Goal: Answer question/provide support: Share knowledge or assist other users

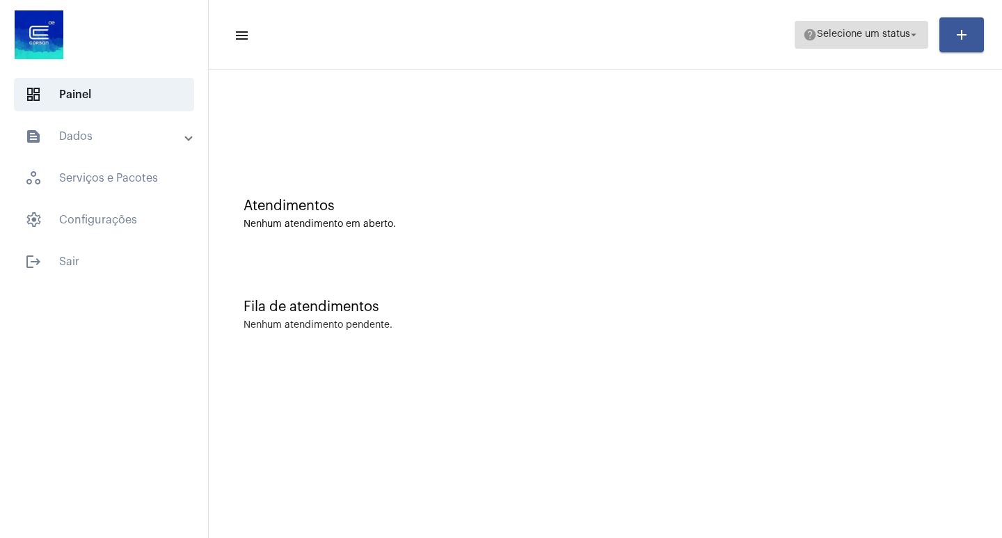
click at [900, 33] on span "Selecione um status" at bounding box center [863, 35] width 93 height 10
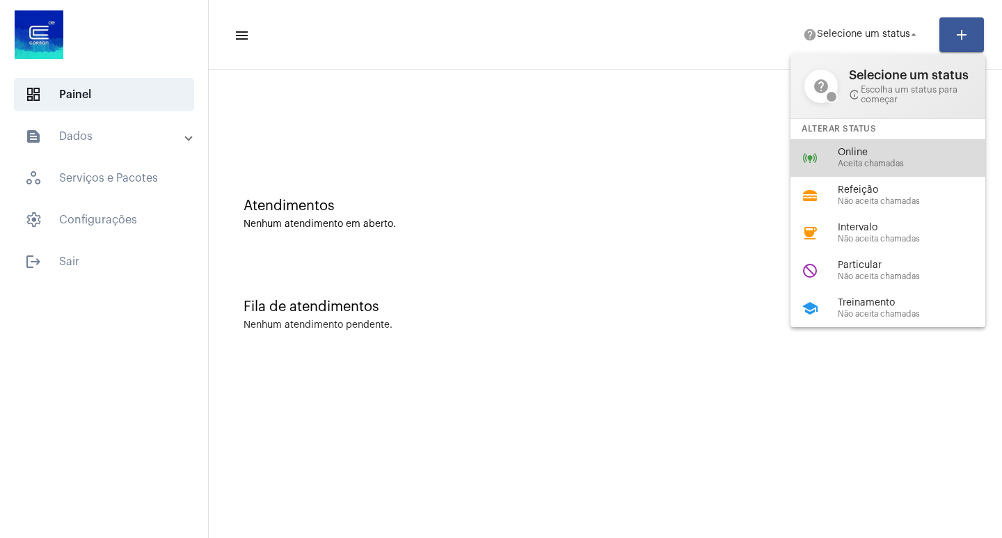
click at [850, 158] on div "Online Aceita chamadas" at bounding box center [917, 158] width 159 height 21
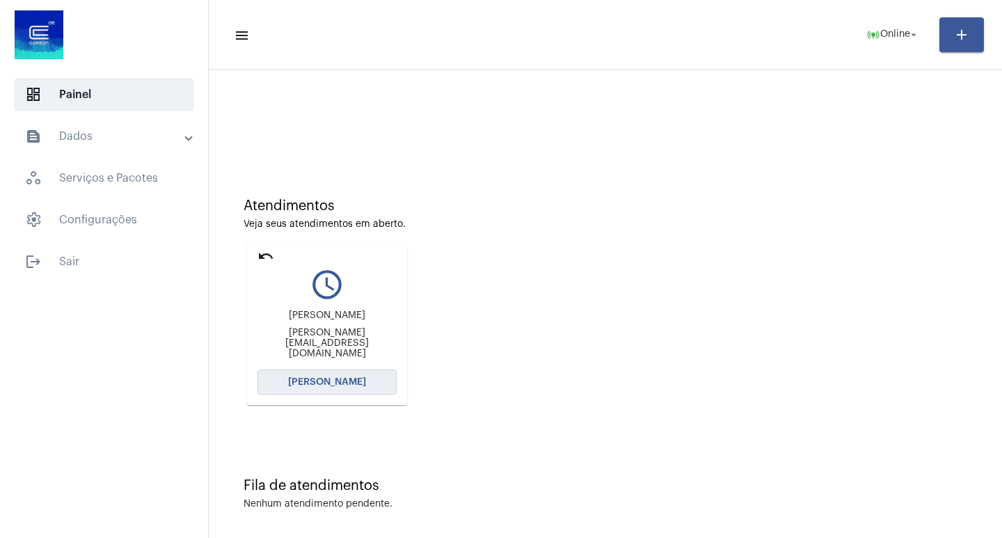
click at [344, 381] on span "[PERSON_NAME]" at bounding box center [327, 382] width 78 height 10
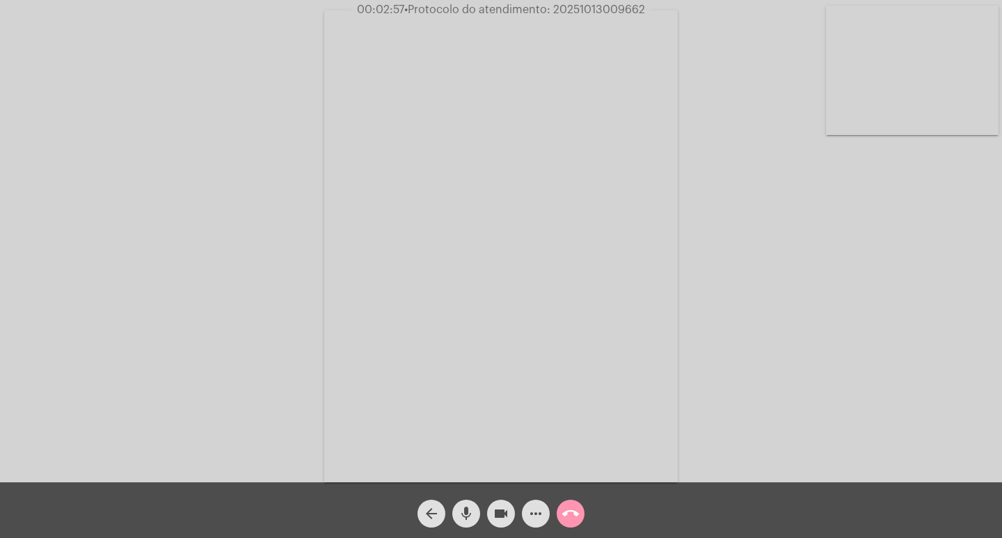
click at [468, 505] on mat-icon "mic" at bounding box center [466, 513] width 17 height 17
click at [470, 510] on mat-icon "mic_off" at bounding box center [466, 513] width 17 height 17
click at [497, 514] on mat-icon "videocam" at bounding box center [501, 513] width 17 height 17
click at [472, 514] on mat-icon "mic" at bounding box center [466, 513] width 17 height 17
click at [508, 517] on mat-icon "videocam_off" at bounding box center [501, 513] width 17 height 17
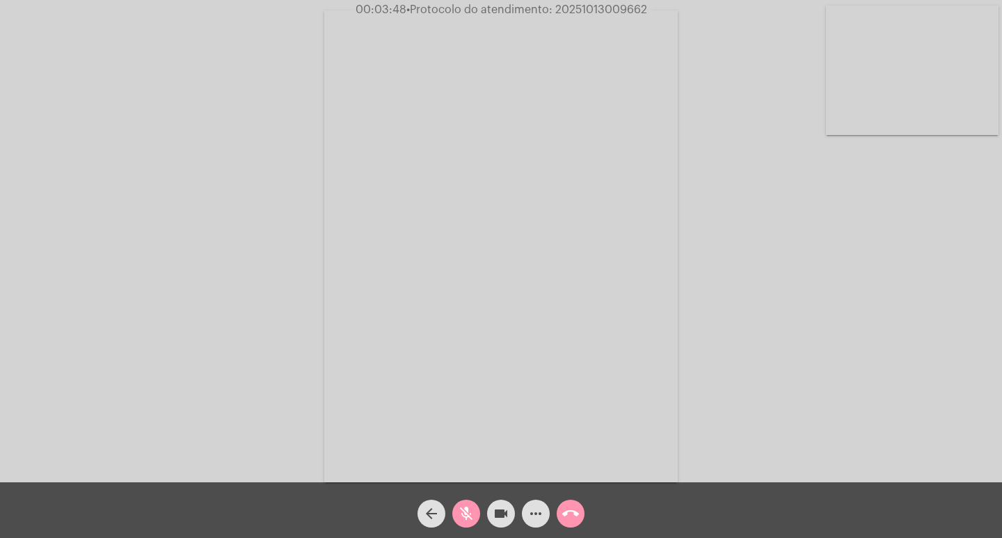
click at [471, 510] on mat-icon "mic_off" at bounding box center [466, 513] width 17 height 17
click at [533, 512] on mat-icon "more_horiz" at bounding box center [536, 513] width 17 height 17
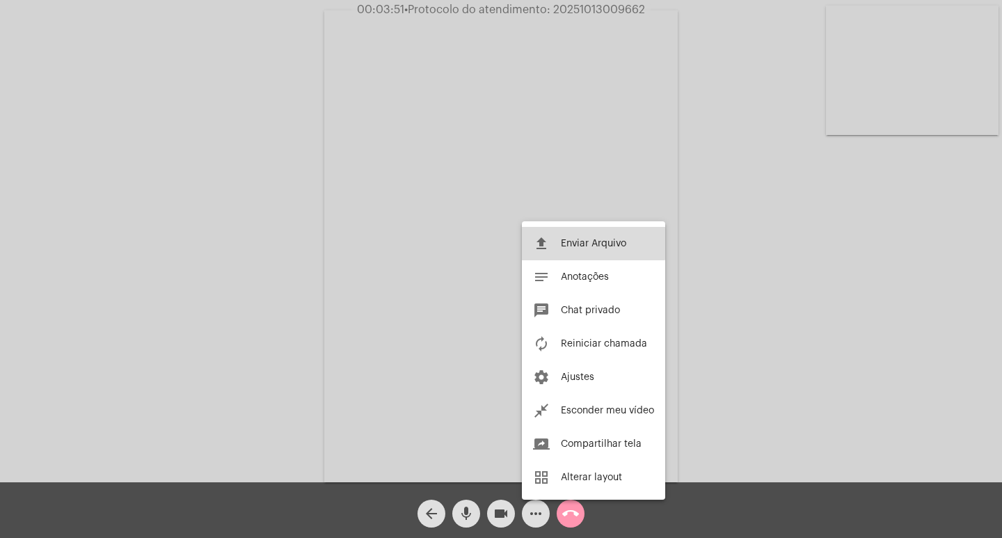
click at [584, 238] on button "file_upload Enviar Arquivo" at bounding box center [593, 243] width 143 height 33
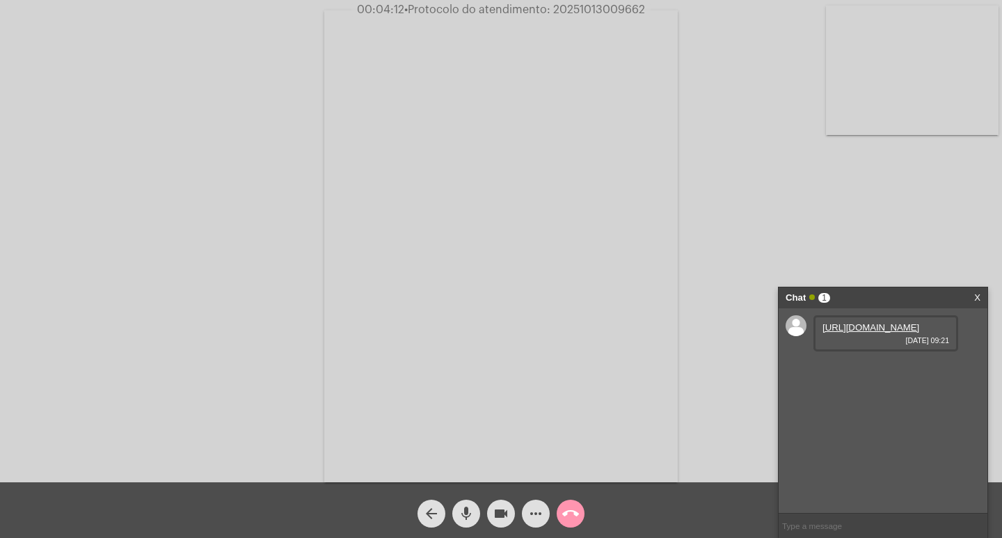
click at [871, 333] on link "https://neft-transfer-bucket.s3.amazonaws.com/temp-30a8e8e3-be75-5b25-7ef1-712f…" at bounding box center [871, 327] width 97 height 10
click at [470, 512] on mat-icon "mic" at bounding box center [466, 513] width 17 height 17
click at [597, 6] on span "• Protocolo do atendimento: 20251013009662" at bounding box center [525, 9] width 241 height 11
copy span "20251013009662"
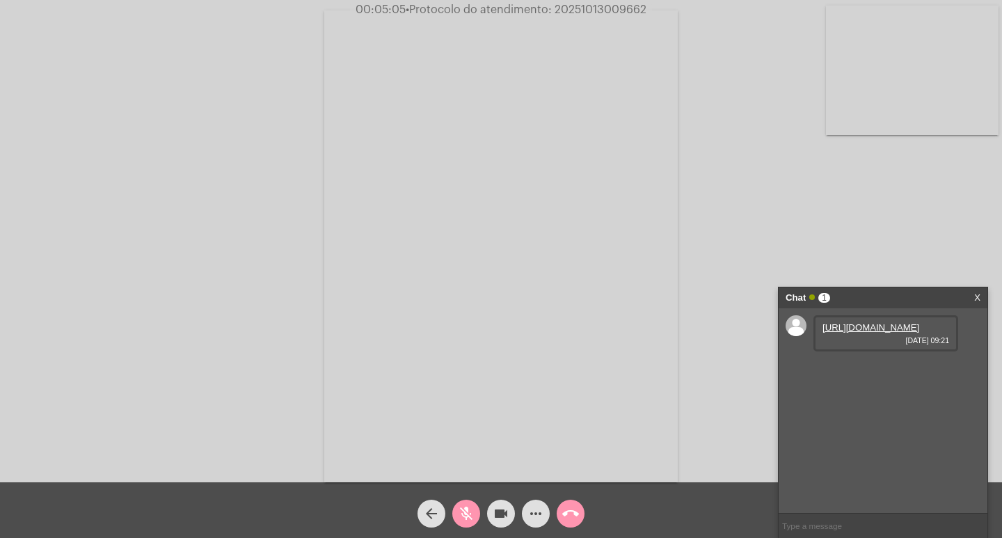
click at [823, 528] on input "text" at bounding box center [883, 526] width 209 height 24
paste input "20251013009662"
type input "PROTOCOLO: 20251013009662"
click at [466, 516] on mat-icon "mic_off" at bounding box center [466, 513] width 17 height 17
click at [467, 512] on mat-icon "mic" at bounding box center [466, 513] width 17 height 17
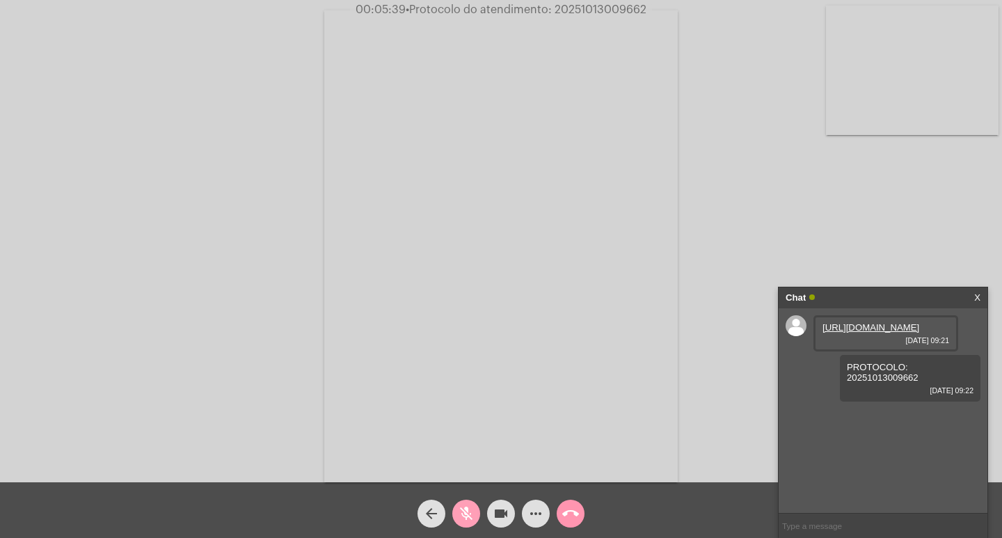
click at [465, 512] on mat-icon "mic_off" at bounding box center [466, 513] width 17 height 17
click at [465, 515] on mat-icon "mic" at bounding box center [466, 513] width 17 height 17
click at [468, 518] on mat-icon "mic_off" at bounding box center [466, 513] width 17 height 17
click at [459, 515] on mat-icon "mic" at bounding box center [466, 513] width 17 height 17
click at [464, 507] on mat-icon "mic_off" at bounding box center [466, 513] width 17 height 17
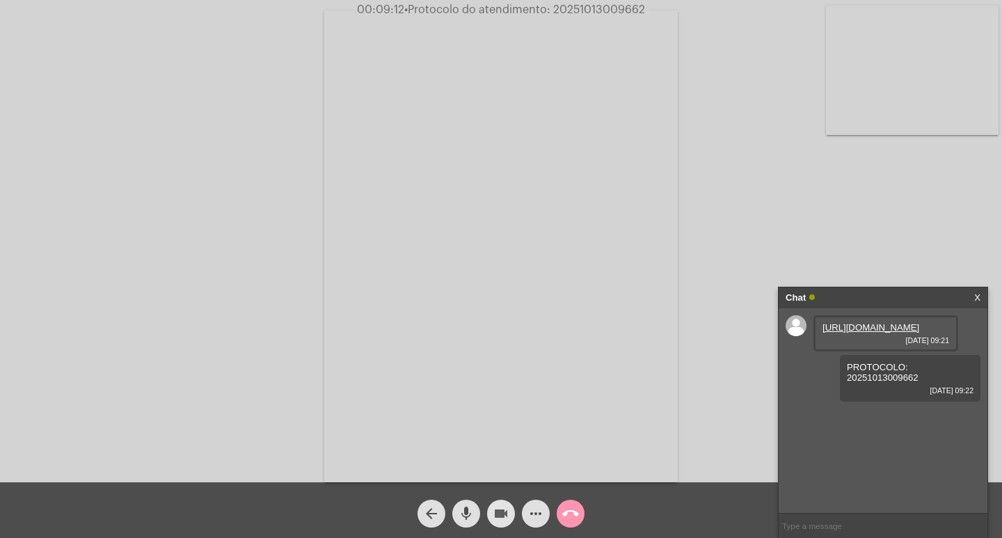
click at [513, 515] on button "videocam" at bounding box center [501, 514] width 28 height 28
click at [498, 512] on mat-icon "videocam_off" at bounding box center [501, 513] width 17 height 17
click at [464, 514] on mat-icon "mic" at bounding box center [466, 513] width 17 height 17
click at [468, 512] on mat-icon "mic_off" at bounding box center [466, 513] width 17 height 17
click at [503, 518] on mat-icon "videocam" at bounding box center [501, 513] width 17 height 17
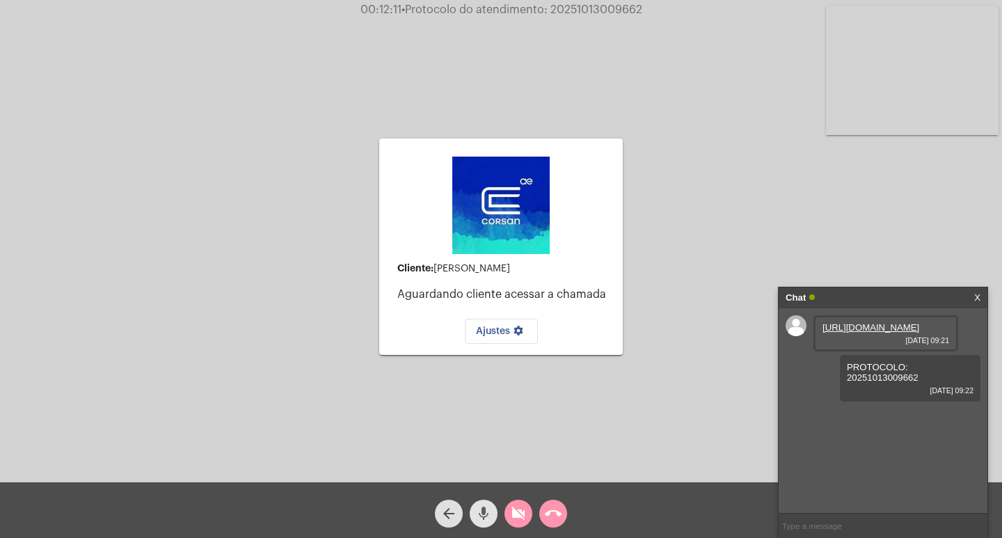
click at [480, 516] on mat-icon "mic" at bounding box center [483, 513] width 17 height 17
click at [549, 512] on mat-icon "call_end" at bounding box center [553, 513] width 17 height 17
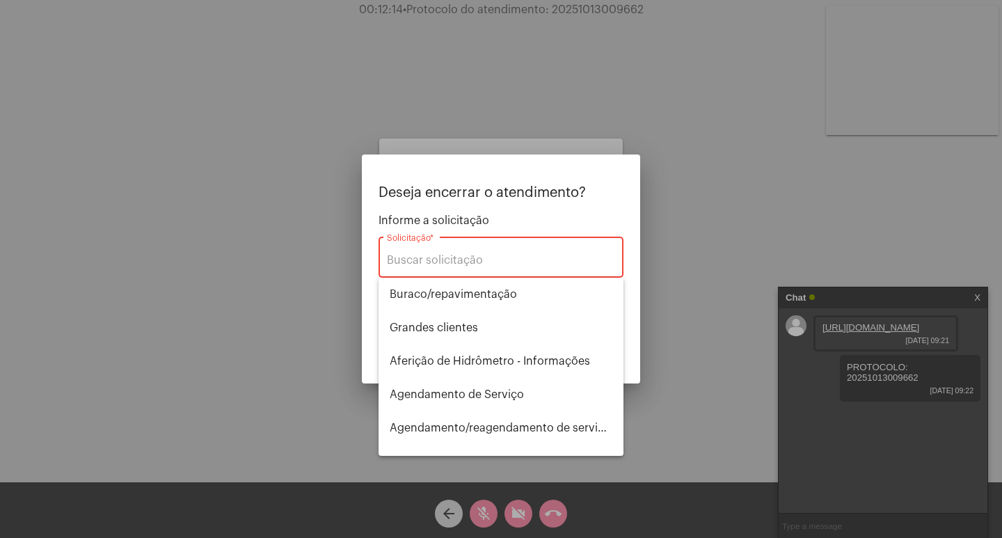
click at [485, 250] on div "Solicitação *" at bounding box center [501, 256] width 228 height 44
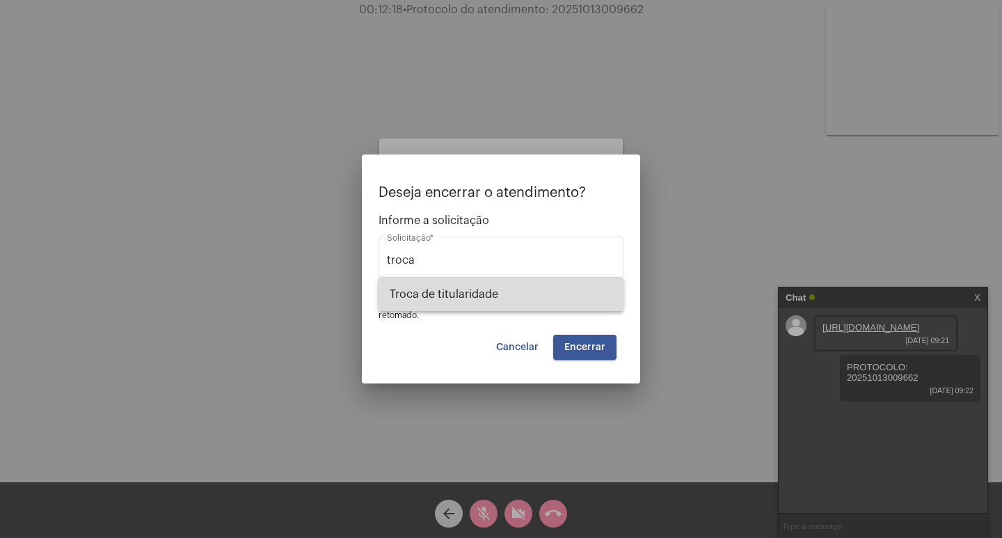
click at [496, 287] on span "Troca de titularidade" at bounding box center [501, 294] width 223 height 33
type input "Troca de titularidade"
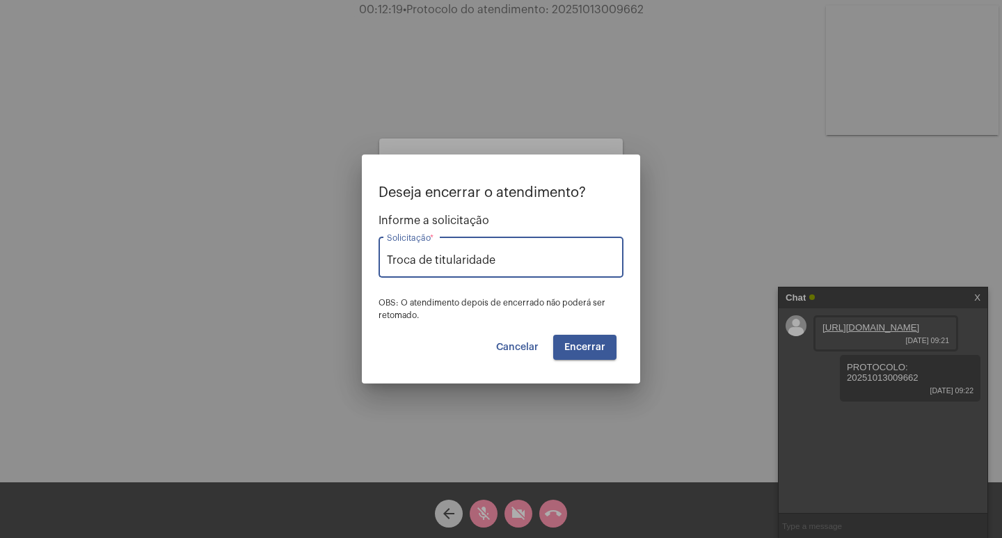
click at [600, 352] on button "Encerrar" at bounding box center [584, 347] width 63 height 25
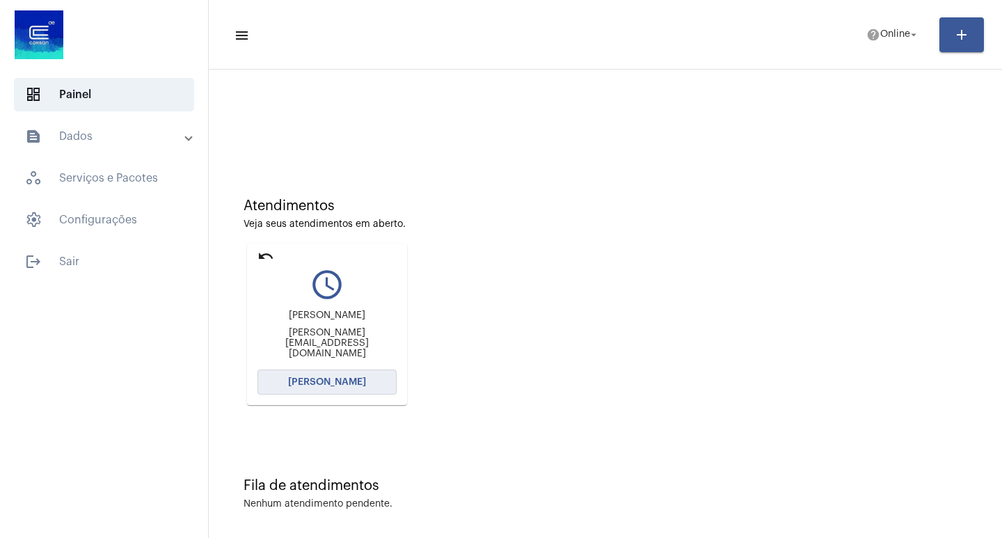
click at [337, 387] on button "[PERSON_NAME]" at bounding box center [327, 382] width 139 height 25
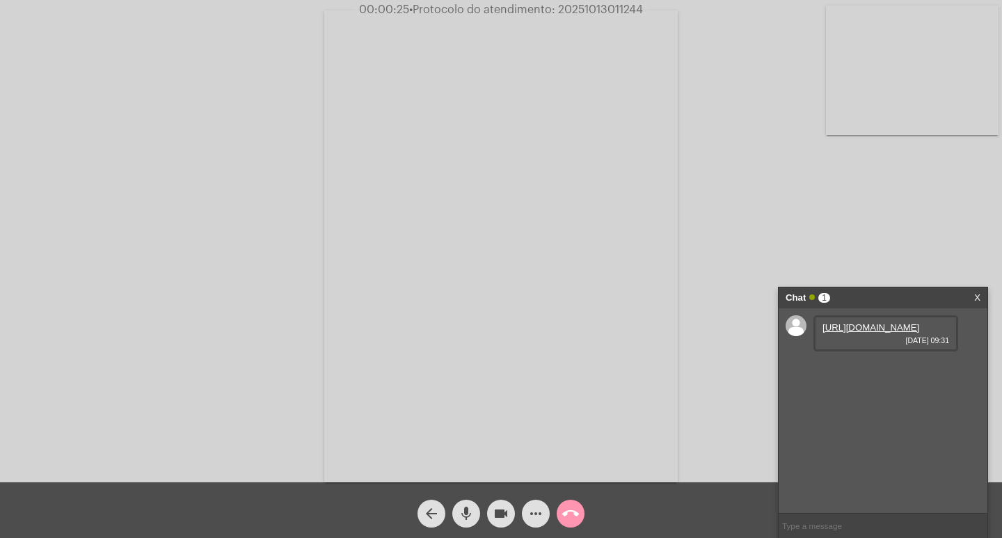
click at [866, 333] on link "https://neft-transfer-bucket.s3.amazonaws.com/temp-225ac9b9-ed81-7a6b-8bc2-a972…" at bounding box center [871, 327] width 97 height 10
click at [879, 333] on link "https://neft-transfer-bucket.s3.amazonaws.com/temp-225ac9b9-ed81-7a6b-8bc2-a972…" at bounding box center [871, 327] width 97 height 10
click at [470, 519] on mat-icon "mic" at bounding box center [466, 513] width 17 height 17
click at [894, 372] on link "https://neft-transfer-bucket.s3.amazonaws.com/temp-af0230de-0a82-4e66-45a3-e412…" at bounding box center [871, 367] width 97 height 10
click at [467, 507] on mat-icon "mic_off" at bounding box center [466, 513] width 17 height 17
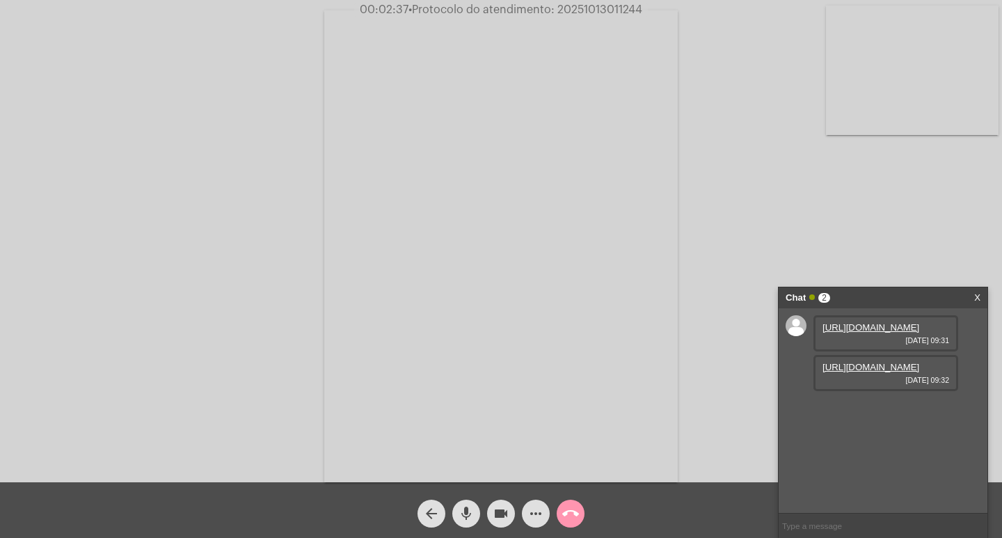
click at [502, 510] on mat-icon "videocam" at bounding box center [501, 513] width 17 height 17
click at [468, 512] on mat-icon "mic" at bounding box center [466, 513] width 17 height 17
click at [468, 511] on mat-icon "mic_off" at bounding box center [466, 513] width 17 height 17
click at [468, 514] on mat-icon "mic" at bounding box center [466, 513] width 17 height 17
click at [474, 516] on mat-icon "mic_off" at bounding box center [466, 513] width 17 height 17
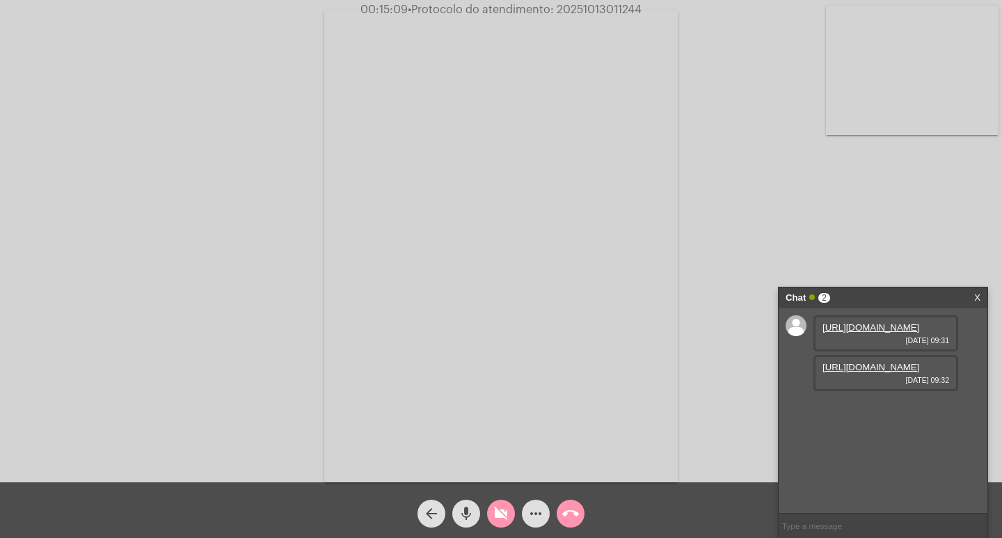
click at [495, 517] on mat-icon "videocam_off" at bounding box center [501, 513] width 17 height 17
click at [475, 511] on button "mic" at bounding box center [466, 514] width 28 height 28
click at [468, 514] on mat-icon "mic_off" at bounding box center [466, 513] width 17 height 17
click at [461, 513] on mat-icon "mic" at bounding box center [466, 513] width 17 height 17
click at [498, 513] on mat-icon "videocam" at bounding box center [501, 513] width 17 height 17
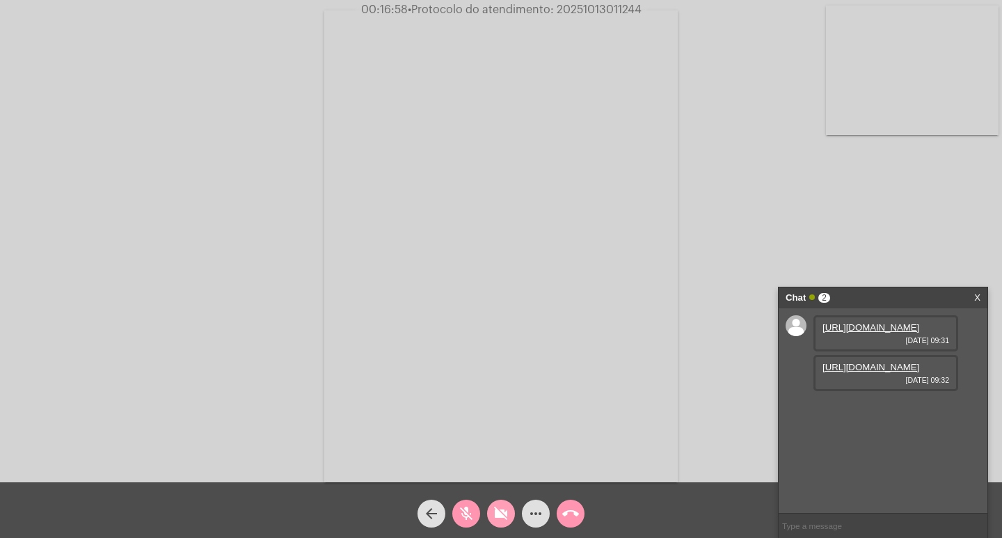
click at [498, 517] on mat-icon "videocam_off" at bounding box center [501, 513] width 17 height 17
click at [463, 517] on mat-icon "mic_off" at bounding box center [466, 513] width 17 height 17
click at [468, 510] on mat-icon "mic" at bounding box center [466, 513] width 17 height 17
click at [613, 515] on div "arrow_back mic_off videocam more_horiz call_end" at bounding box center [501, 510] width 1002 height 56
click at [178, 368] on div "Acessando Câmera e Microfone..." at bounding box center [501, 244] width 1000 height 482
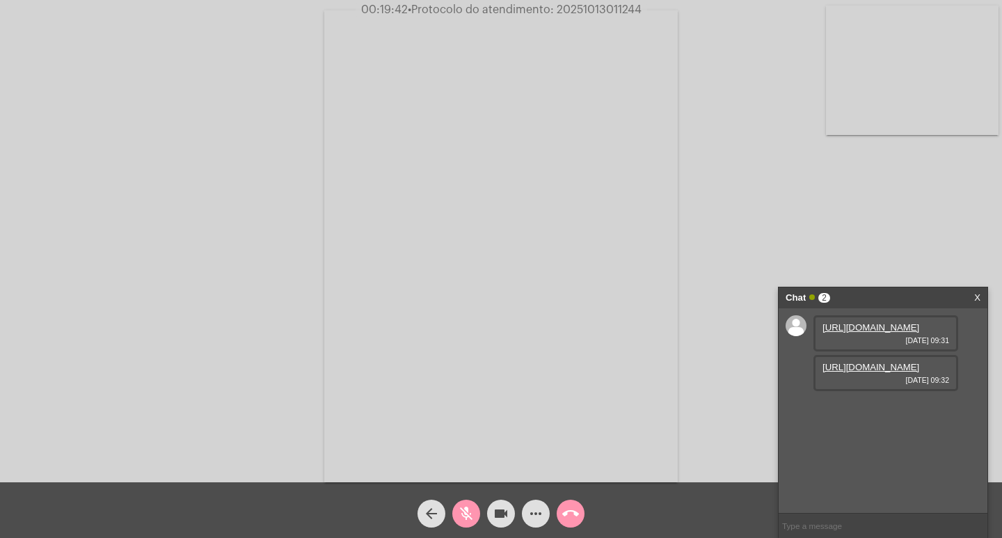
click at [463, 512] on mat-icon "mic_off" at bounding box center [466, 513] width 17 height 17
click at [468, 509] on mat-icon "mic" at bounding box center [466, 513] width 17 height 17
click at [498, 510] on mat-icon "videocam" at bounding box center [501, 513] width 17 height 17
click at [466, 519] on mat-icon "mic_off" at bounding box center [466, 513] width 17 height 17
click at [503, 517] on mat-icon "videocam_off" at bounding box center [501, 513] width 17 height 17
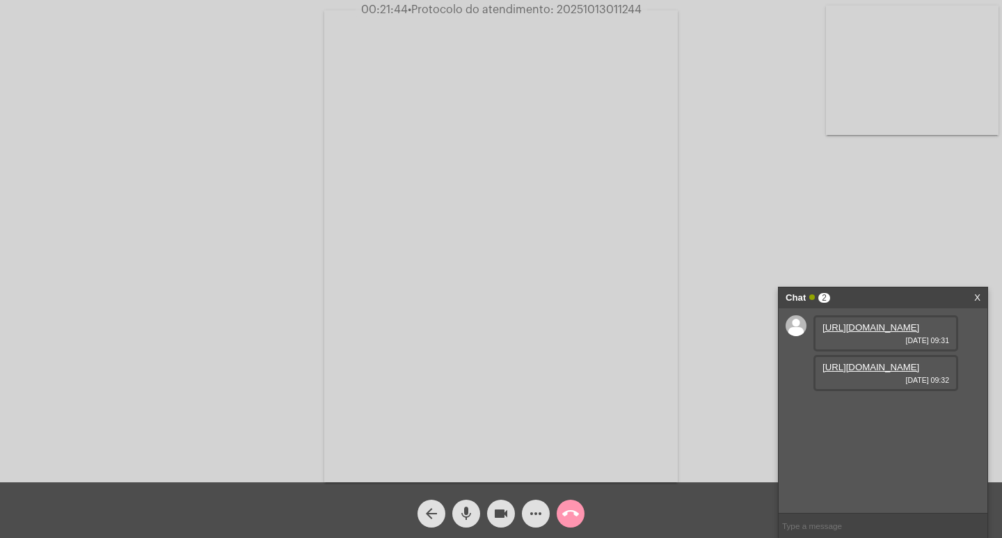
click at [590, 8] on span "• Protocolo do atendimento: 20251013011244" at bounding box center [525, 9] width 234 height 11
copy span "20251013011244"
click at [798, 525] on input "text" at bounding box center [883, 526] width 209 height 24
paste input "20251013011244"
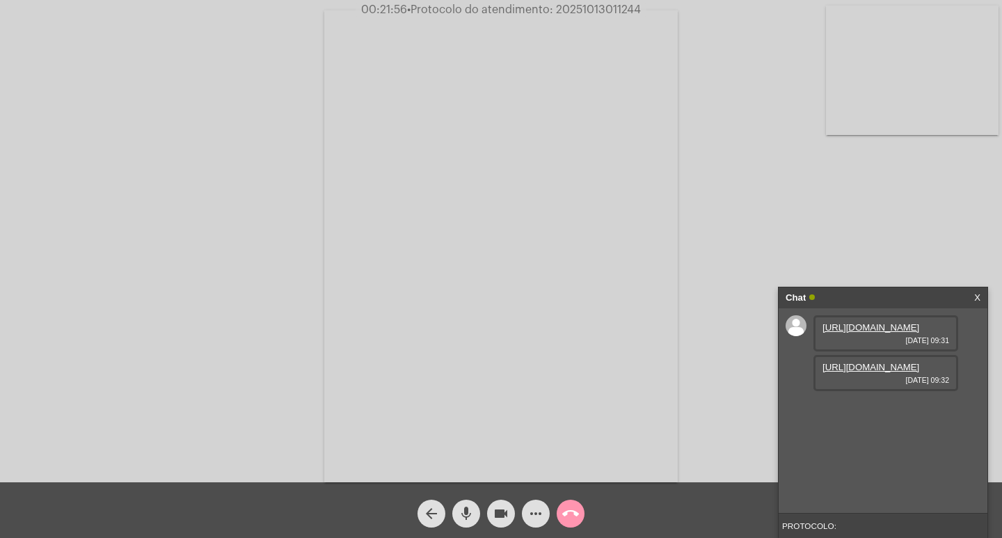
type input "PROTOCOLO: 20251013011244"
click at [538, 512] on mat-icon "more_horiz" at bounding box center [536, 513] width 17 height 17
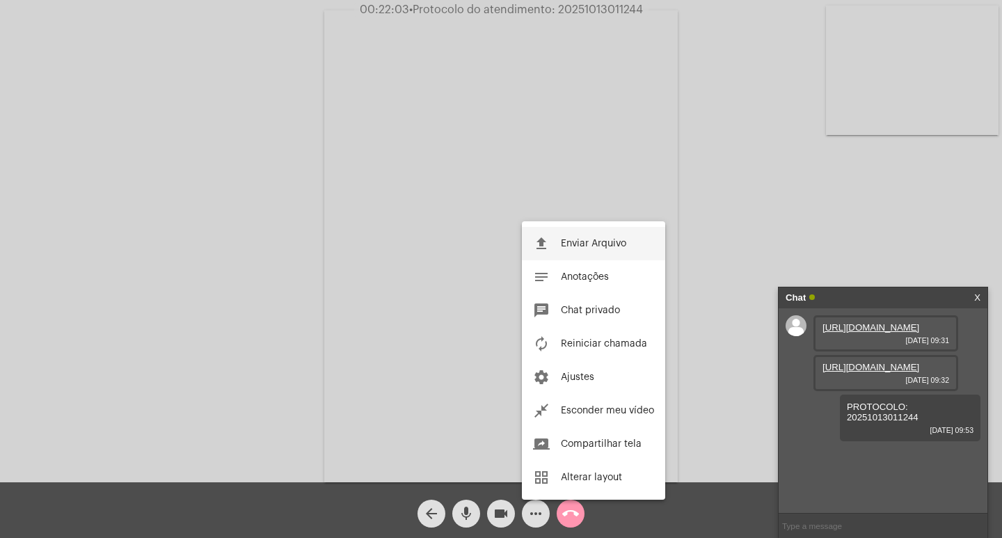
click at [572, 243] on span "Enviar Arquivo" at bounding box center [593, 244] width 65 height 10
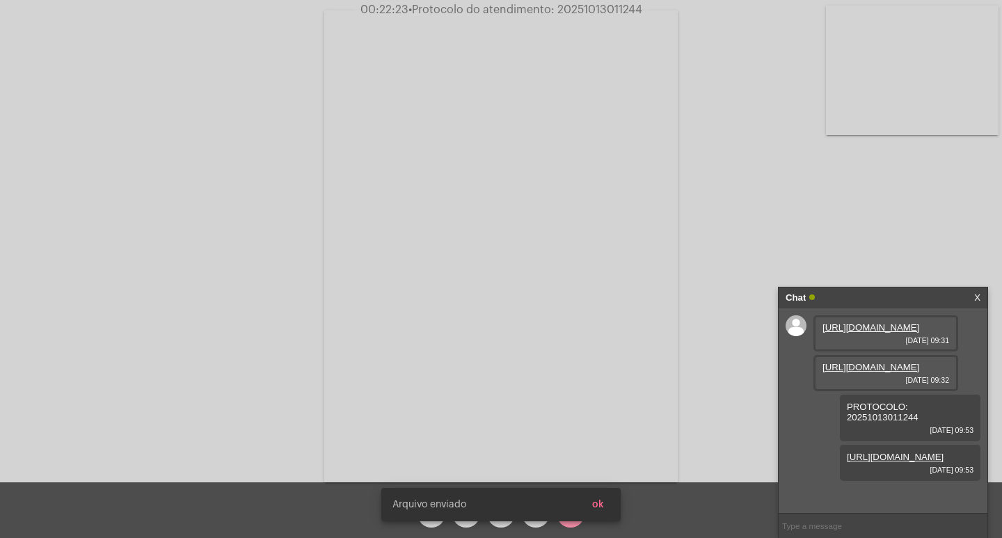
scroll to position [62, 0]
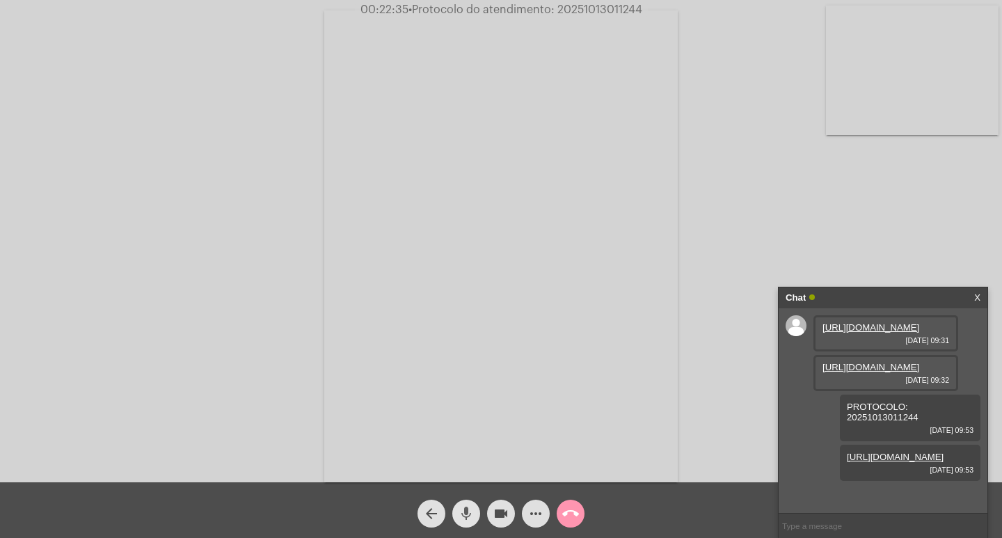
click at [471, 513] on mat-icon "mic" at bounding box center [466, 513] width 17 height 17
click at [461, 514] on mat-icon "mic_off" at bounding box center [466, 513] width 17 height 17
click at [494, 512] on mat-icon "videocam" at bounding box center [501, 513] width 17 height 17
click at [464, 515] on mat-icon "mic" at bounding box center [466, 513] width 17 height 17
click at [578, 510] on mat-icon "call_end" at bounding box center [570, 513] width 17 height 17
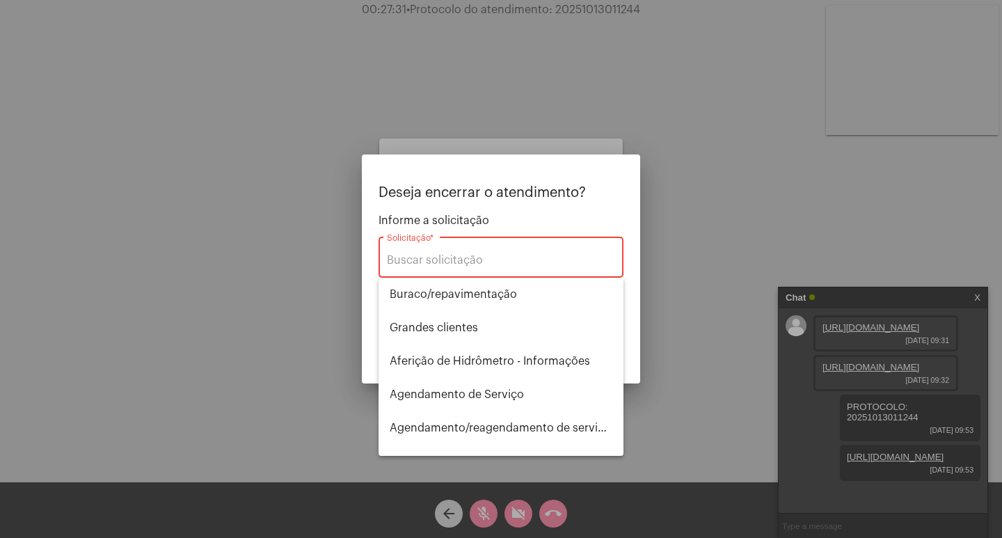
click at [903, 416] on div at bounding box center [501, 269] width 1002 height 538
click at [903, 416] on span "PROTOCOLO: 20251013011244" at bounding box center [883, 412] width 72 height 21
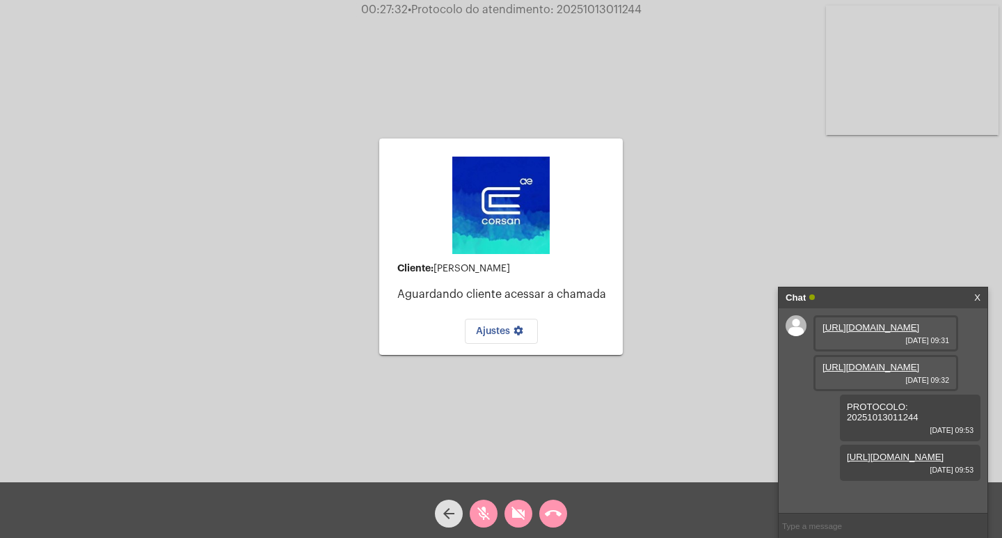
click at [903, 416] on span "PROTOCOLO: 20251013011244" at bounding box center [883, 412] width 72 height 21
copy span "PROTOCOLO: 20251013011244"
click at [547, 514] on mat-icon "call_end" at bounding box center [553, 513] width 17 height 17
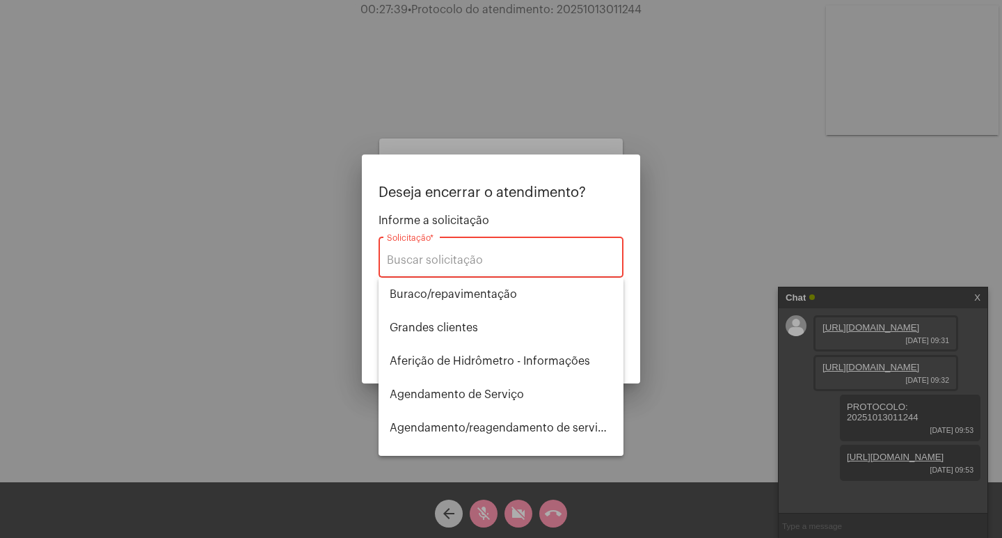
click at [471, 253] on div "Solicitação *" at bounding box center [501, 256] width 228 height 44
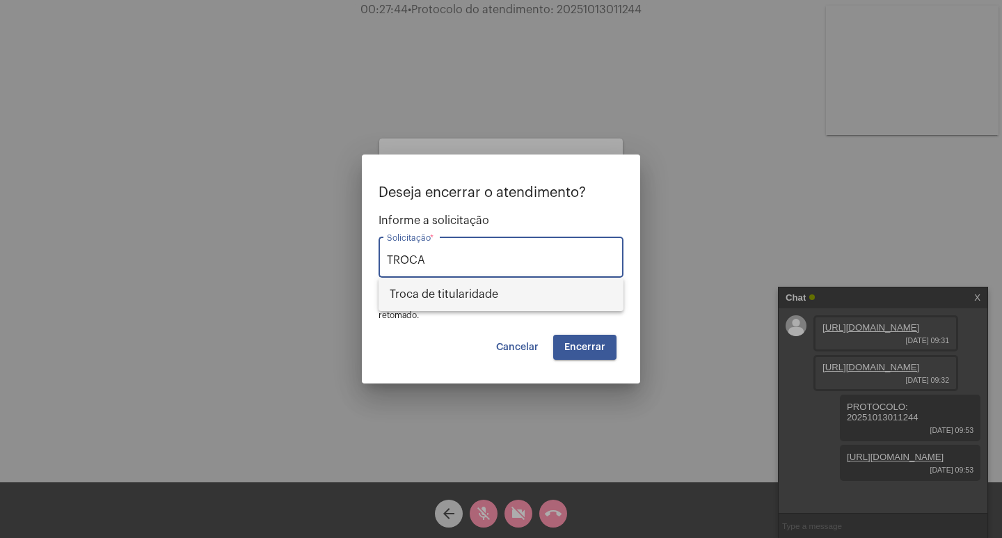
click at [471, 287] on span "Troca de titularidade" at bounding box center [501, 294] width 223 height 33
type input "Troca de titularidade"
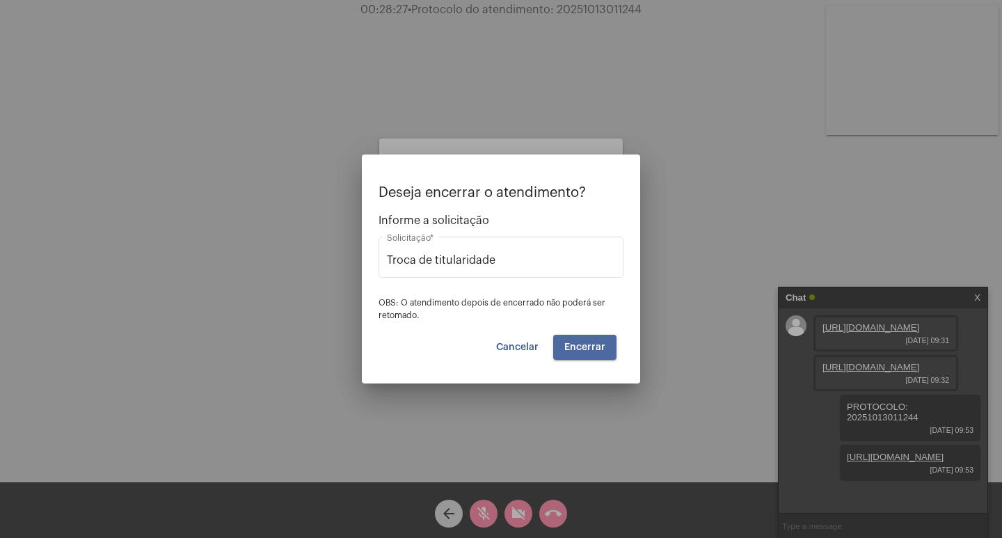
click at [590, 341] on button "Encerrar" at bounding box center [584, 347] width 63 height 25
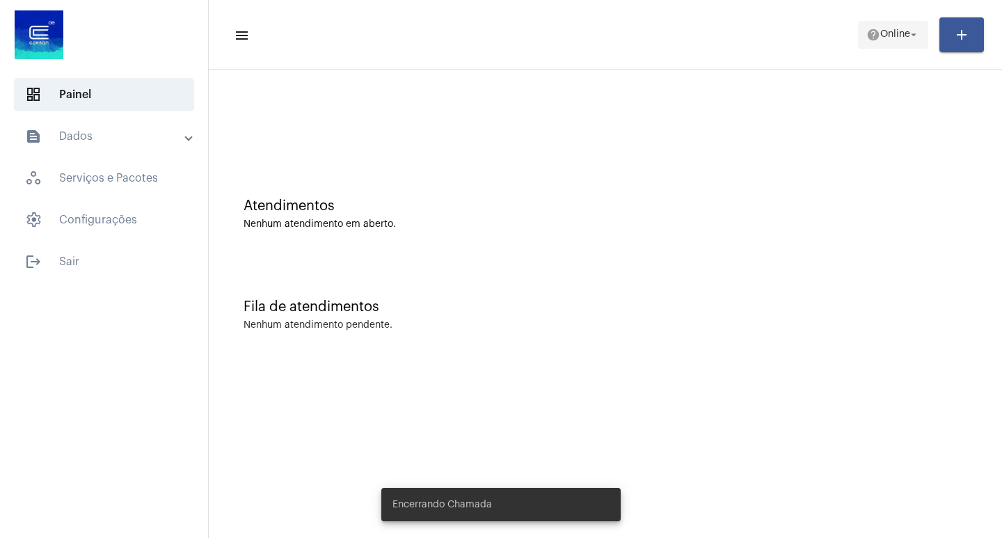
click at [907, 36] on span "Online" at bounding box center [896, 35] width 30 height 10
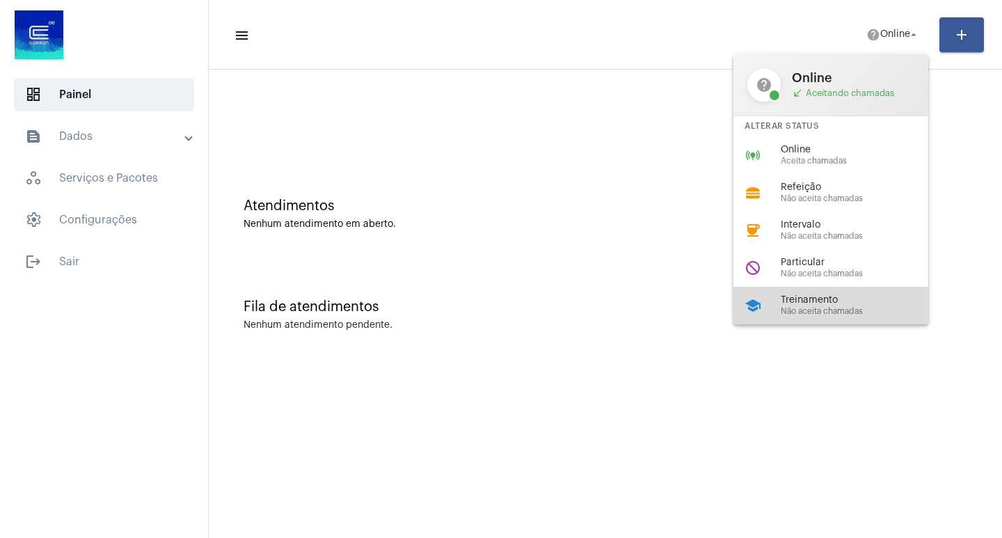
click at [821, 302] on span "Treinamento" at bounding box center [860, 300] width 159 height 10
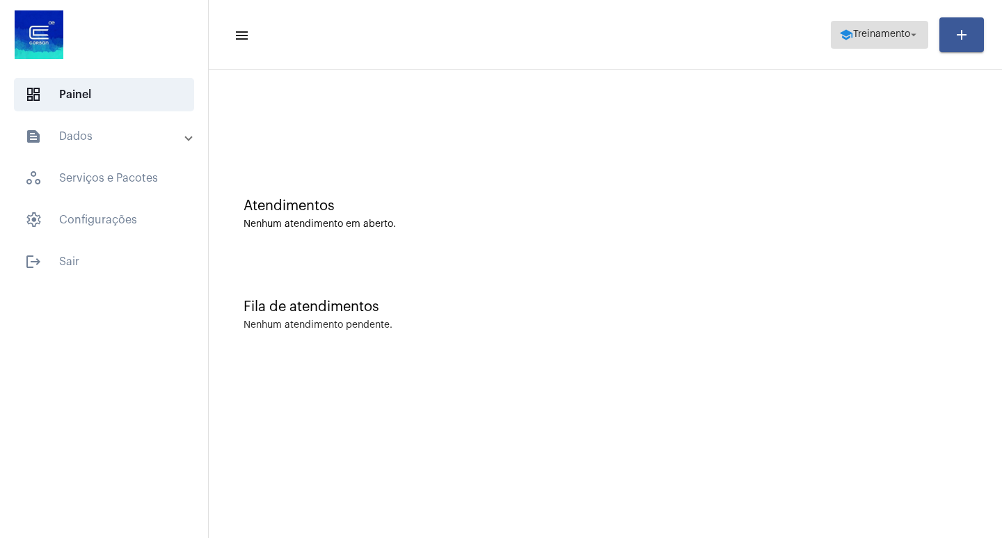
click at [895, 40] on span "school Treinamento arrow_drop_down" at bounding box center [880, 34] width 81 height 25
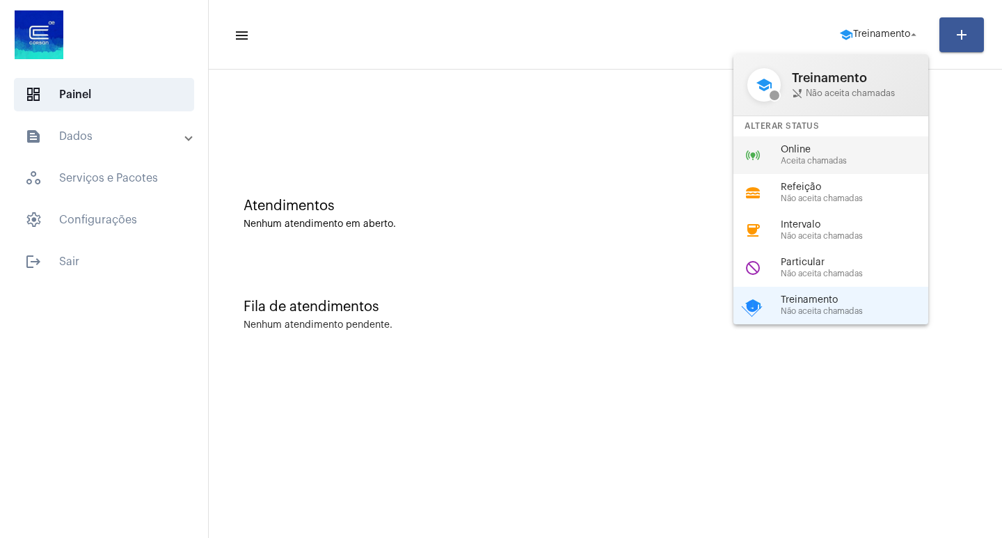
click at [821, 152] on span "Online" at bounding box center [860, 150] width 159 height 10
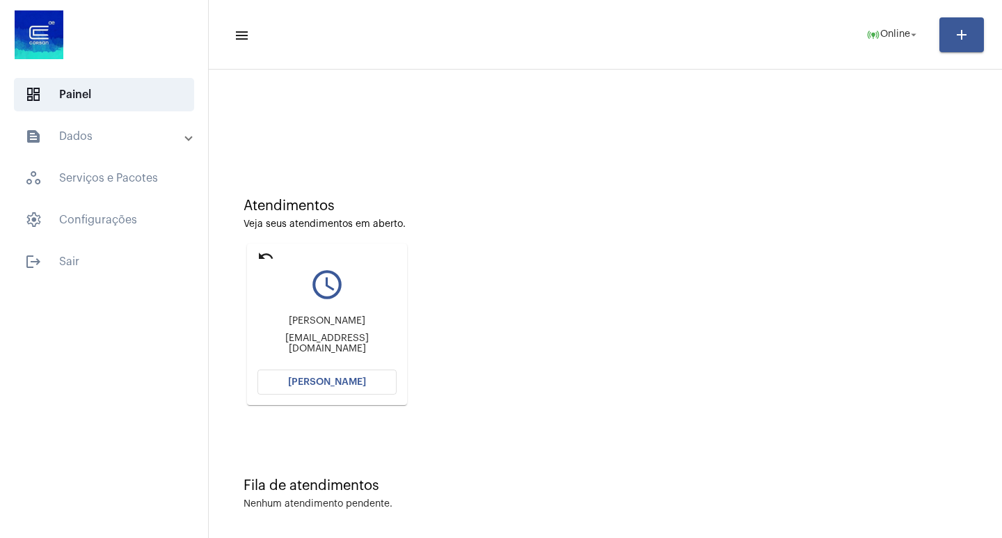
click at [340, 384] on span "[PERSON_NAME]" at bounding box center [327, 382] width 78 height 10
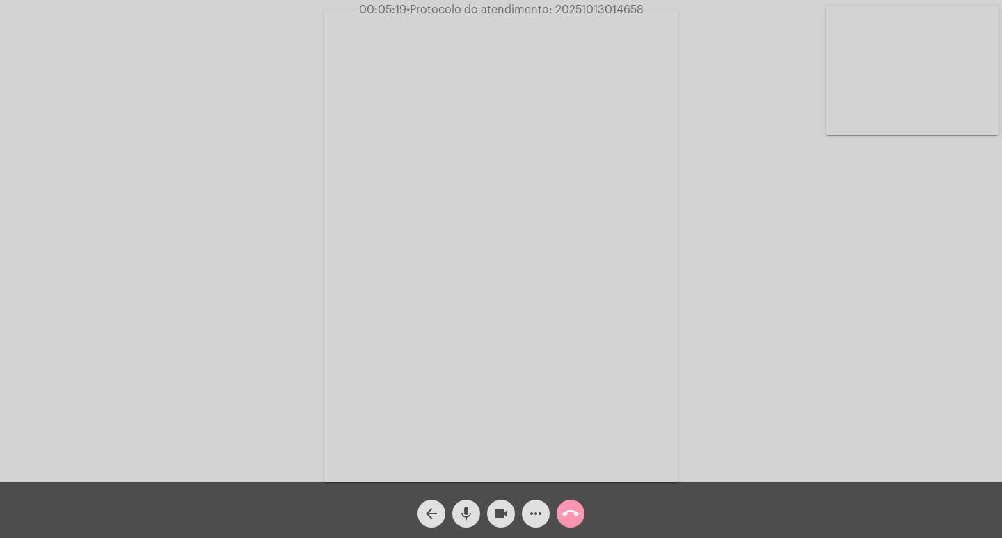
drag, startPoint x: 464, startPoint y: 510, endPoint x: 446, endPoint y: 20, distance: 490.4
click at [465, 510] on mat-icon "mic" at bounding box center [466, 513] width 17 height 17
click at [466, 510] on mat-icon "mic_off" at bounding box center [466, 513] width 17 height 17
click at [463, 511] on mat-icon "mic" at bounding box center [466, 513] width 17 height 17
click at [468, 522] on mat-icon "mic_off" at bounding box center [466, 513] width 17 height 17
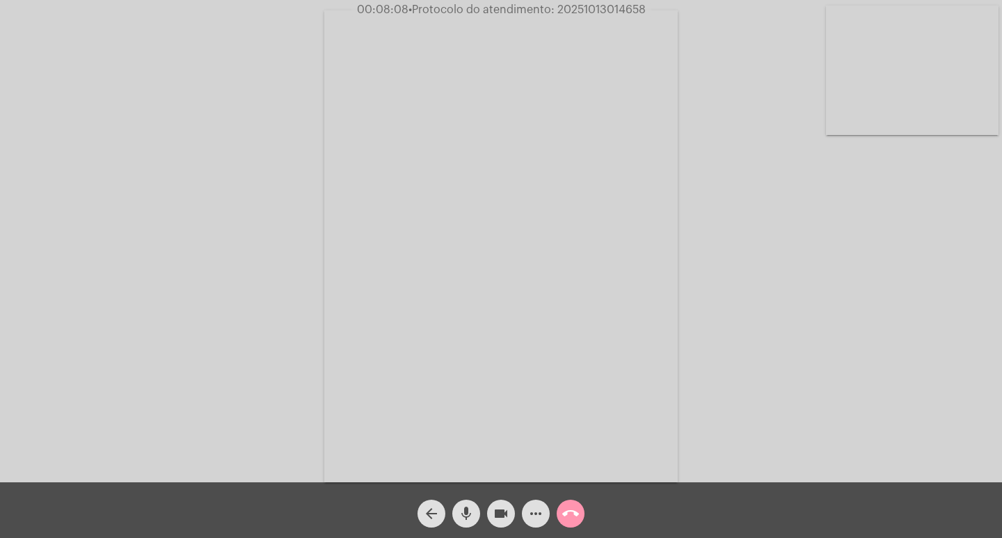
click at [497, 513] on mat-icon "videocam" at bounding box center [501, 513] width 17 height 17
click at [471, 516] on mat-icon "mic" at bounding box center [466, 513] width 17 height 17
click at [468, 518] on mat-icon "mic_off" at bounding box center [466, 513] width 17 height 17
click at [461, 515] on mat-icon "mic" at bounding box center [466, 513] width 17 height 17
click at [461, 512] on mat-icon "mic_off" at bounding box center [466, 513] width 17 height 17
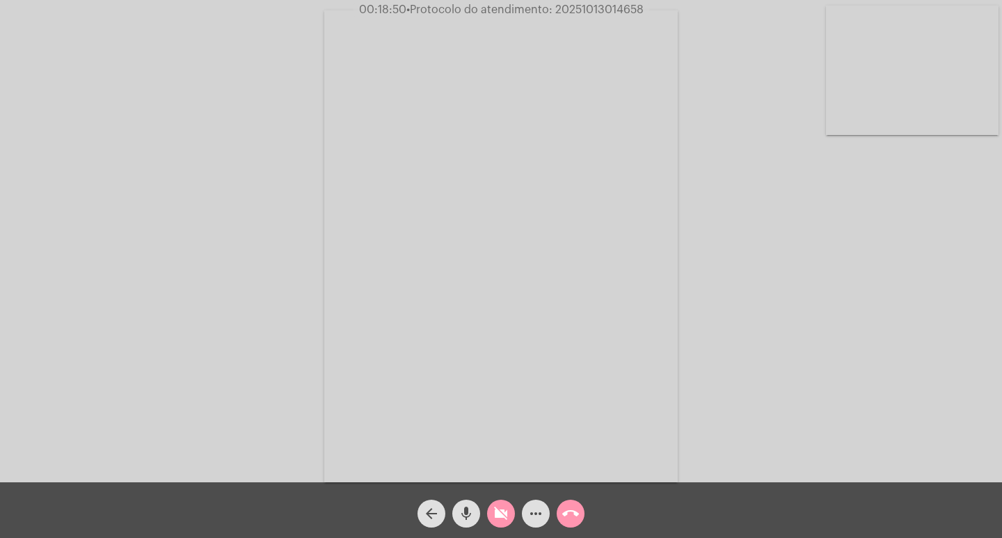
click at [497, 507] on mat-icon "videocam_off" at bounding box center [501, 513] width 17 height 17
click at [217, 253] on div "Acessando Câmera e Microfone..." at bounding box center [501, 244] width 1000 height 482
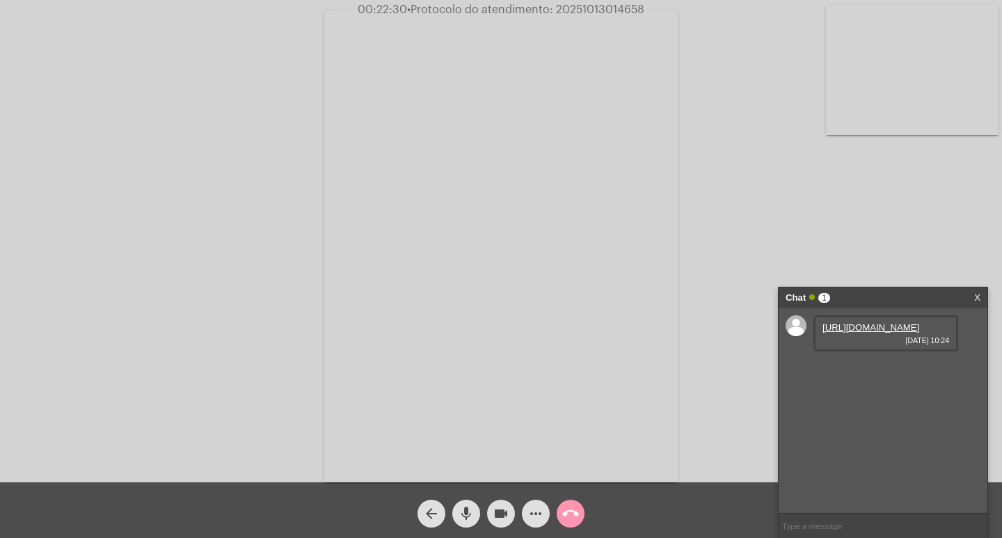
click at [860, 333] on link "https://neft-transfer-bucket.s3.amazonaws.com/temp-16dafec5-e28d-cdf0-b33b-0e85…" at bounding box center [871, 327] width 97 height 10
click at [502, 511] on mat-icon "videocam" at bounding box center [501, 513] width 17 height 17
click at [468, 516] on mat-icon "mic" at bounding box center [466, 513] width 17 height 17
click at [576, 516] on mat-icon "call_end" at bounding box center [570, 513] width 17 height 17
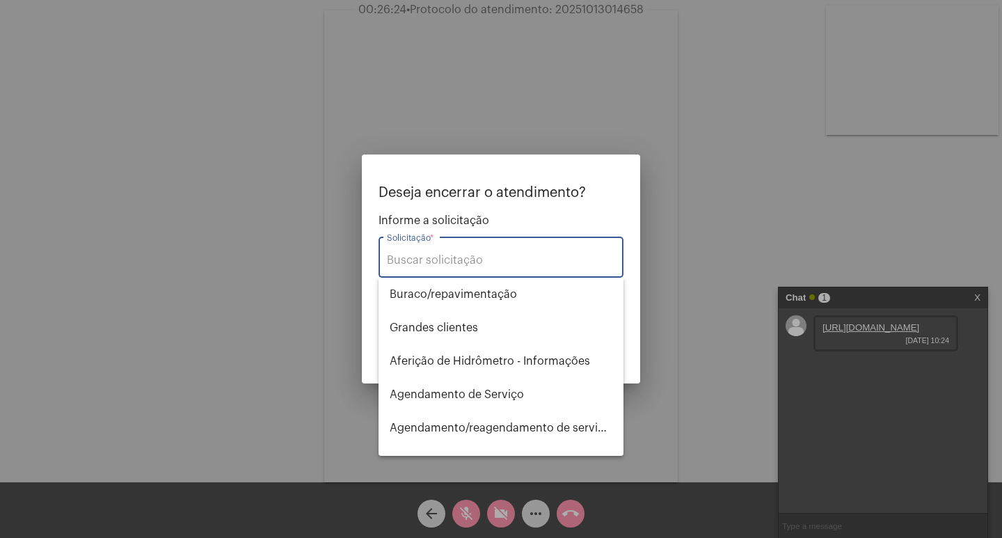
click at [546, 258] on input "Solicitação *" at bounding box center [501, 260] width 228 height 13
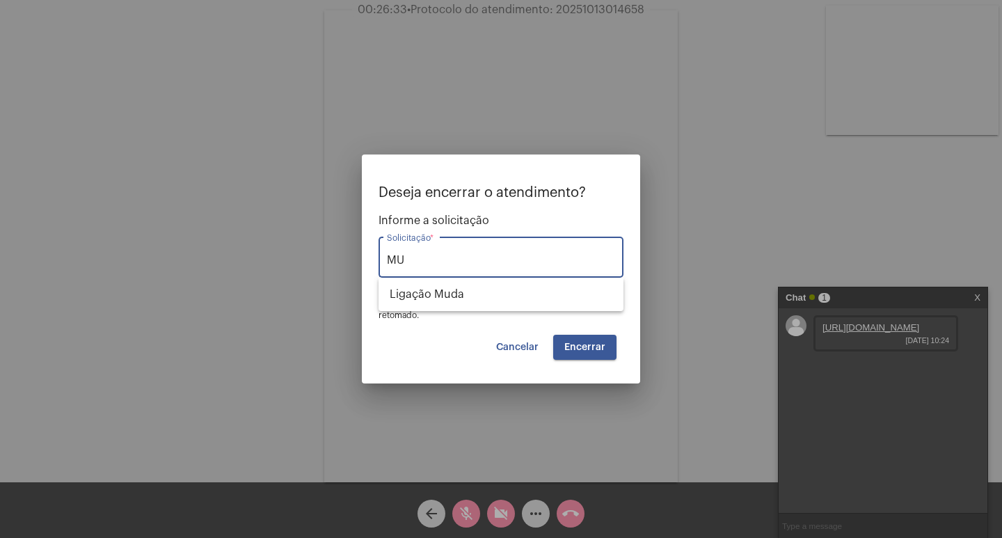
type input "M"
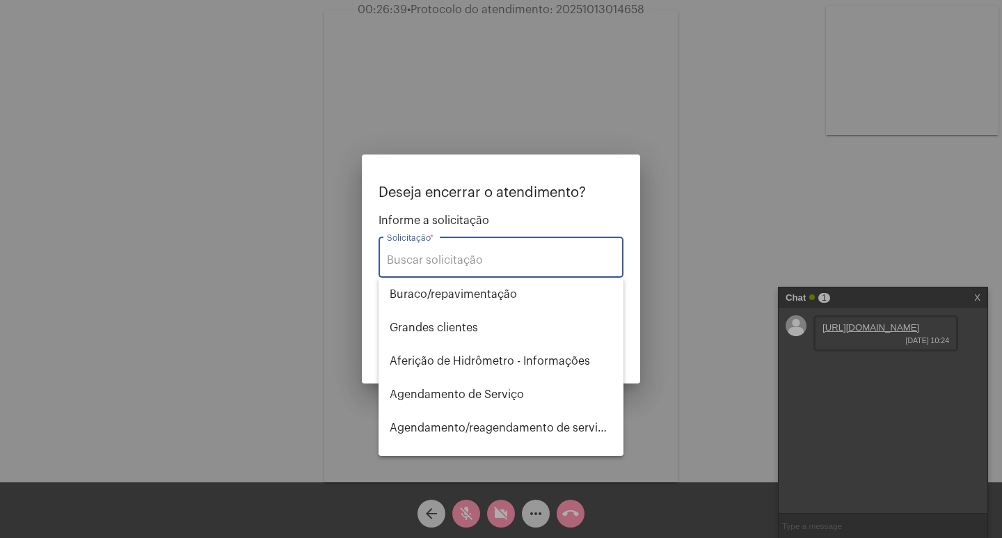
click at [474, 256] on input "Solicitação *" at bounding box center [501, 260] width 228 height 13
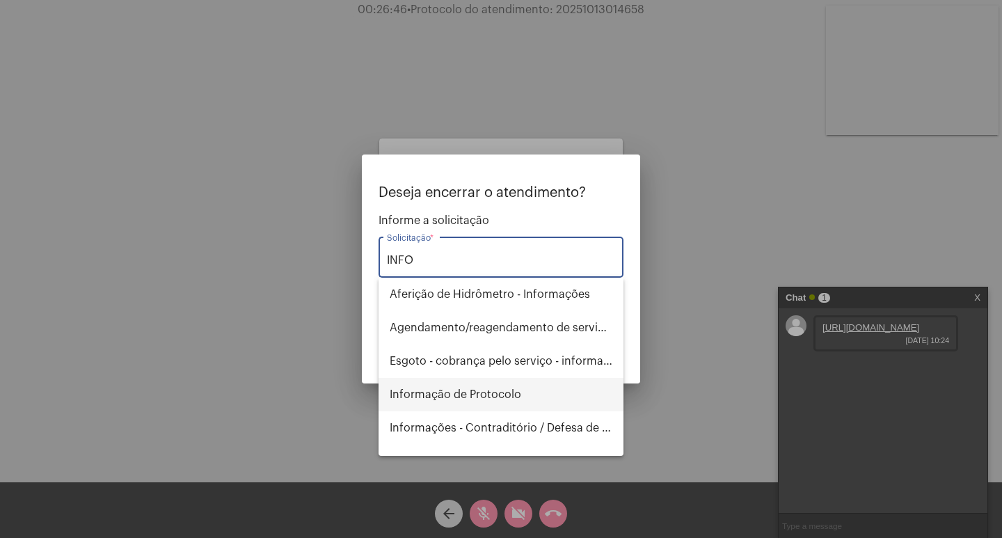
click at [489, 392] on span "Informação de Protocolo" at bounding box center [501, 394] width 223 height 33
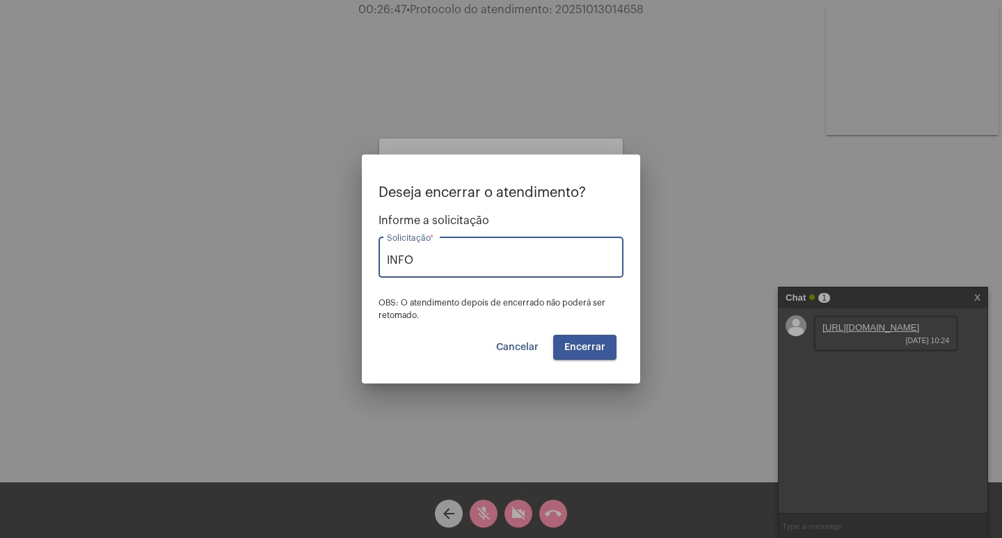
type input "Informação de Protocolo"
click at [596, 350] on span "Encerrar" at bounding box center [585, 347] width 41 height 10
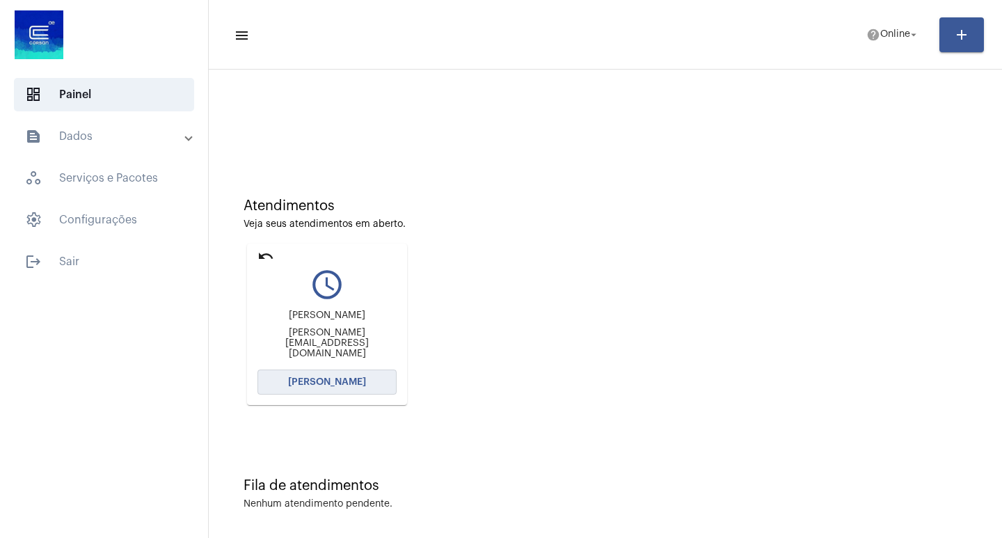
click at [336, 379] on span "[PERSON_NAME]" at bounding box center [327, 382] width 78 height 10
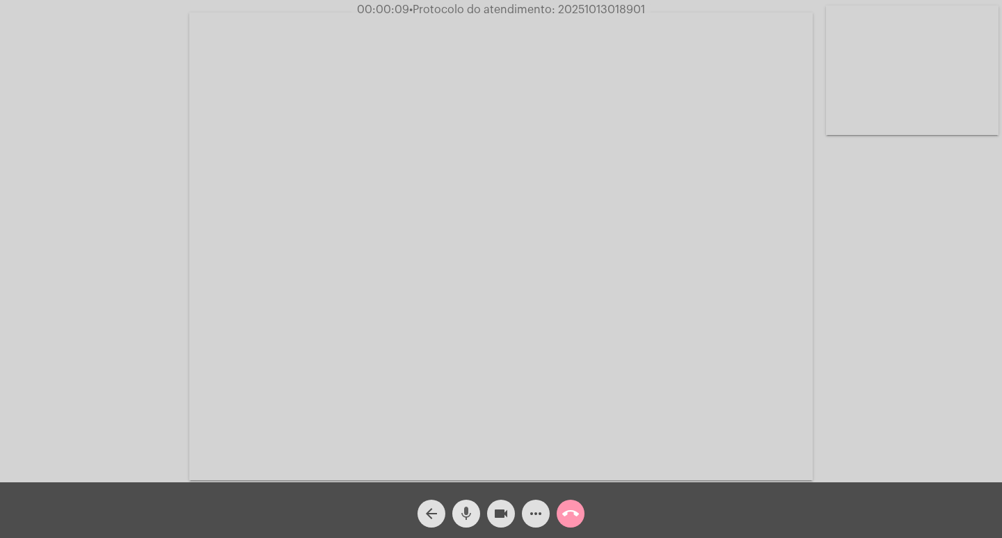
click at [466, 507] on mat-icon "mic" at bounding box center [466, 513] width 17 height 17
click at [465, 511] on mat-icon "mic_off" at bounding box center [466, 513] width 17 height 17
click at [465, 511] on mat-icon "mic" at bounding box center [466, 513] width 17 height 17
click at [465, 511] on mat-icon "mic_off" at bounding box center [466, 513] width 17 height 17
click at [473, 512] on mat-icon "mic" at bounding box center [466, 513] width 17 height 17
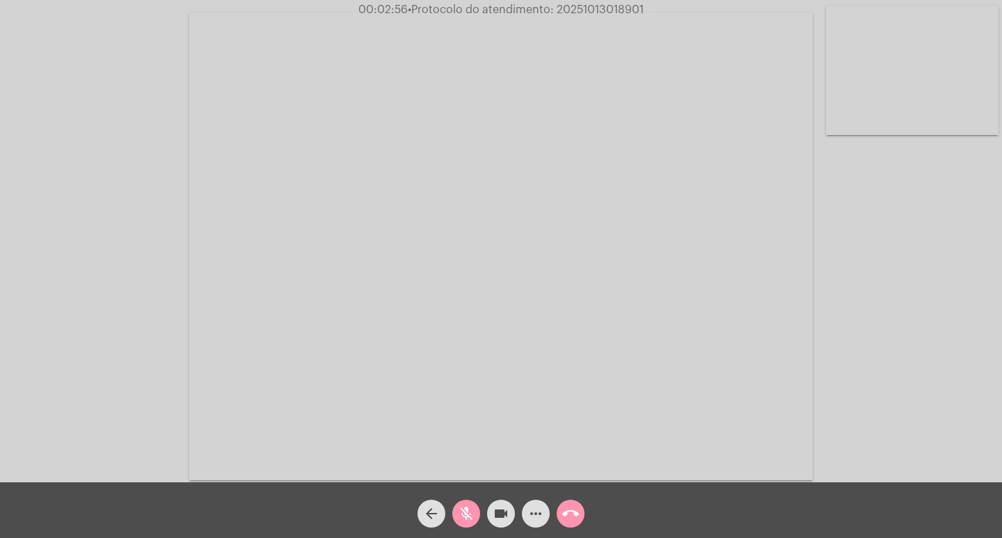
click at [465, 510] on mat-icon "mic_off" at bounding box center [466, 513] width 17 height 17
click at [542, 512] on mat-icon "more_horiz" at bounding box center [536, 513] width 17 height 17
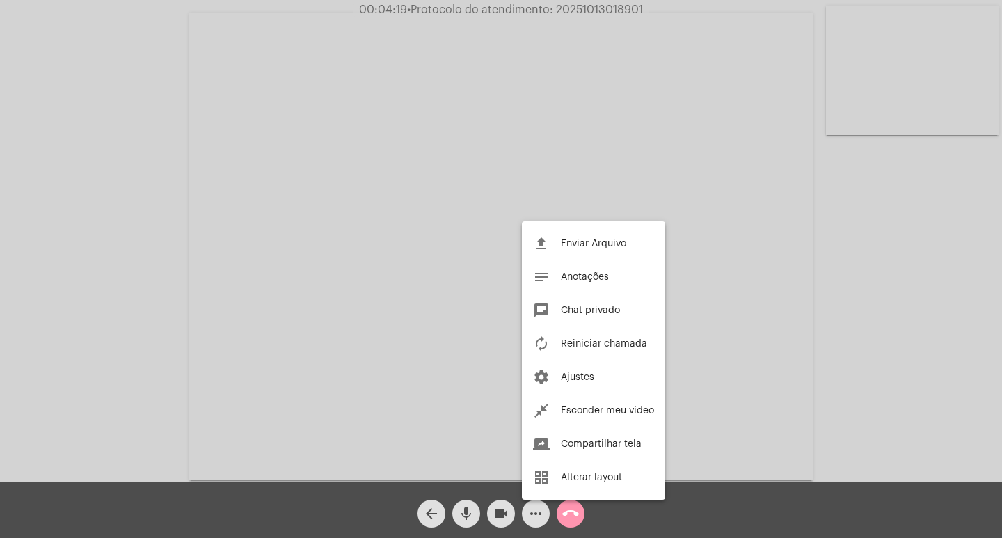
click at [474, 517] on div at bounding box center [501, 269] width 1002 height 538
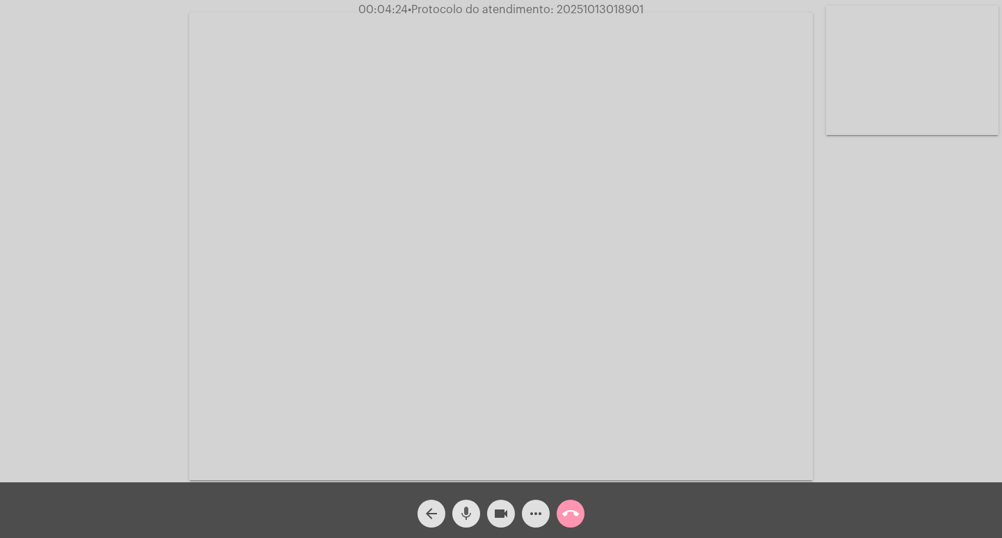
click at [471, 510] on mat-icon "mic" at bounding box center [466, 513] width 17 height 17
click at [497, 516] on mat-icon "videocam" at bounding box center [501, 513] width 17 height 17
click at [505, 514] on mat-icon "videocam_off" at bounding box center [501, 513] width 17 height 17
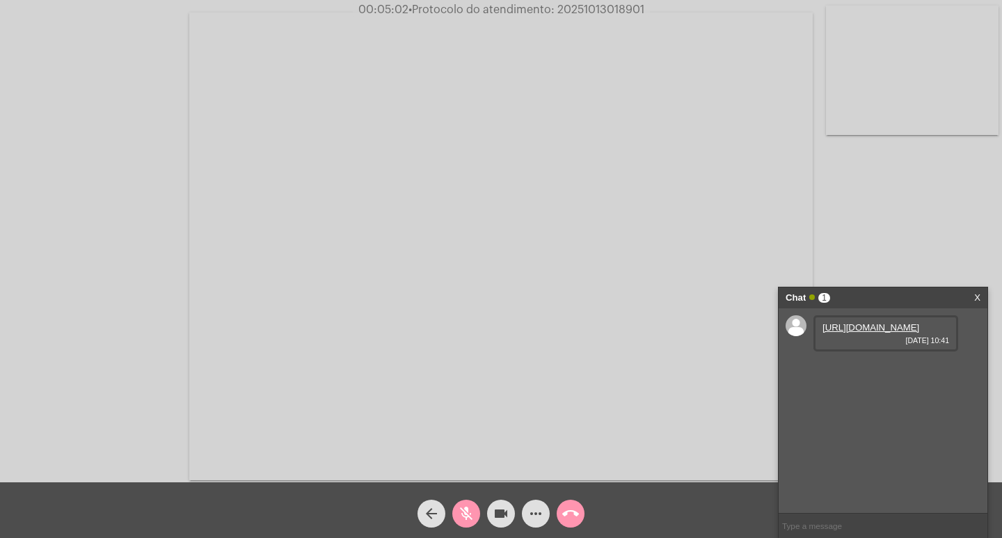
click at [876, 333] on link "https://neft-transfer-bucket.s3.amazonaws.com/temp-f9c9207d-e7b3-16e7-12d3-9e25…" at bounding box center [871, 327] width 97 height 10
click at [464, 511] on mat-icon "mic_off" at bounding box center [466, 513] width 17 height 17
click at [860, 372] on link "https://neft-transfer-bucket.s3.amazonaws.com/temp-bccb0e54-0488-78a0-b797-3862…" at bounding box center [871, 367] width 97 height 10
click at [858, 412] on link "https://neft-transfer-bucket.s3.amazonaws.com/temp-c4215b77-cdfb-afde-6df9-8769…" at bounding box center [871, 407] width 97 height 10
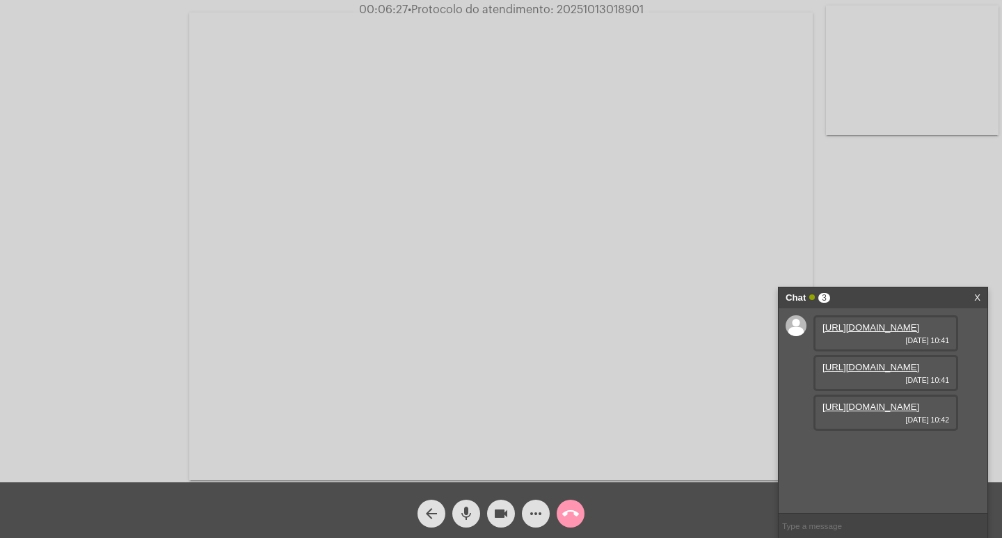
click at [502, 512] on mat-icon "videocam" at bounding box center [501, 513] width 17 height 17
click at [470, 513] on mat-icon "mic" at bounding box center [466, 513] width 17 height 17
click at [464, 516] on mat-icon "mic_off" at bounding box center [466, 513] width 17 height 17
click at [499, 512] on mat-icon "videocam_off" at bounding box center [501, 513] width 17 height 17
click at [498, 507] on mat-icon "videocam" at bounding box center [501, 513] width 17 height 17
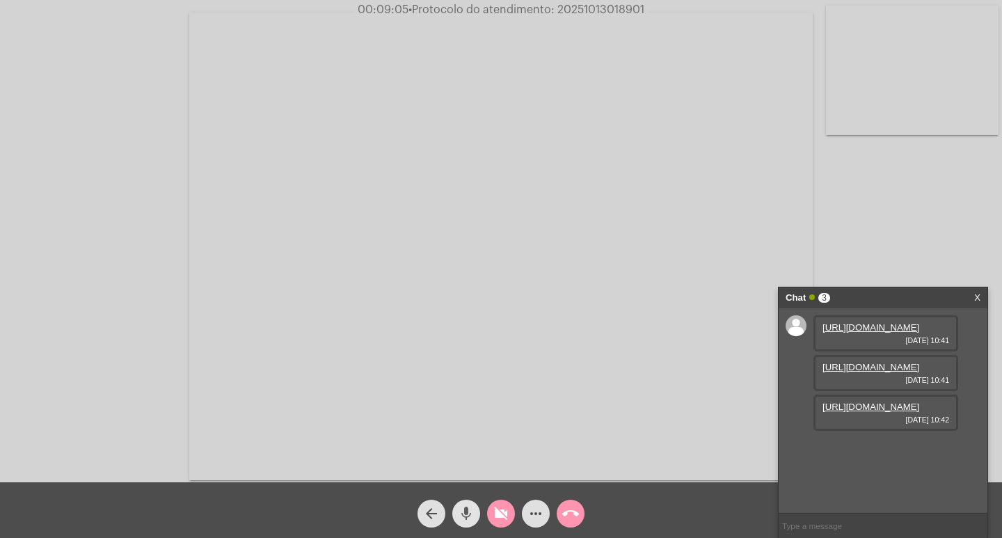
click at [466, 514] on mat-icon "mic" at bounding box center [466, 513] width 17 height 17
click at [469, 508] on mat-icon "mic_off" at bounding box center [466, 513] width 17 height 17
click at [496, 507] on mat-icon "videocam_off" at bounding box center [501, 513] width 17 height 17
click at [537, 510] on mat-icon "more_horiz" at bounding box center [536, 513] width 17 height 17
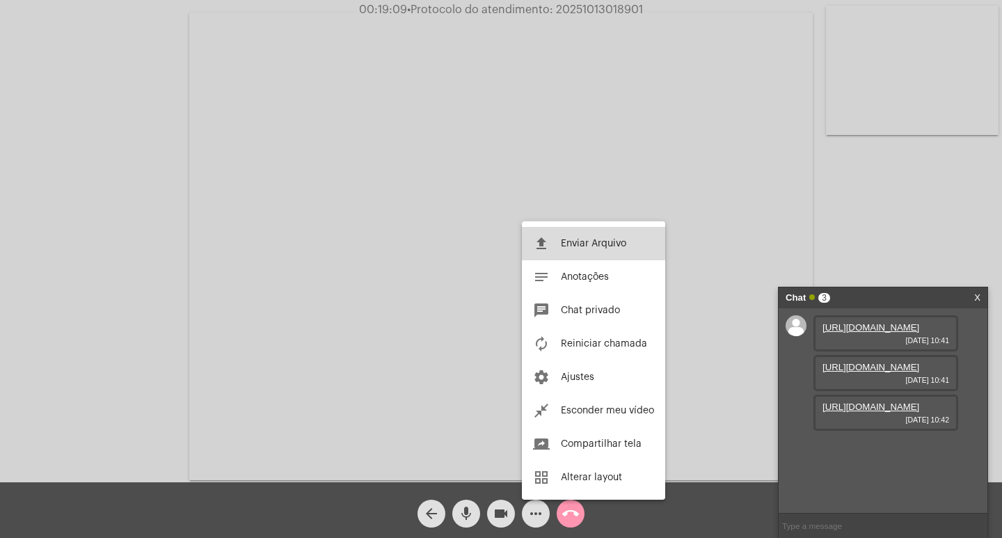
click at [599, 238] on button "file_upload Enviar Arquivo" at bounding box center [593, 243] width 143 height 33
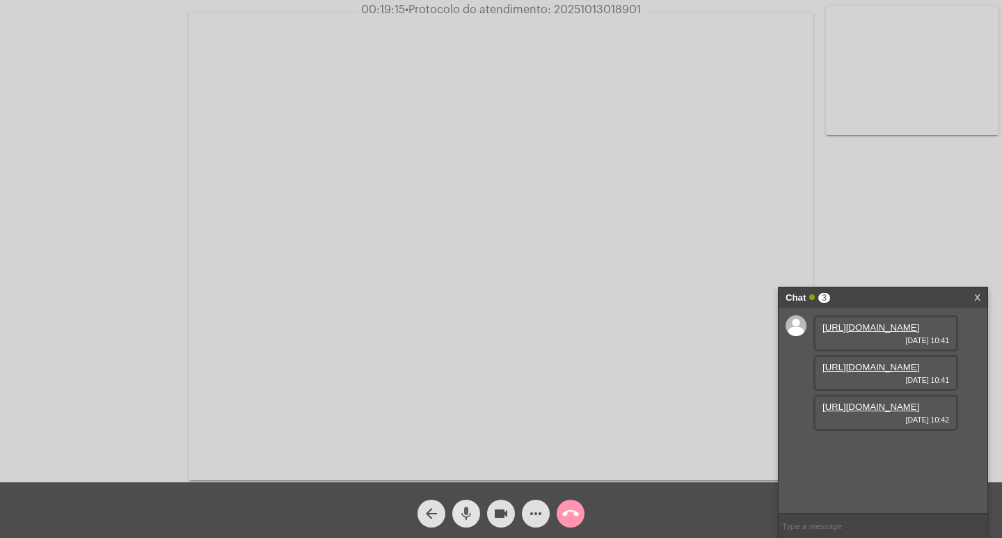
click at [473, 511] on mat-icon "mic" at bounding box center [466, 513] width 17 height 17
click at [540, 517] on mat-icon "more_horiz" at bounding box center [536, 513] width 17 height 17
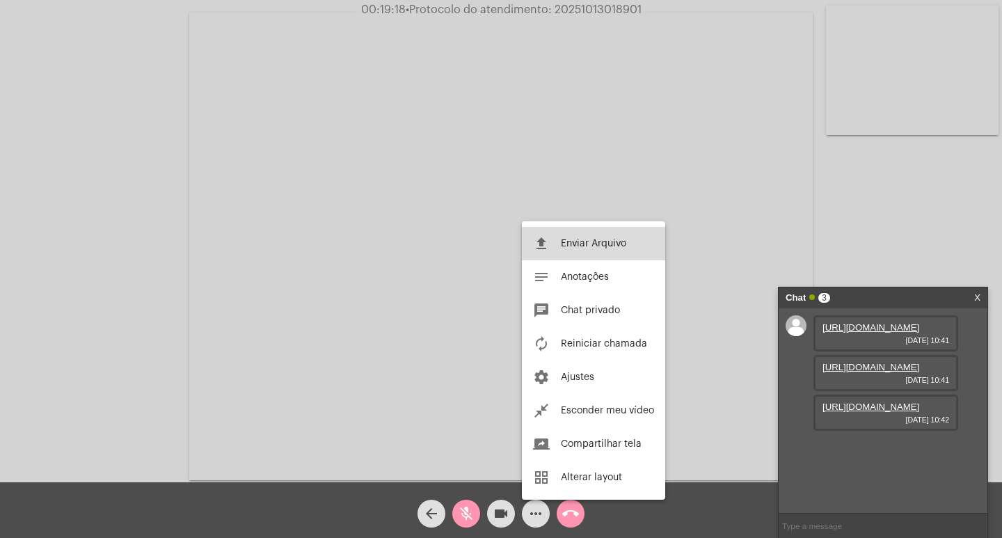
click at [585, 244] on span "Enviar Arquivo" at bounding box center [593, 244] width 65 height 10
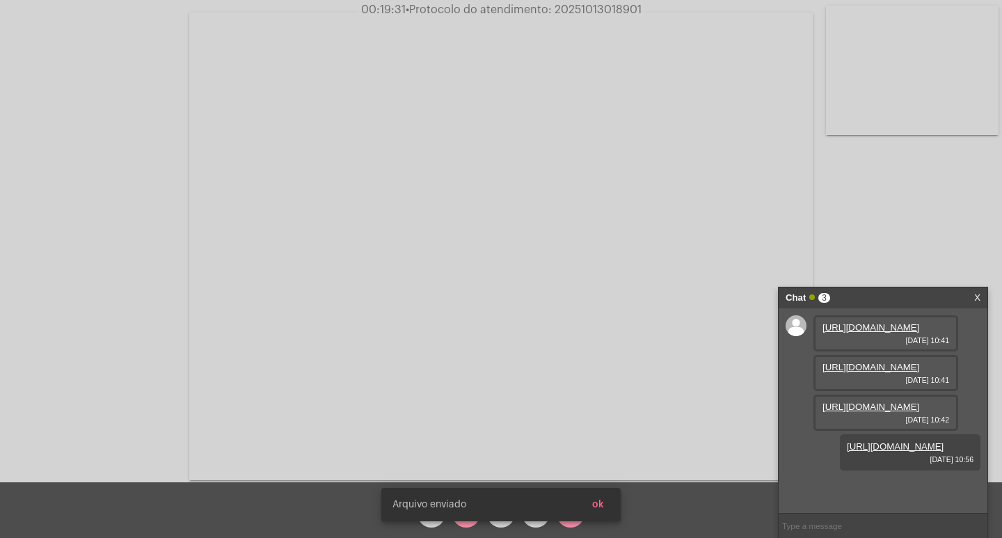
scroll to position [83, 0]
click at [565, 8] on span "• Protocolo do atendimento: 20251013018901" at bounding box center [524, 9] width 236 height 11
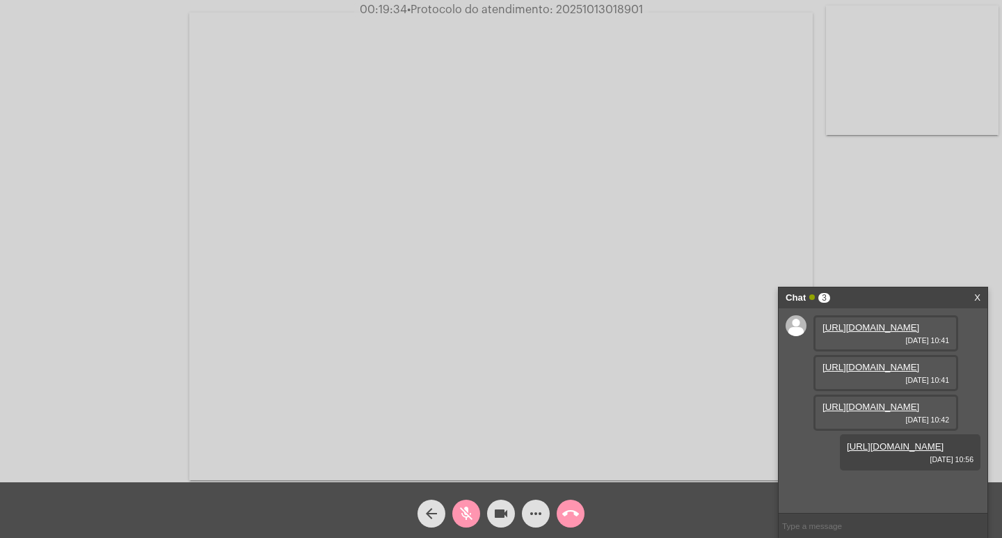
copy span "20251013018901"
click at [462, 505] on span "mic_off" at bounding box center [466, 514] width 17 height 28
click at [794, 523] on input "text" at bounding box center [883, 526] width 209 height 24
paste input "20251013018901"
type input "PROTOCOLO: 20251013018901"
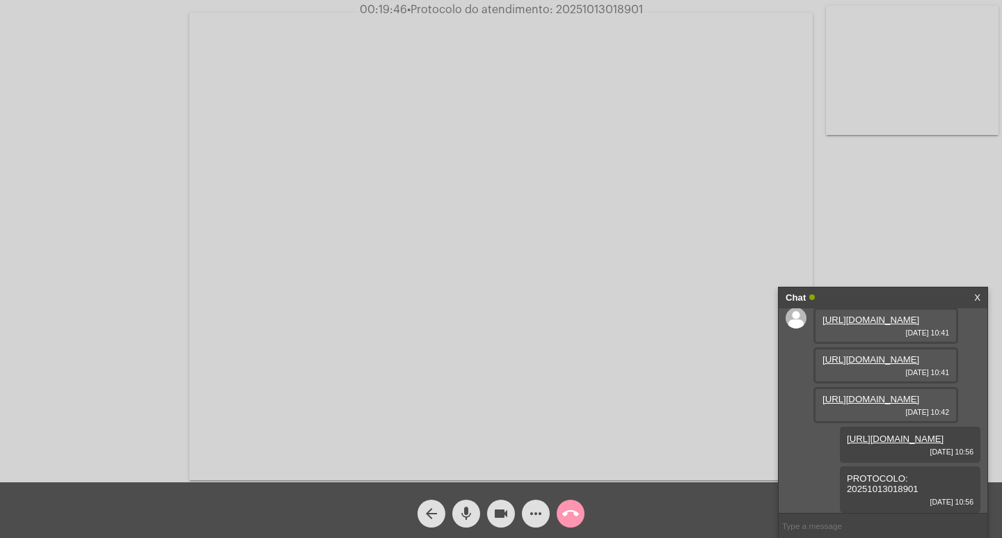
scroll to position [133, 0]
click at [528, 512] on mat-icon "more_horiz" at bounding box center [536, 513] width 17 height 17
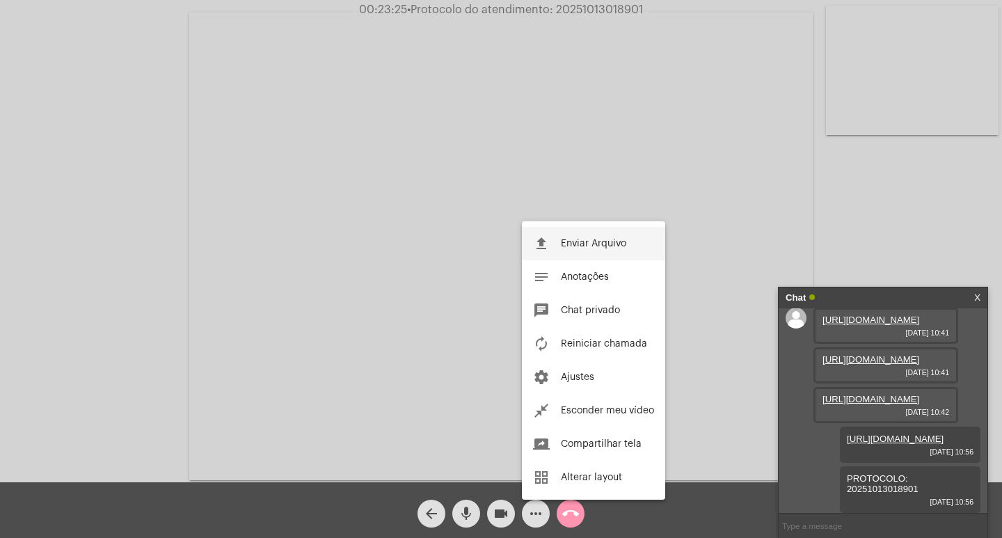
click at [592, 234] on button "file_upload Enviar Arquivo" at bounding box center [593, 243] width 143 height 33
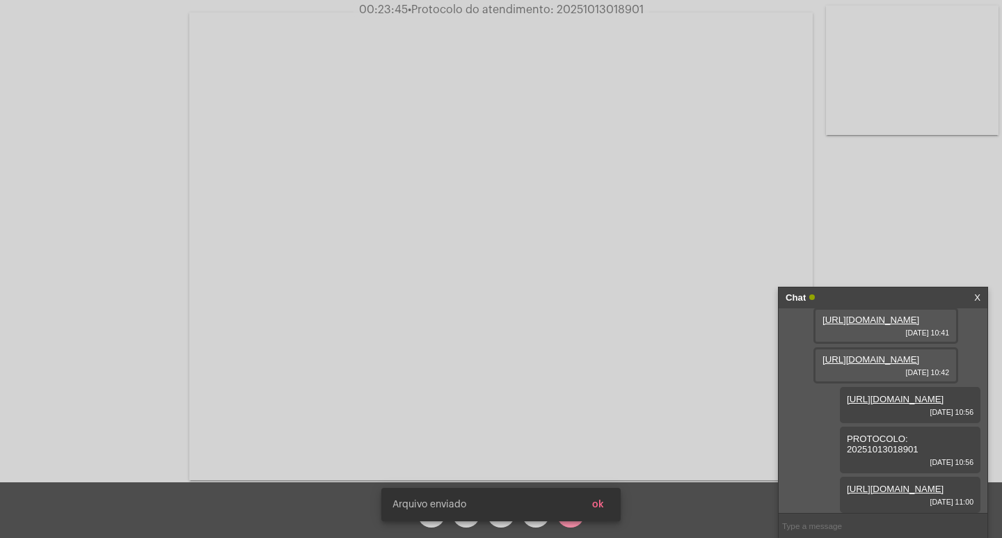
scroll to position [204, 0]
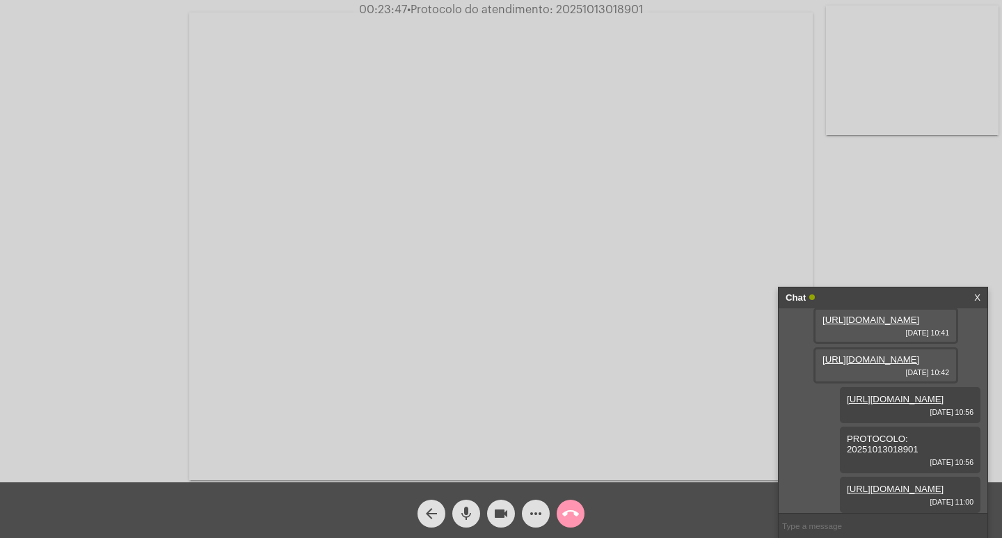
click at [465, 508] on mat-icon "mic" at bounding box center [466, 513] width 17 height 17
click at [465, 508] on mat-icon "mic_off" at bounding box center [466, 513] width 17 height 17
click at [498, 508] on mat-icon "videocam" at bounding box center [501, 513] width 17 height 17
click at [466, 512] on mat-icon "mic" at bounding box center [466, 513] width 17 height 17
click at [567, 516] on mat-icon "call_end" at bounding box center [570, 513] width 17 height 17
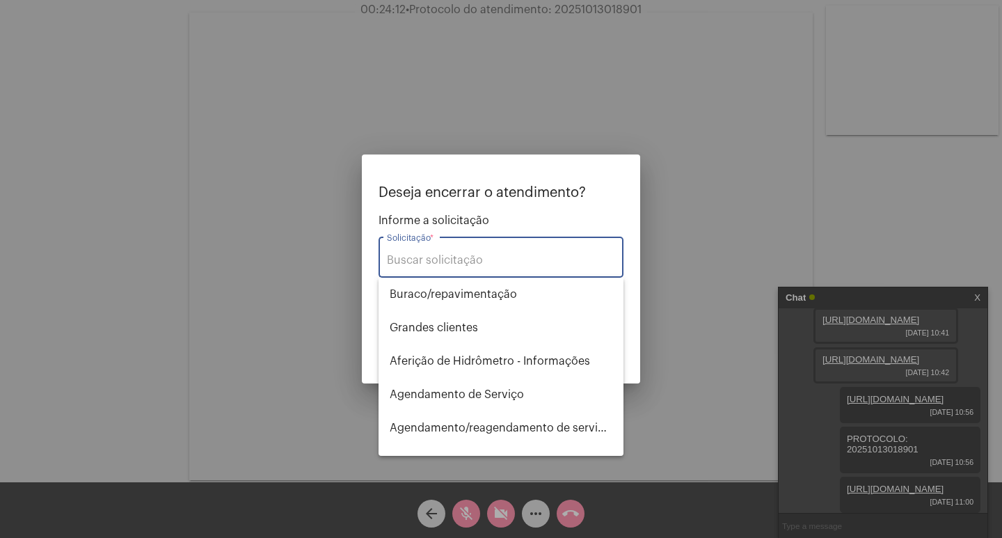
click at [470, 253] on div "Solicitação *" at bounding box center [501, 256] width 228 height 44
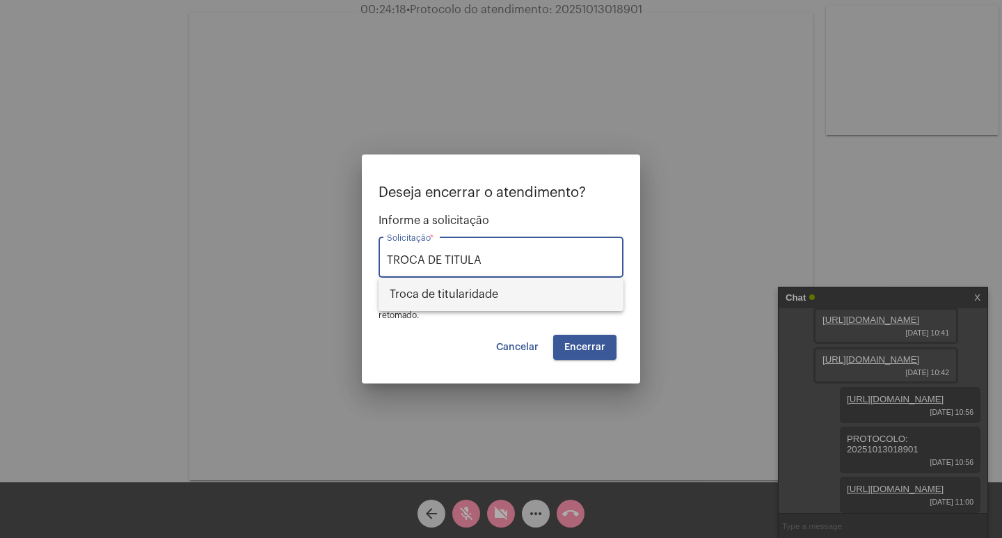
click at [503, 297] on span "Troca de titularidade" at bounding box center [501, 294] width 223 height 33
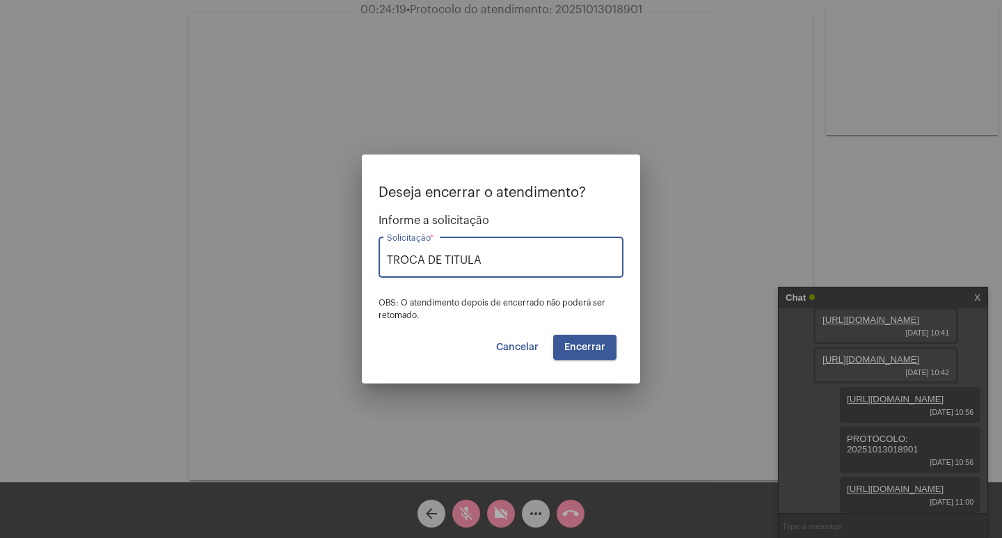
type input "Troca de titularidade"
click at [585, 352] on button "Encerrar" at bounding box center [584, 347] width 63 height 25
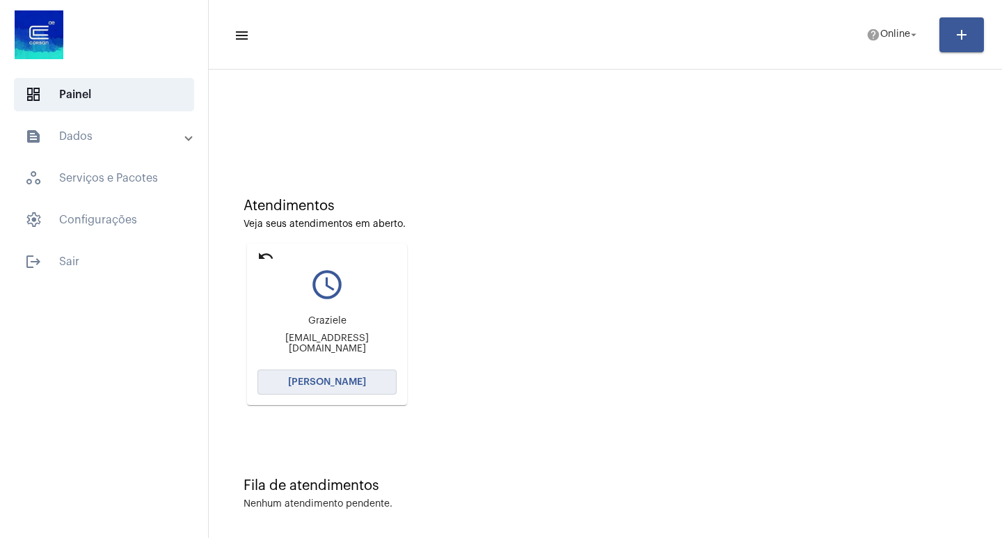
click at [339, 378] on span "[PERSON_NAME]" at bounding box center [327, 382] width 78 height 10
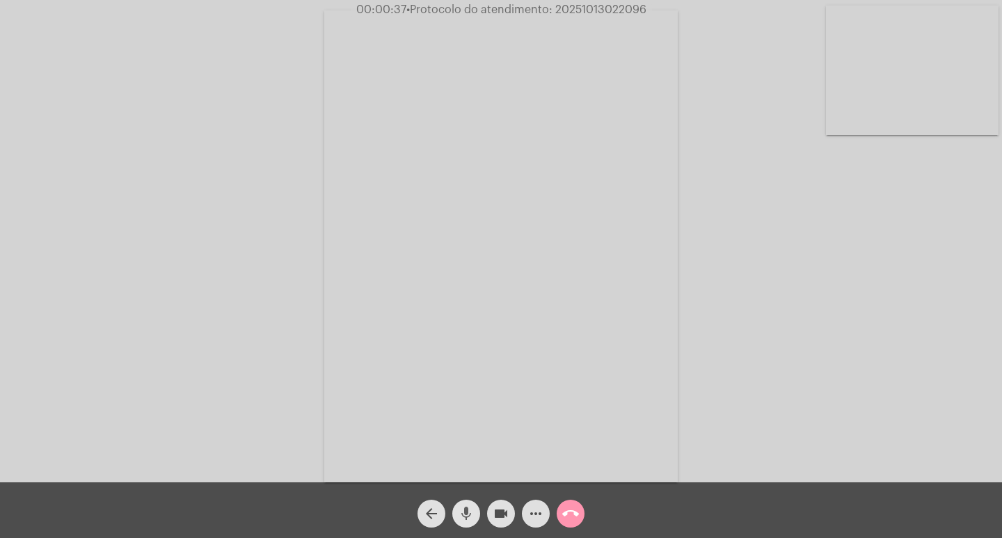
click at [463, 510] on mat-icon "mic" at bounding box center [466, 513] width 17 height 17
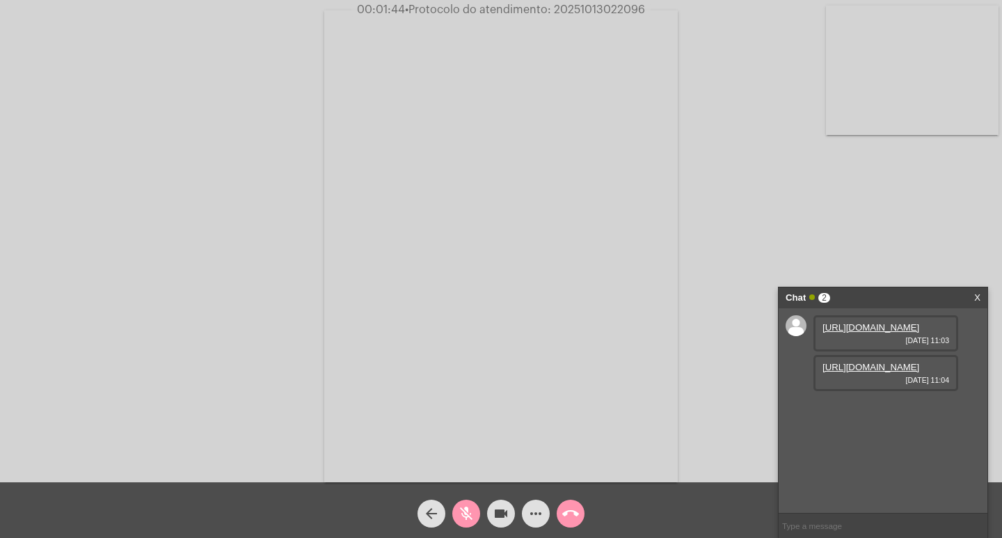
click at [860, 372] on link "https://neft-transfer-bucket.s3.amazonaws.com/temp-faba3e69-4642-bce2-2ca8-54c4…" at bounding box center [871, 367] width 97 height 10
drag, startPoint x: 931, startPoint y: 256, endPoint x: 928, endPoint y: 344, distance: 87.8
click at [931, 256] on div "Acessando Câmera e Microfone..." at bounding box center [501, 244] width 1000 height 482
click at [881, 412] on link "https://neft-transfer-bucket.s3.amazonaws.com/temp-fd66852c-6760-a20a-2a11-ed6b…" at bounding box center [871, 407] width 97 height 10
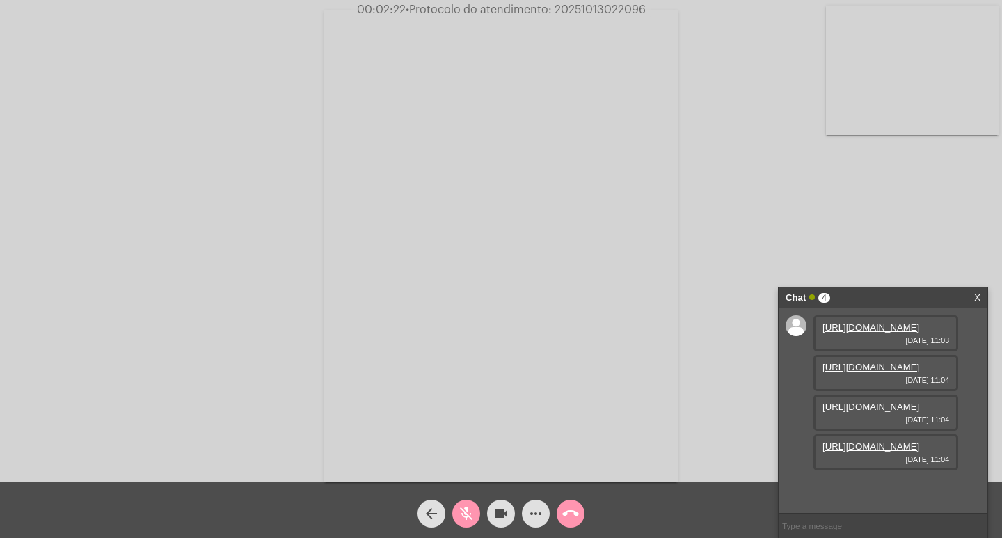
scroll to position [83, 0]
drag, startPoint x: 888, startPoint y: 202, endPoint x: 876, endPoint y: 310, distance: 109.2
click at [888, 202] on div "Acessando Câmera e Microfone..." at bounding box center [501, 244] width 1000 height 482
click at [872, 452] on link "https://neft-transfer-bucket.s3.amazonaws.com/temp-7e7320bd-d0fb-359f-21b4-1bc7…" at bounding box center [871, 446] width 97 height 10
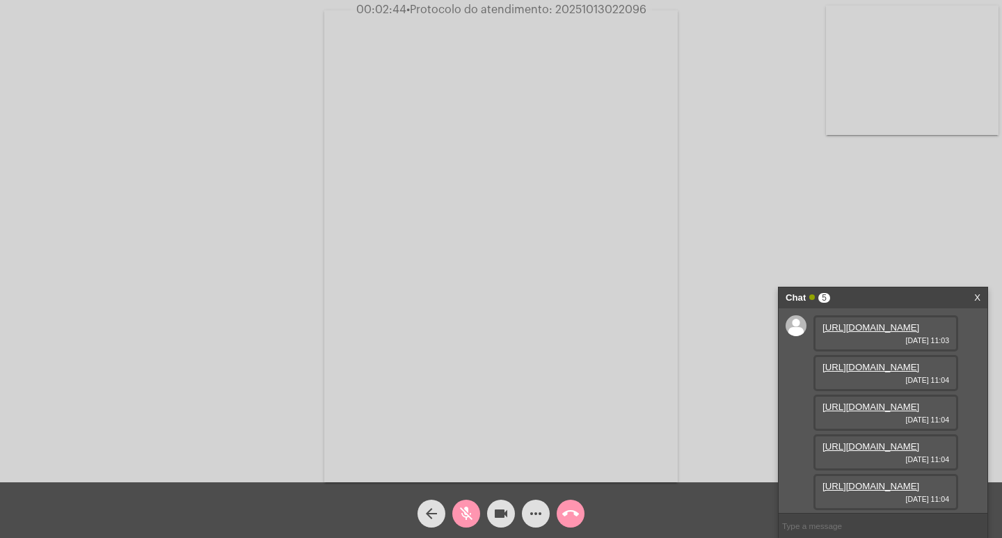
click at [469, 507] on mat-icon "mic_off" at bounding box center [466, 513] width 17 height 17
click at [876, 481] on link "https://neft-transfer-bucket.s3.amazonaws.com/temp-06ede72b-314a-ed5e-2fcd-3bf1…" at bounding box center [871, 486] width 97 height 10
drag, startPoint x: 472, startPoint y: 514, endPoint x: 794, endPoint y: 97, distance: 526.0
click at [472, 514] on mat-icon "mic" at bounding box center [466, 513] width 17 height 17
click at [908, 221] on div "Acessando Câmera e Microfone..." at bounding box center [501, 244] width 1000 height 482
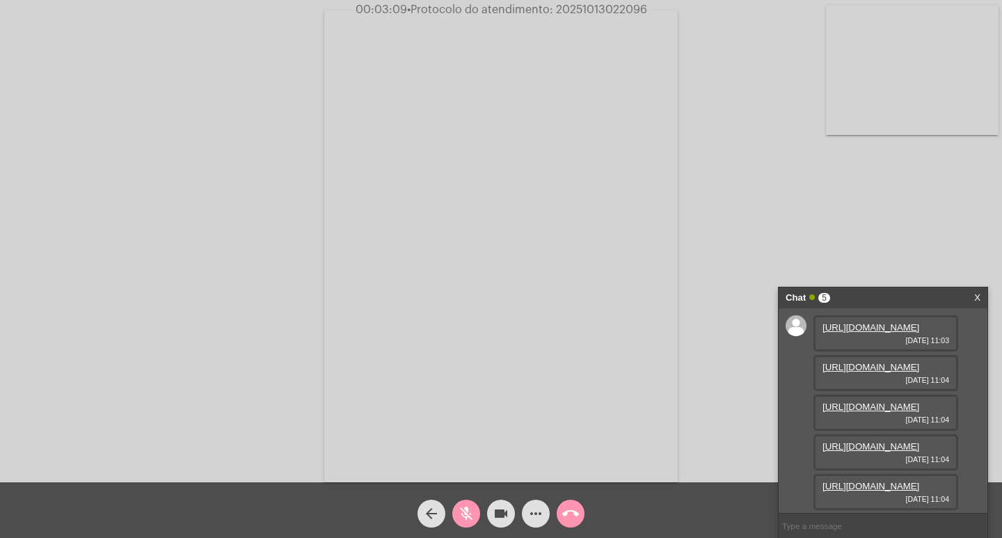
click at [853, 333] on link "https://neft-transfer-bucket.s3.amazonaws.com/temp-1d84194a-c3d5-c672-ee84-8051…" at bounding box center [871, 327] width 97 height 10
click at [923, 232] on div "Acessando Câmera e Microfone..." at bounding box center [501, 244] width 1000 height 482
click at [883, 484] on link "https://neft-transfer-bucket.s3.amazonaws.com/temp-5cb68f35-5630-4f65-f07a-7647…" at bounding box center [871, 489] width 97 height 10
click at [473, 510] on mat-icon "mic_off" at bounding box center [466, 513] width 17 height 17
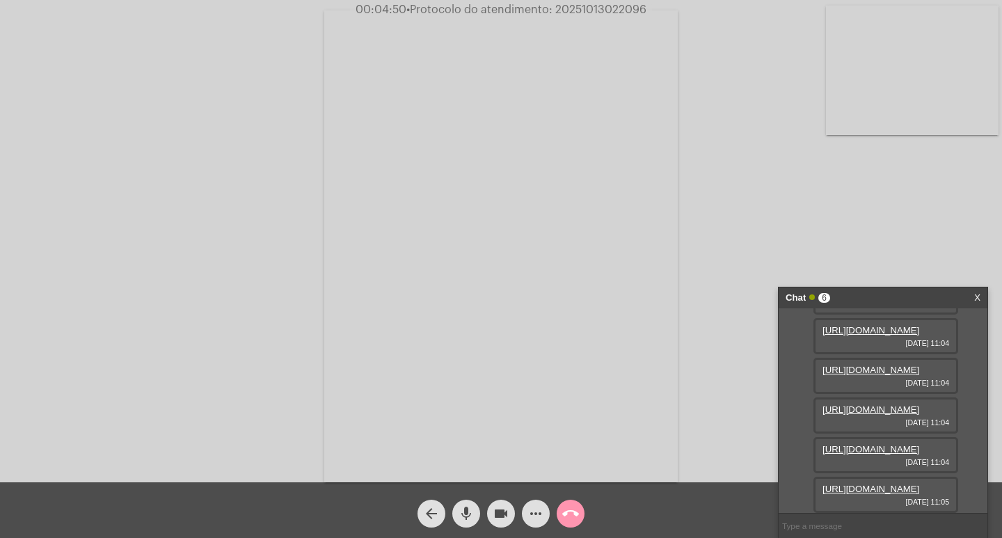
click at [468, 530] on div "arrow_back mic videocam more_horiz call_end" at bounding box center [501, 510] width 1002 height 56
click at [466, 521] on mat-icon "mic" at bounding box center [466, 513] width 17 height 17
click at [471, 509] on mat-icon "mic_off" at bounding box center [466, 513] width 17 height 17
click at [471, 504] on span "mic" at bounding box center [466, 514] width 17 height 28
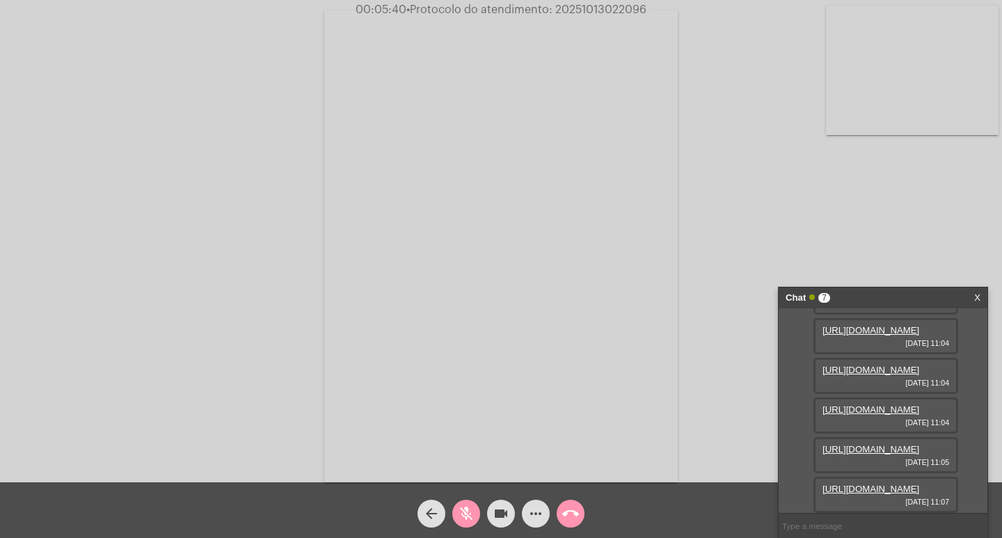
click at [884, 484] on link "https://neft-transfer-bucket.s3.amazonaws.com/temp-040758bd-a6ee-9db6-3318-027d…" at bounding box center [871, 489] width 97 height 10
click at [496, 515] on mat-icon "videocam" at bounding box center [501, 513] width 17 height 17
click at [507, 515] on mat-icon "videocam_off" at bounding box center [501, 513] width 17 height 17
click at [866, 243] on div "Acessando Câmera e Microfone..." at bounding box center [501, 244] width 1000 height 482
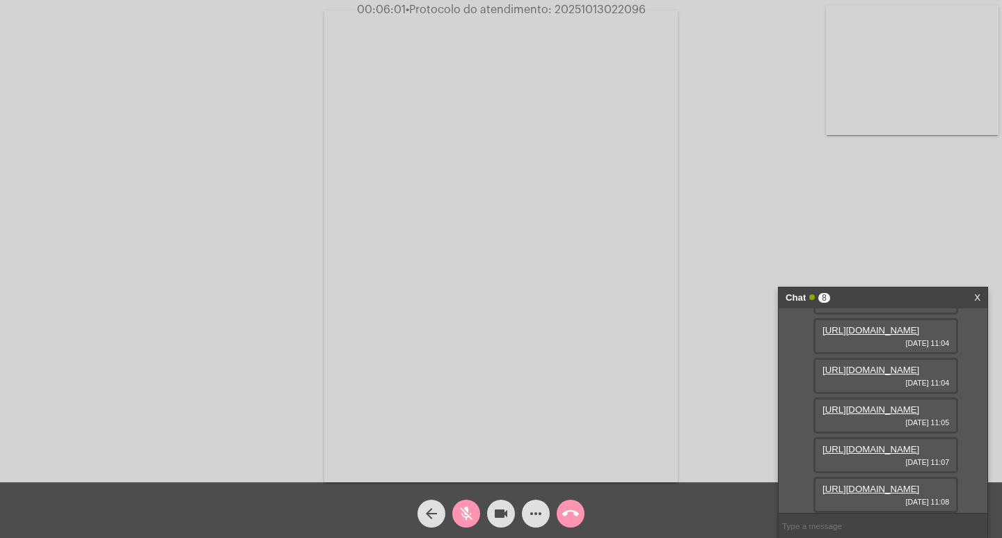
click at [856, 484] on link "https://neft-transfer-bucket.s3.amazonaws.com/temp-1235b564-00fb-8c73-eb40-9a72…" at bounding box center [871, 489] width 97 height 10
click at [864, 484] on link "https://neft-transfer-bucket.s3.amazonaws.com/temp-fe425c7f-4bfe-22e5-ee6f-92a2…" at bounding box center [871, 489] width 97 height 10
click at [459, 517] on mat-icon "mic_off" at bounding box center [466, 513] width 17 height 17
click at [500, 517] on mat-icon "videocam" at bounding box center [501, 513] width 17 height 17
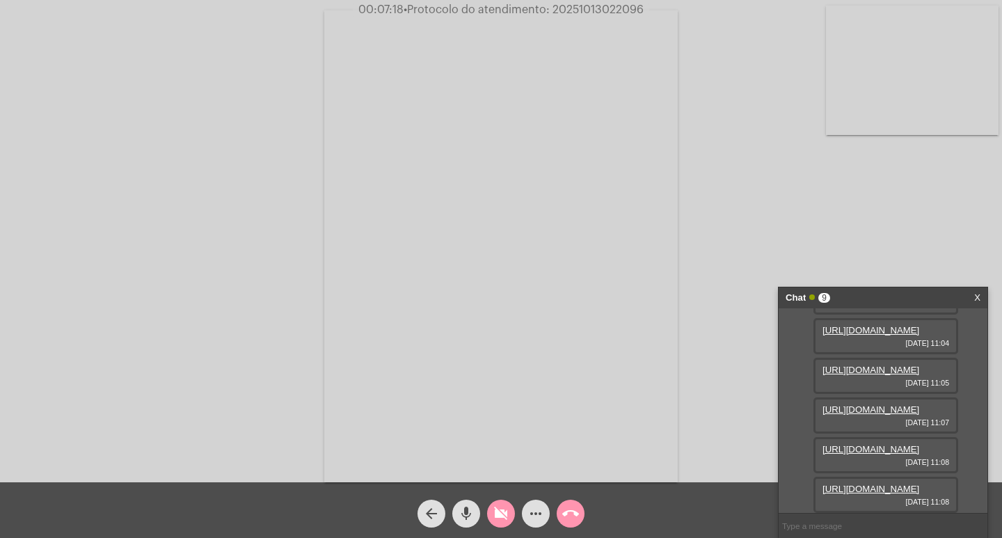
click at [468, 513] on mat-icon "mic" at bounding box center [466, 513] width 17 height 17
click at [473, 518] on mat-icon "mic_off" at bounding box center [466, 513] width 17 height 17
click at [500, 514] on mat-icon "videocam_off" at bounding box center [501, 513] width 17 height 17
click at [473, 514] on mat-icon "mic" at bounding box center [466, 513] width 17 height 17
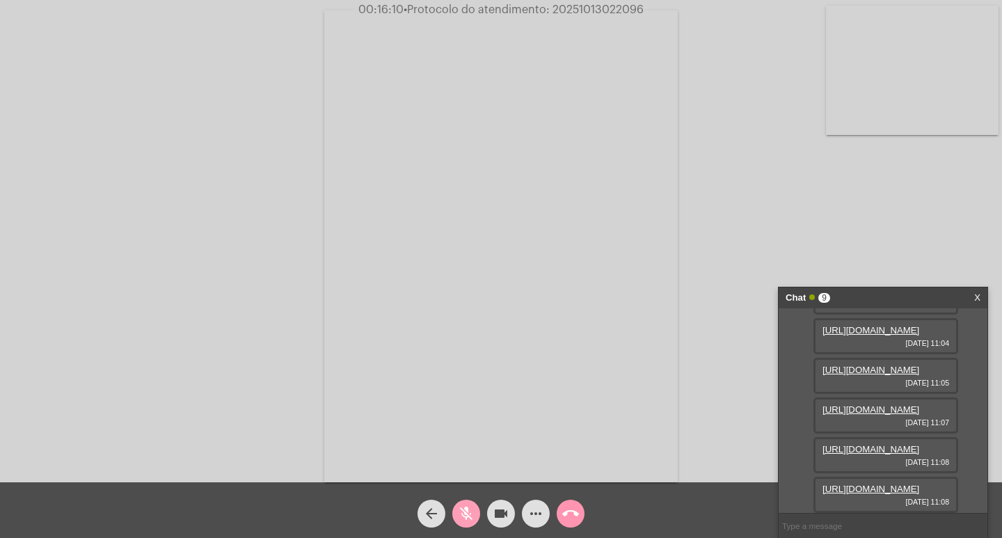
click at [508, 520] on mat-icon "videocam" at bounding box center [501, 513] width 17 height 17
click at [463, 512] on mat-icon "mic_off" at bounding box center [466, 513] width 17 height 17
click at [500, 514] on mat-icon "videocam_off" at bounding box center [501, 513] width 17 height 17
click at [466, 514] on mat-icon "mic" at bounding box center [466, 513] width 17 height 17
click at [504, 509] on mat-icon "videocam" at bounding box center [501, 513] width 17 height 17
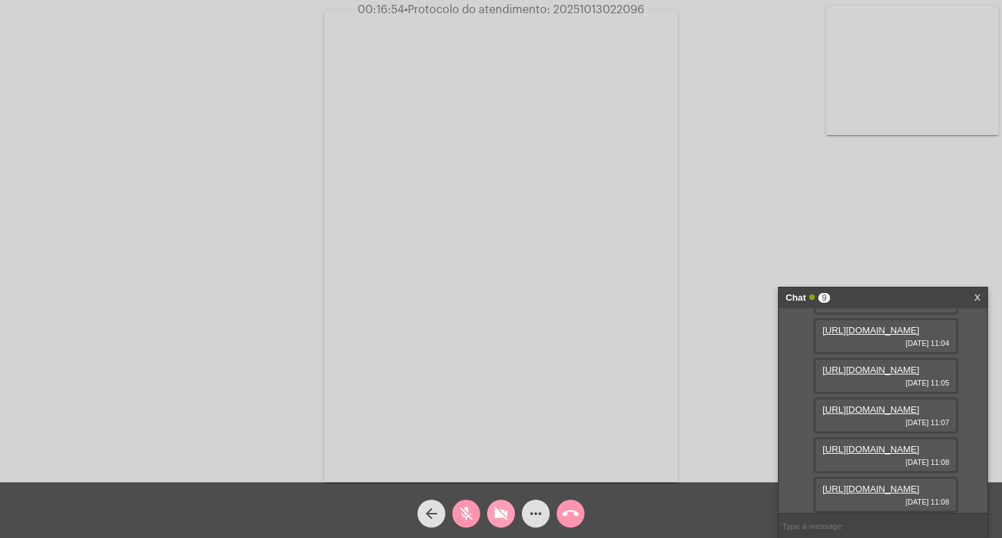
click at [505, 521] on mat-icon "videocam_off" at bounding box center [501, 513] width 17 height 17
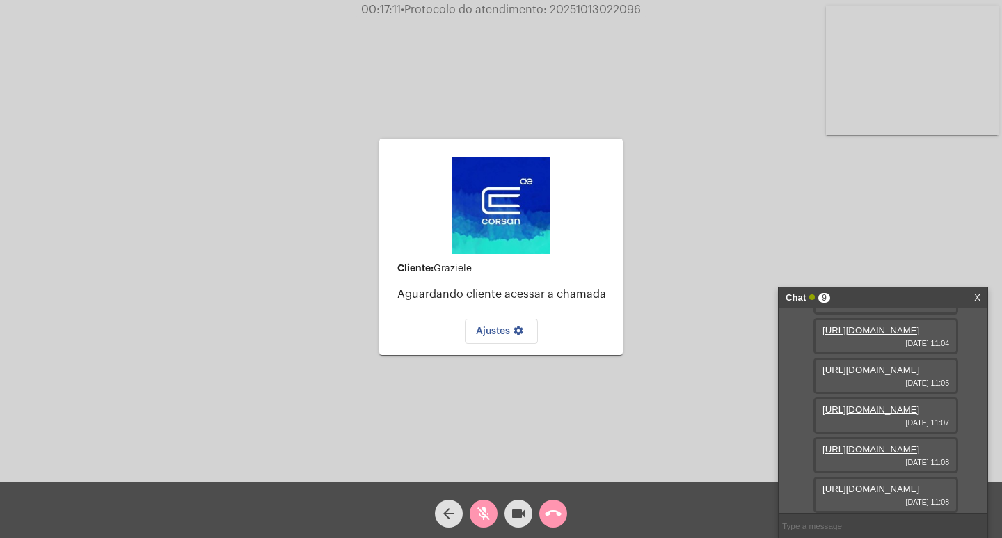
click at [521, 506] on mat-icon "videocam" at bounding box center [518, 513] width 17 height 17
click at [484, 512] on mat-icon "mic_off" at bounding box center [483, 513] width 17 height 17
click at [518, 517] on mat-icon "videocam_off" at bounding box center [518, 513] width 17 height 17
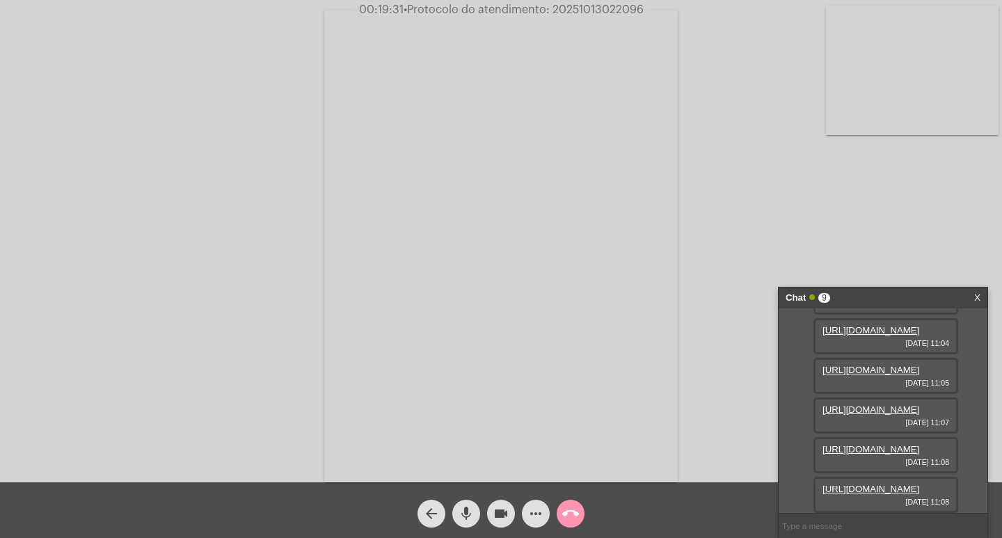
click at [860, 484] on link "https://neft-transfer-bucket.s3.amazonaws.com/temp-fe425c7f-4bfe-22e5-ee6f-92a2…" at bounding box center [871, 489] width 97 height 10
click at [872, 444] on link "https://neft-transfer-bucket.s3.amazonaws.com/temp-1235b564-00fb-8c73-eb40-9a72…" at bounding box center [871, 449] width 97 height 10
click at [714, 195] on div "Acessando Câmera e Microfone..." at bounding box center [501, 244] width 1000 height 482
click at [877, 484] on link "https://neft-transfer-bucket.s3.amazonaws.com/temp-fe425c7f-4bfe-22e5-ee6f-92a2…" at bounding box center [871, 489] width 97 height 10
click at [468, 518] on mat-icon "mic" at bounding box center [466, 513] width 17 height 17
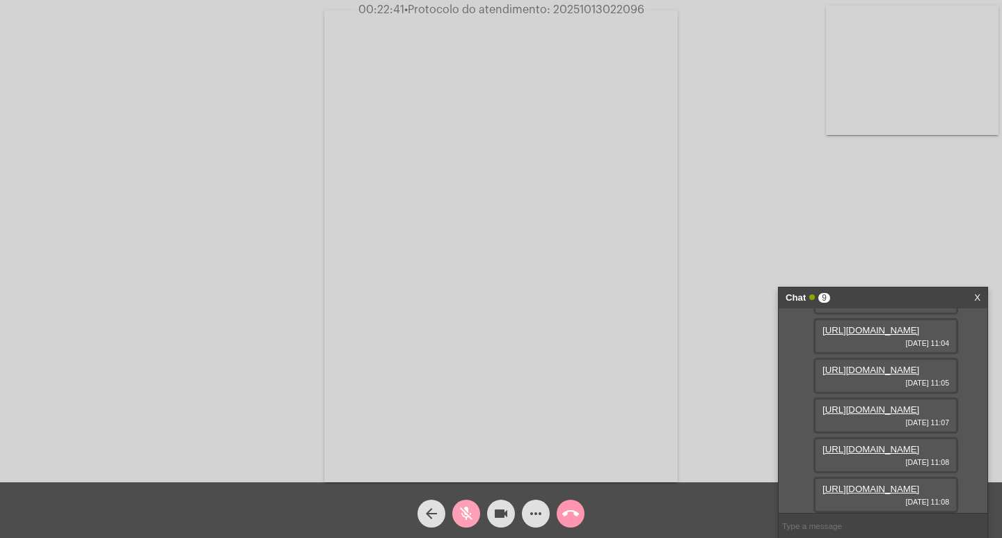
click at [466, 512] on mat-icon "mic_off" at bounding box center [466, 513] width 17 height 17
click at [535, 515] on mat-icon "more_horiz" at bounding box center [536, 513] width 17 height 17
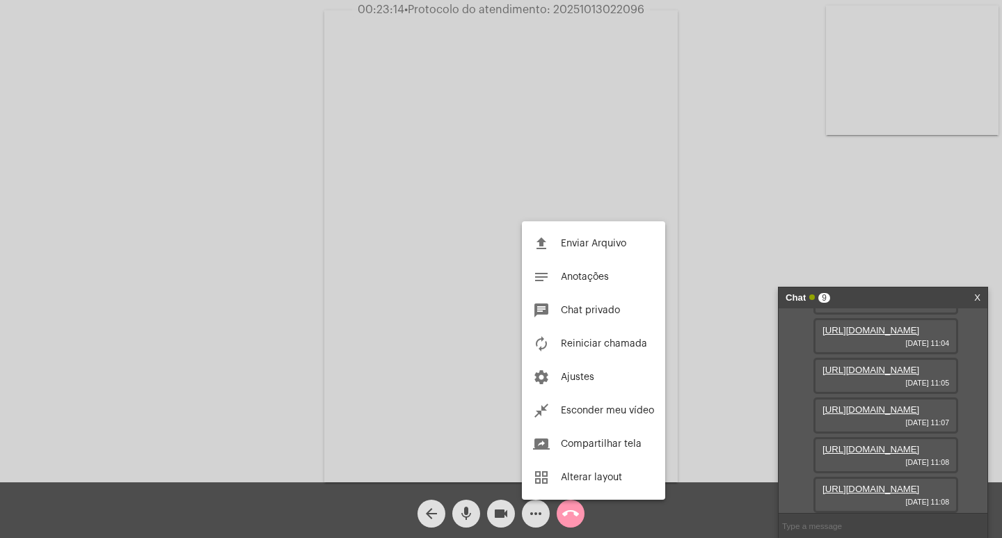
click at [752, 181] on div at bounding box center [501, 269] width 1002 height 538
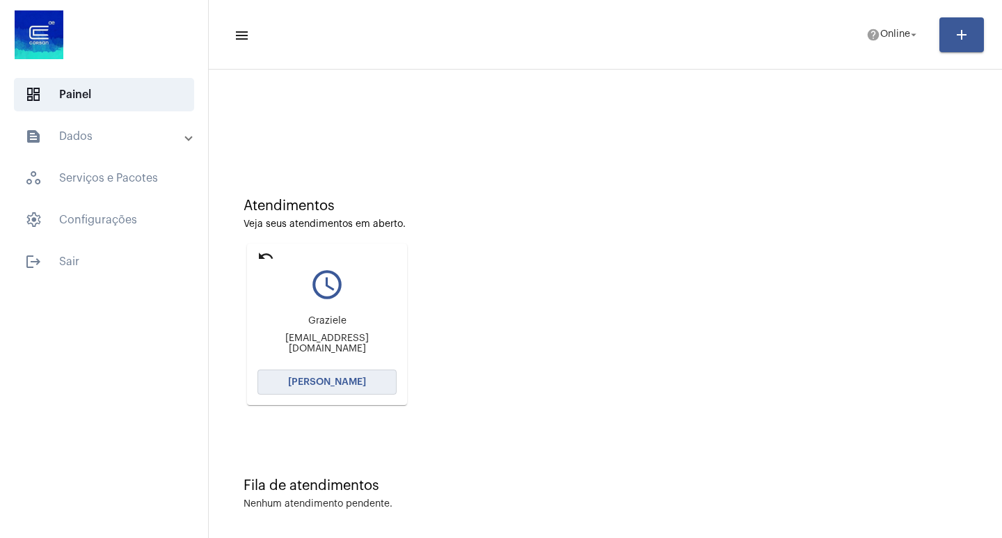
click at [336, 376] on button "[PERSON_NAME]" at bounding box center [327, 382] width 139 height 25
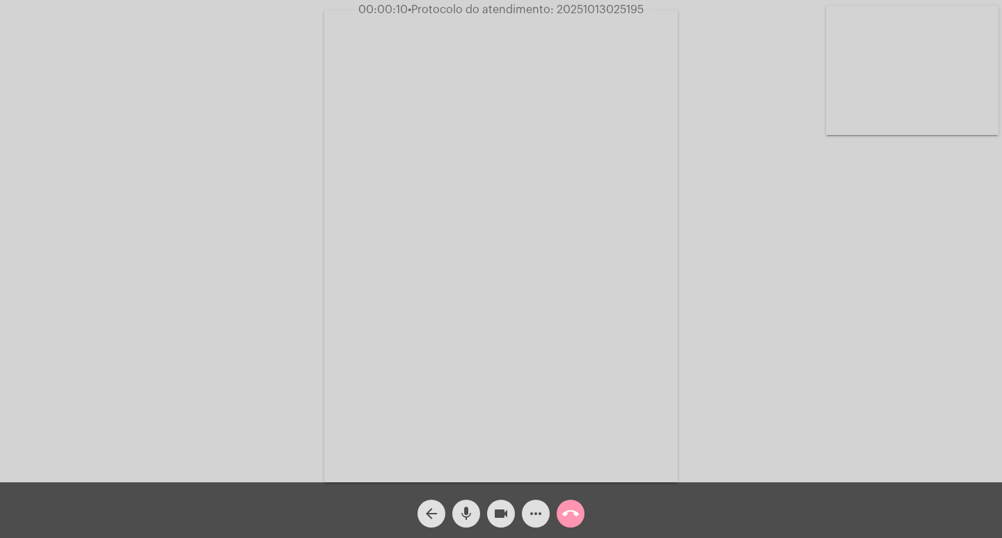
click at [462, 510] on mat-icon "mic" at bounding box center [466, 513] width 17 height 17
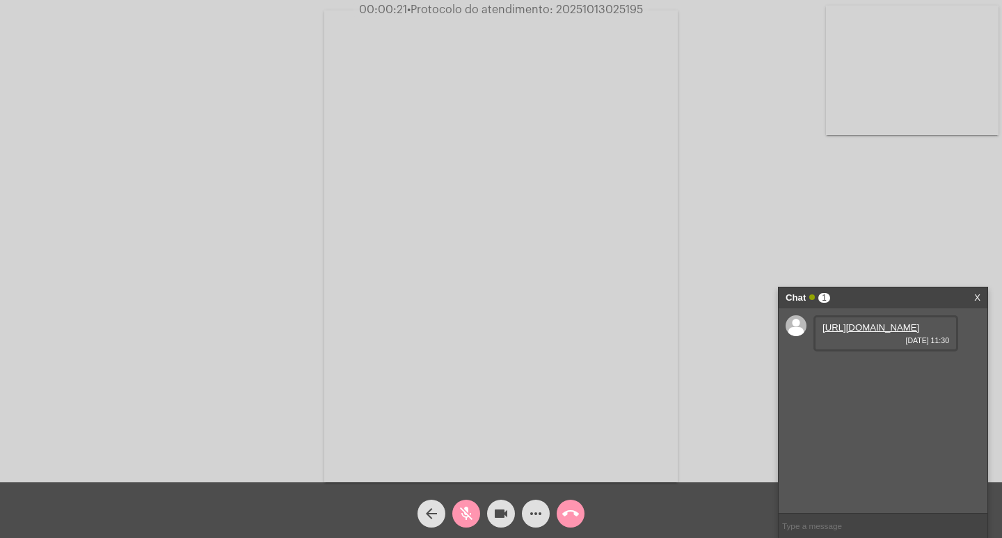
click at [468, 514] on mat-icon "mic_off" at bounding box center [466, 513] width 17 height 17
click at [872, 333] on link "[URL][DOMAIN_NAME]" at bounding box center [871, 327] width 97 height 10
click at [472, 514] on mat-icon "mic" at bounding box center [466, 513] width 17 height 17
click at [472, 514] on mat-icon "mic_off" at bounding box center [466, 513] width 17 height 17
click at [506, 510] on mat-icon "videocam" at bounding box center [501, 513] width 17 height 17
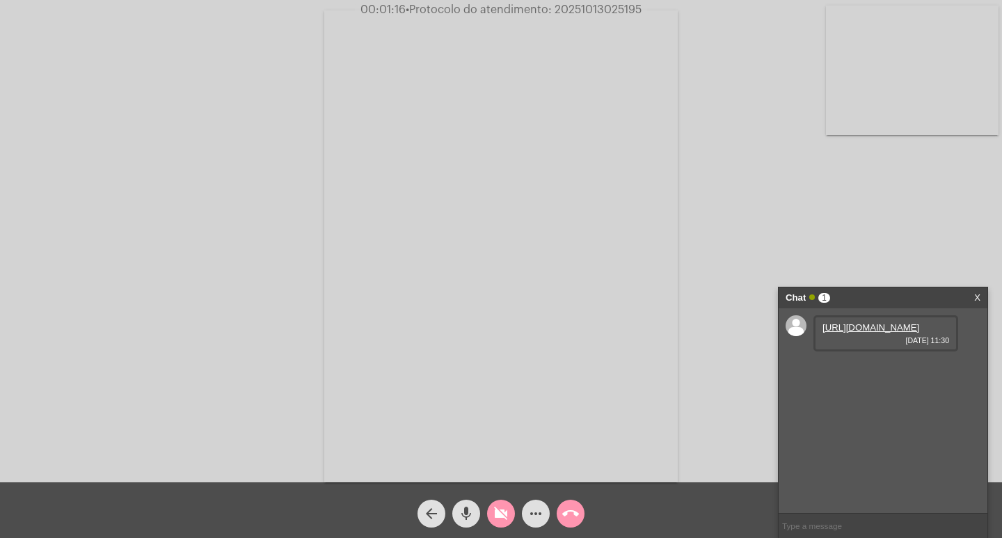
click at [473, 513] on mat-icon "mic" at bounding box center [466, 513] width 17 height 17
click at [471, 512] on mat-icon "mic_off" at bounding box center [466, 513] width 17 height 17
click at [504, 510] on mat-icon "videocam_off" at bounding box center [501, 513] width 17 height 17
click at [462, 514] on mat-icon "mic" at bounding box center [466, 513] width 17 height 17
click at [499, 512] on mat-icon "videocam" at bounding box center [501, 513] width 17 height 17
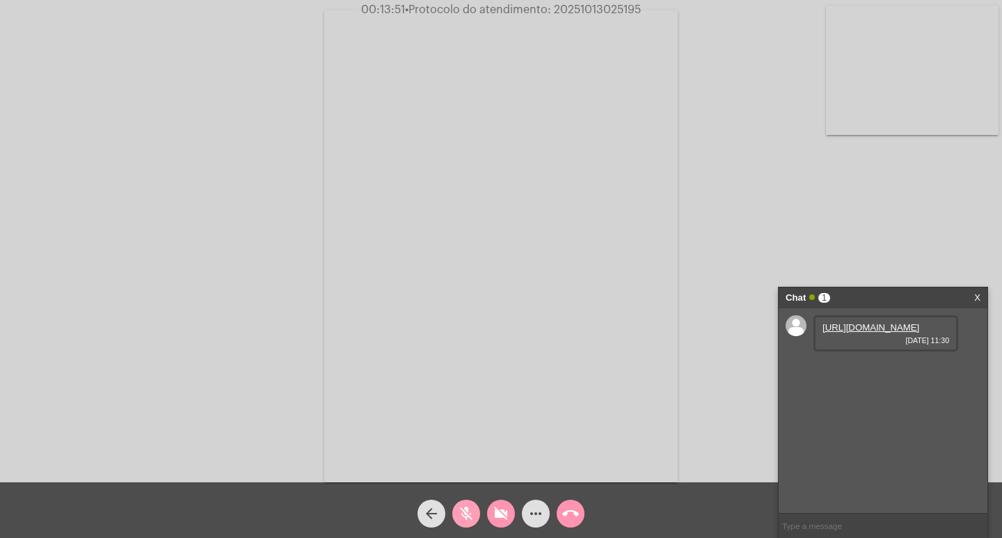
click at [464, 515] on mat-icon "mic_off" at bounding box center [466, 513] width 17 height 17
click at [502, 512] on mat-icon "videocam_off" at bounding box center [501, 513] width 17 height 17
click at [498, 511] on mat-icon "videocam" at bounding box center [501, 513] width 17 height 17
click at [468, 513] on mat-icon "mic" at bounding box center [466, 513] width 17 height 17
click at [468, 512] on mat-icon "mic_off" at bounding box center [466, 513] width 17 height 17
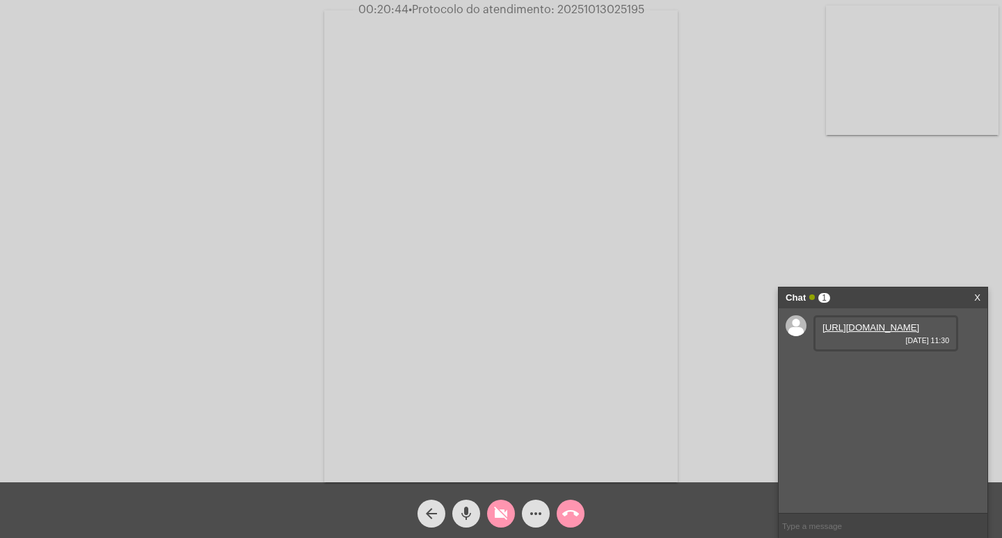
click at [512, 507] on button "videocam_off" at bounding box center [501, 514] width 28 height 28
click at [538, 517] on mat-icon "more_horiz" at bounding box center [536, 513] width 17 height 17
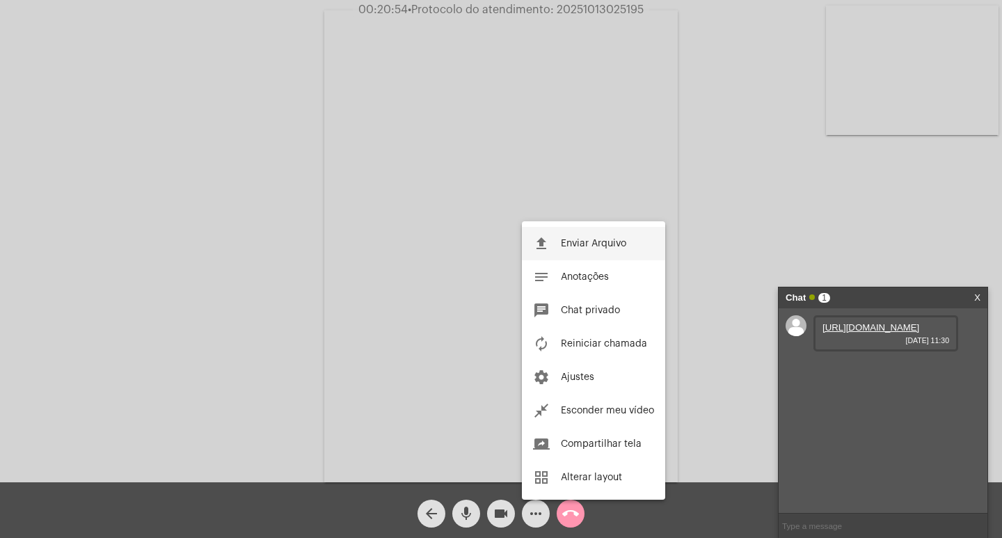
click at [594, 245] on span "Enviar Arquivo" at bounding box center [593, 244] width 65 height 10
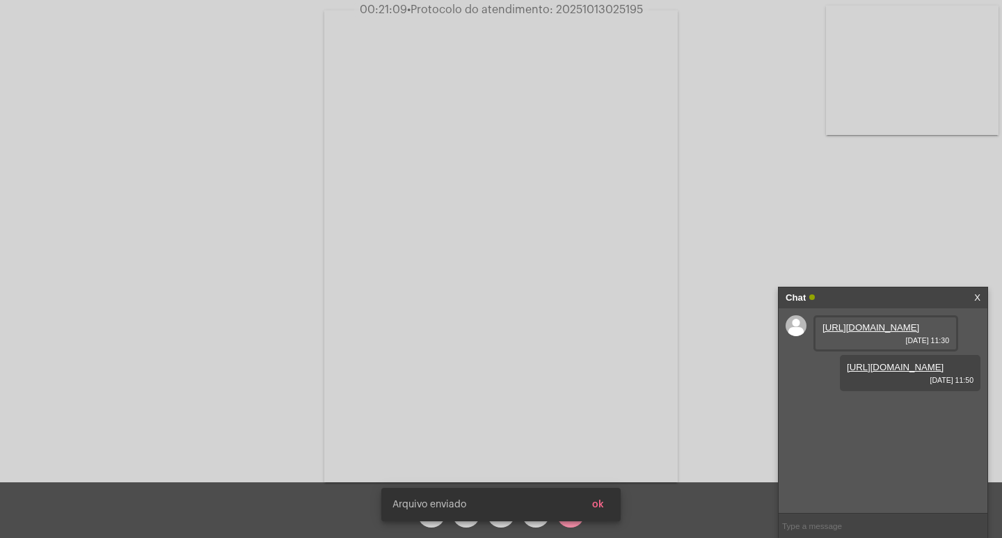
click at [801, 521] on input "text" at bounding box center [883, 526] width 209 height 24
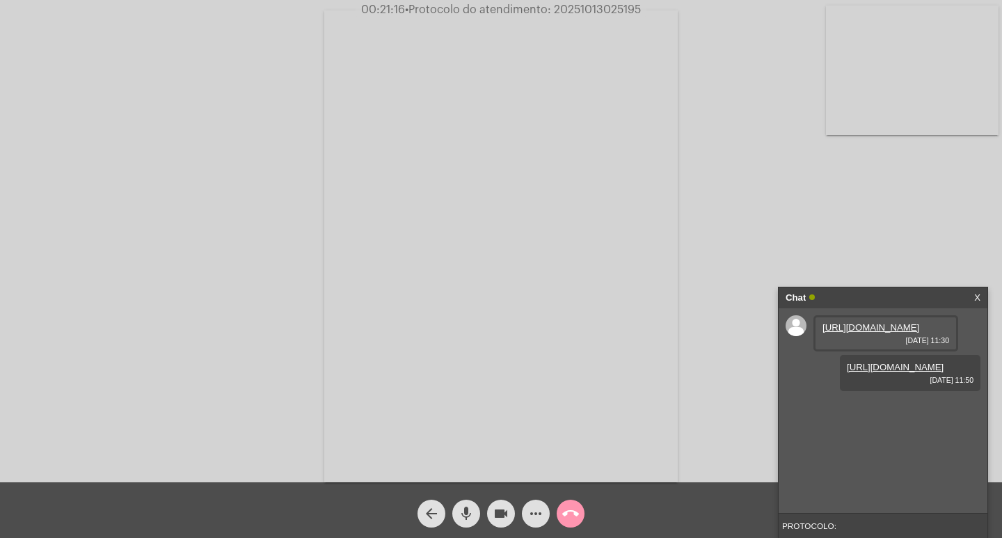
click at [597, 1] on div "Acessando Câmera e Microfone..." at bounding box center [501, 241] width 1002 height 482
drag, startPoint x: 553, startPoint y: 8, endPoint x: 640, endPoint y: 8, distance: 87.0
click at [640, 8] on span "• Protocolo do atendimento: 20251013025195" at bounding box center [523, 9] width 236 height 11
copy span "20251013025195"
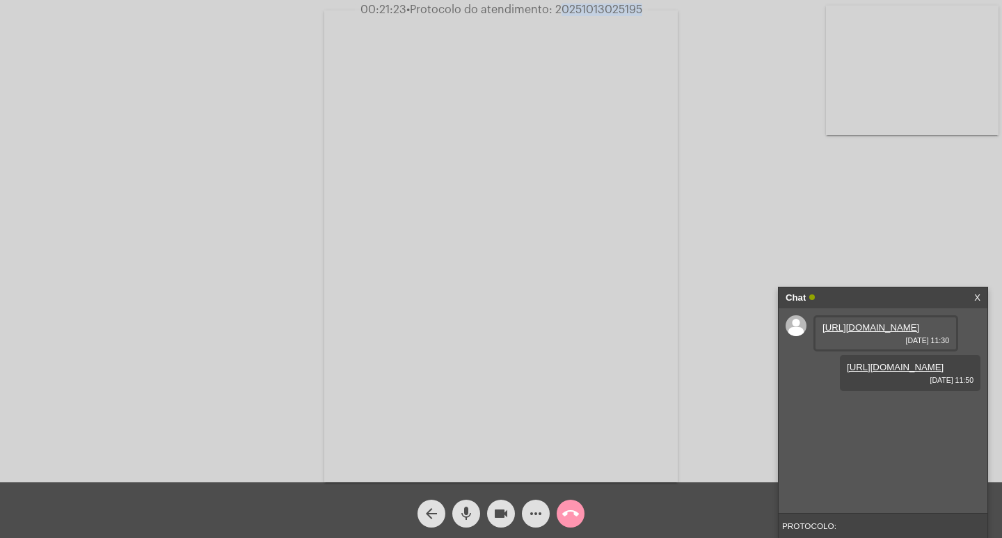
click at [888, 526] on input "PROTOCOLO:" at bounding box center [883, 526] width 209 height 24
paste input "20251013025195"
type input "PROTOCOLO: 20251013025195"
click at [505, 503] on span "videocam" at bounding box center [501, 514] width 17 height 28
click at [467, 517] on mat-icon "mic" at bounding box center [466, 513] width 17 height 17
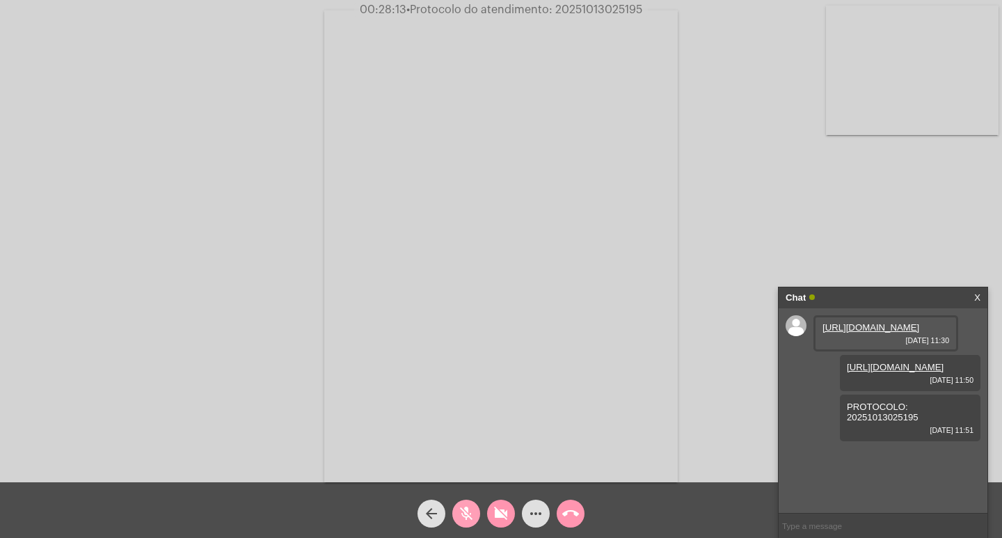
click at [468, 509] on mat-icon "mic_off" at bounding box center [466, 513] width 17 height 17
click at [489, 514] on button "videocam_off" at bounding box center [501, 514] width 28 height 28
click at [580, 6] on span "• Protocolo do atendimento: 20251013025195" at bounding box center [525, 9] width 236 height 11
copy span "20251013025195"
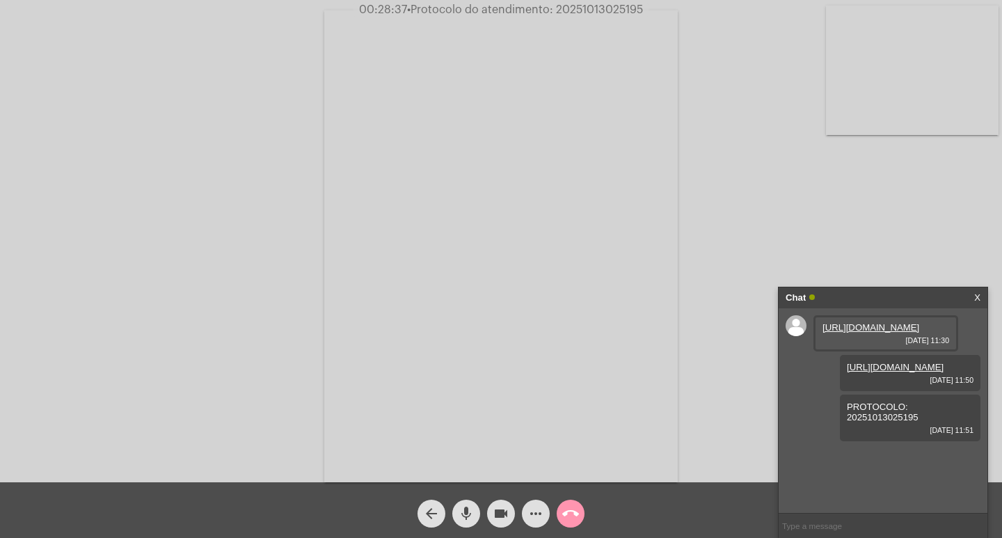
click at [767, 63] on div "Acessando Câmera e Microfone..." at bounding box center [501, 244] width 1000 height 482
click at [845, 523] on input "text" at bounding box center [883, 526] width 209 height 24
type input "O"
click at [505, 514] on mat-icon "videocam" at bounding box center [501, 513] width 17 height 17
click at [462, 510] on mat-icon "mic" at bounding box center [466, 513] width 17 height 17
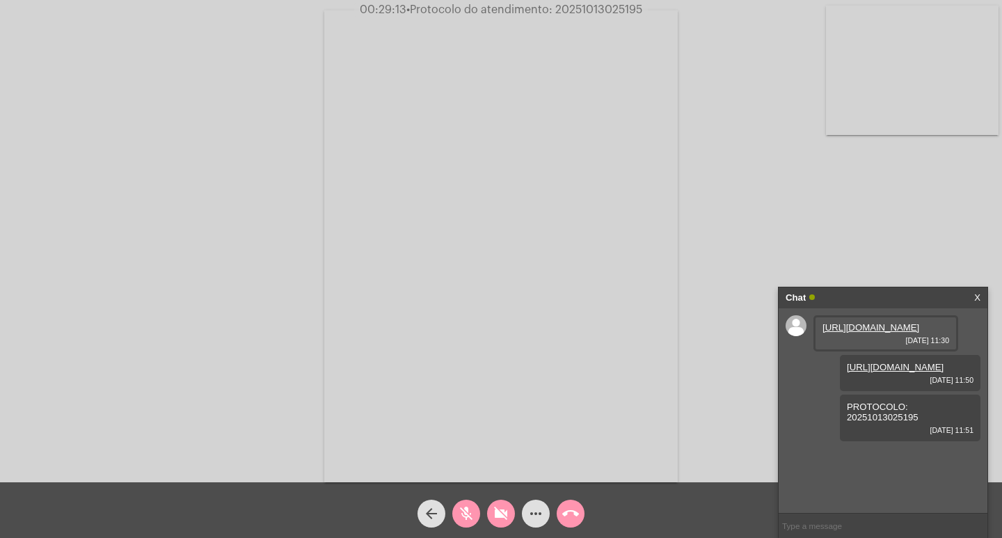
click at [569, 512] on mat-icon "call_end" at bounding box center [570, 513] width 17 height 17
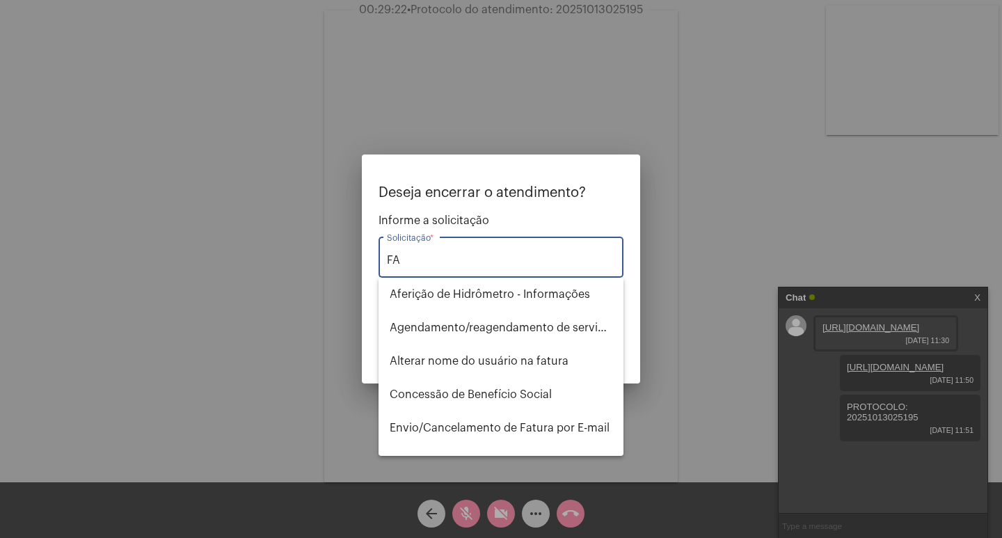
type input "F"
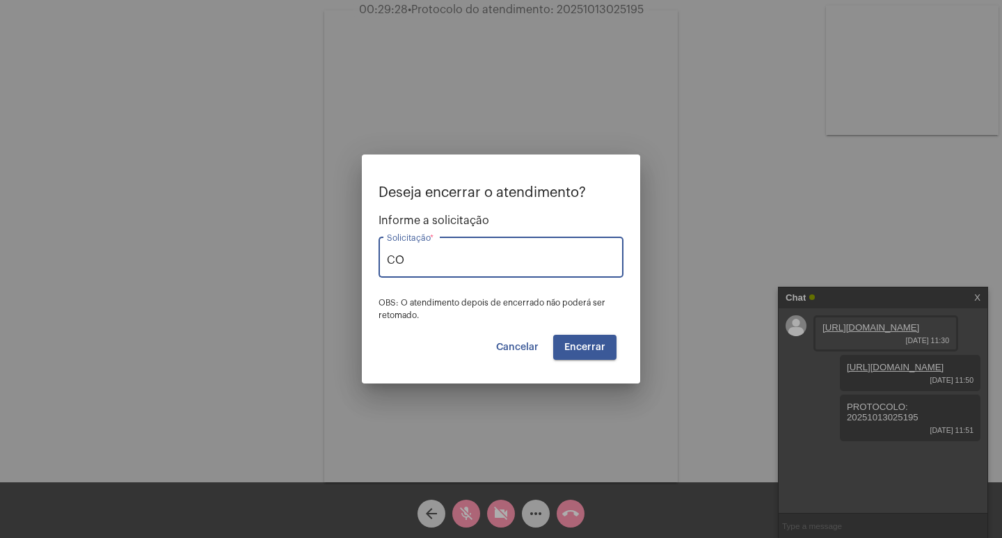
type input "C"
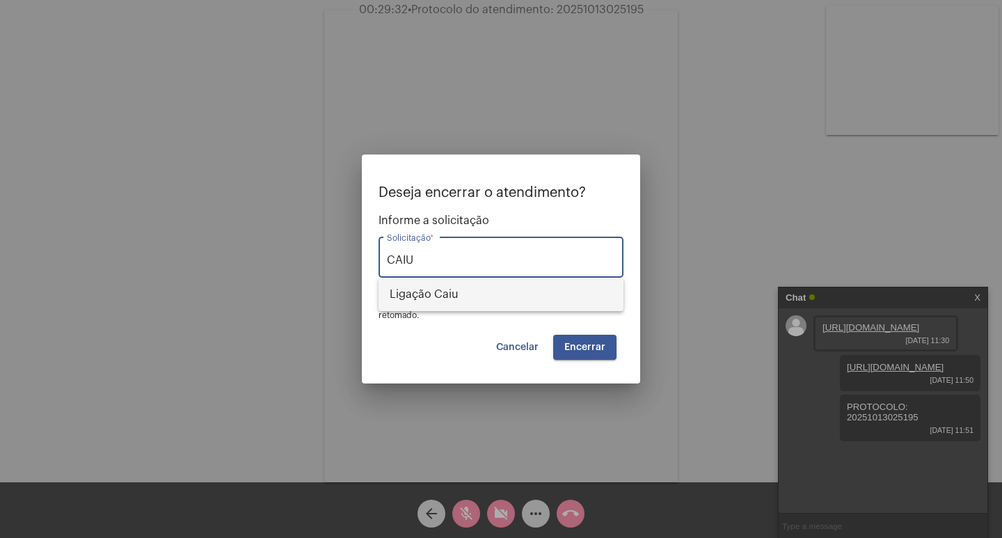
click at [473, 297] on span "Ligação Caiu" at bounding box center [501, 294] width 223 height 33
type input "Ligação Caiu"
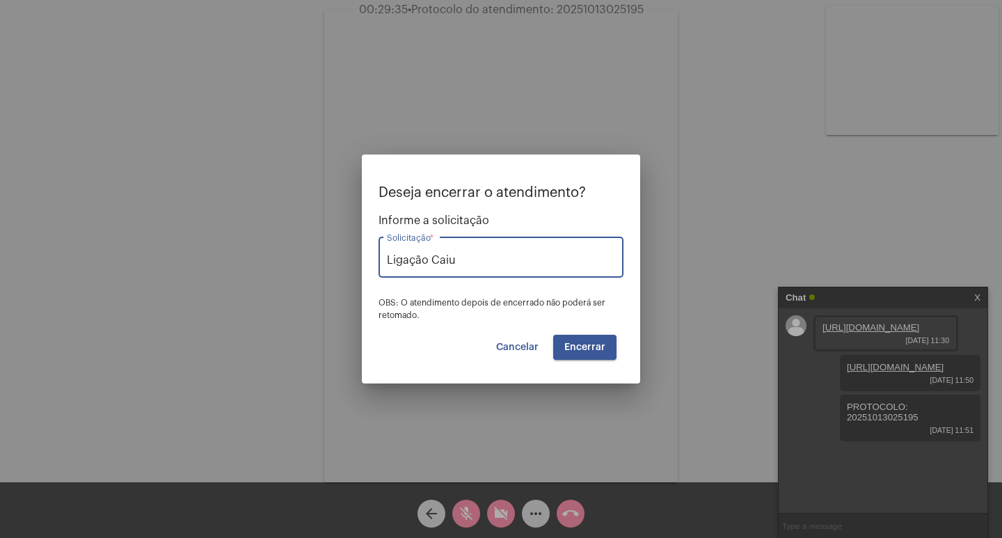
click at [592, 346] on span "Encerrar" at bounding box center [585, 347] width 41 height 10
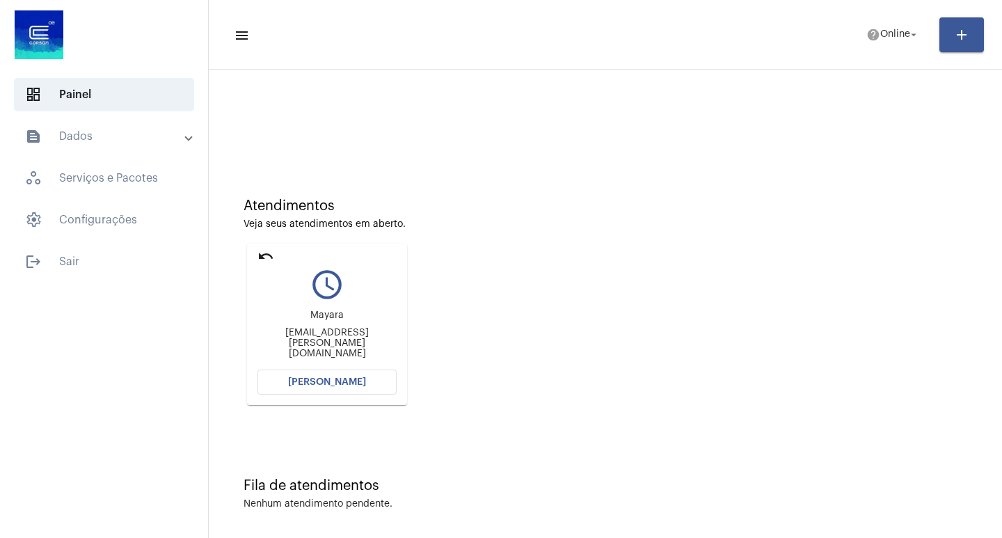
click at [332, 385] on span "[PERSON_NAME]" at bounding box center [327, 382] width 78 height 10
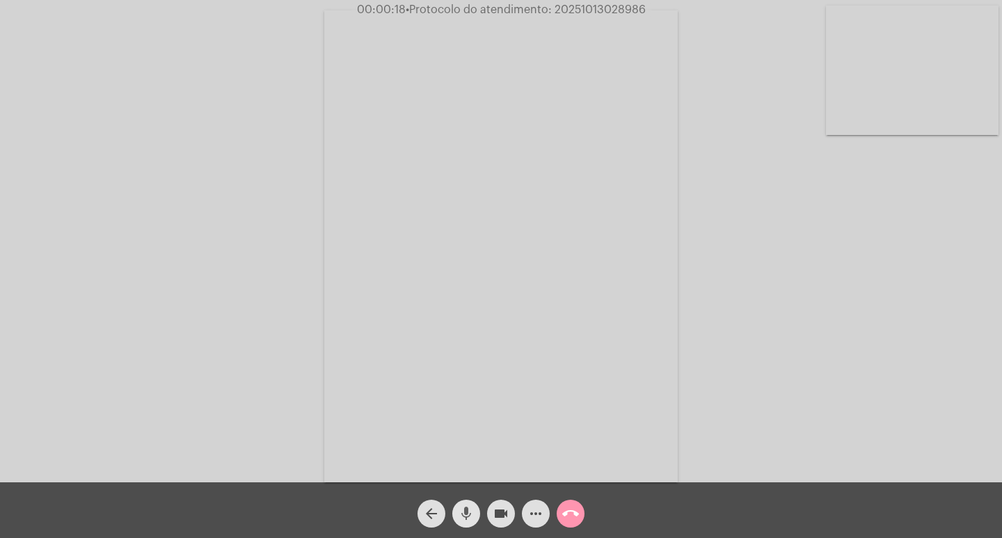
click at [460, 514] on mat-icon "mic" at bounding box center [466, 513] width 17 height 17
click at [508, 518] on mat-icon "videocam" at bounding box center [501, 513] width 17 height 17
click at [503, 516] on mat-icon "videocam_off" at bounding box center [501, 513] width 17 height 17
click at [474, 510] on mat-icon "mic_off" at bounding box center [466, 513] width 17 height 17
click at [466, 514] on mat-icon "mic" at bounding box center [466, 513] width 17 height 17
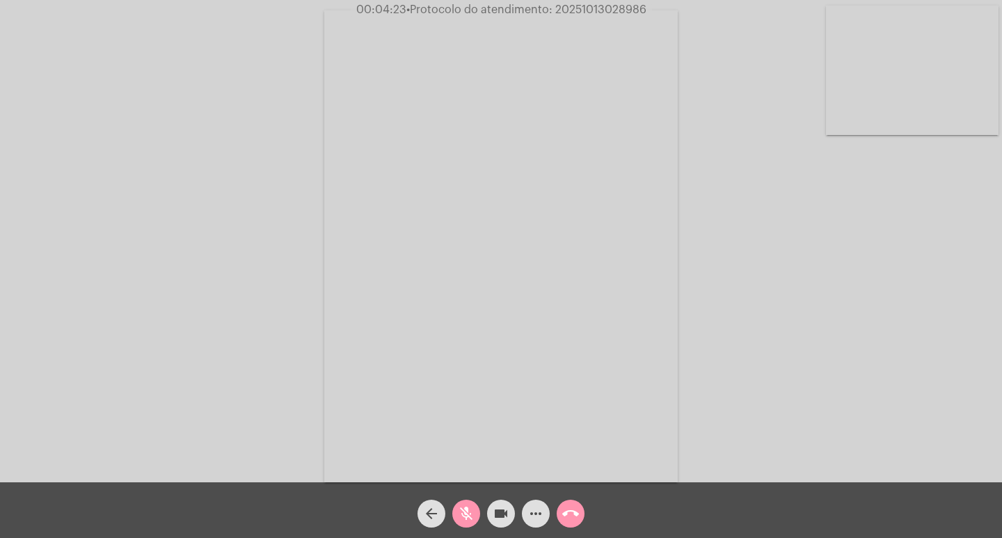
click at [466, 507] on mat-icon "mic_off" at bounding box center [466, 513] width 17 height 17
click at [500, 509] on mat-icon "videocam" at bounding box center [501, 513] width 17 height 17
click at [461, 511] on mat-icon "mic" at bounding box center [466, 513] width 17 height 17
click at [465, 512] on mat-icon "mic_off" at bounding box center [466, 513] width 17 height 17
click at [507, 516] on mat-icon "videocam_off" at bounding box center [501, 513] width 17 height 17
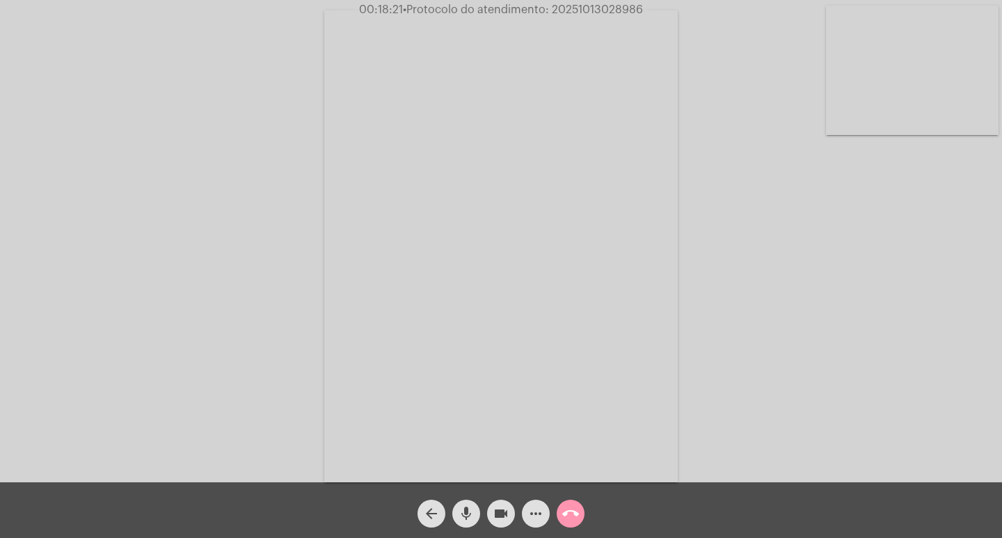
click at [503, 514] on mat-icon "videocam" at bounding box center [501, 513] width 17 height 17
click at [460, 510] on mat-icon "mic" at bounding box center [466, 513] width 17 height 17
click at [574, 7] on span "• Protocolo do atendimento: 20251013028986" at bounding box center [524, 9] width 240 height 11
copy span "20251013028986"
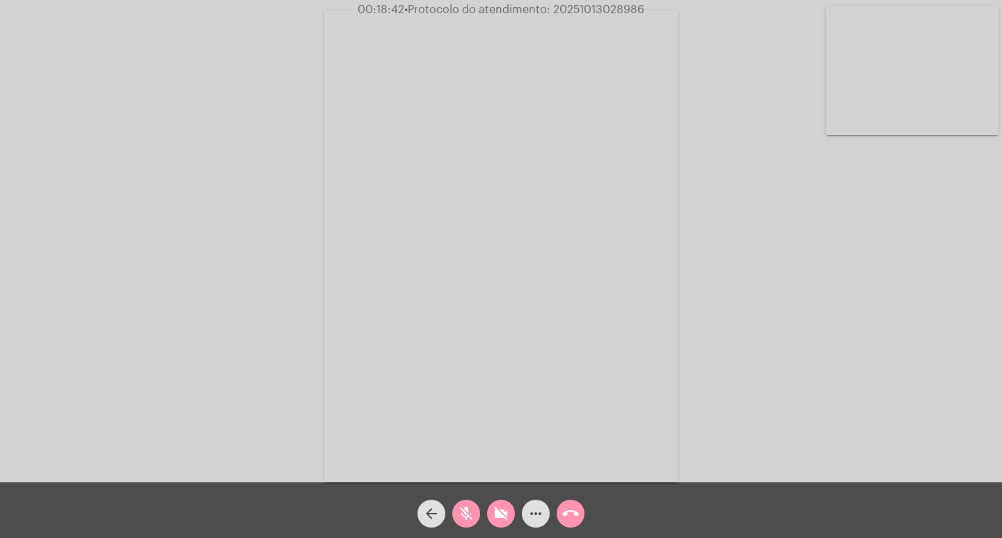
click at [711, 24] on div "Acessando Câmera e Microfone..." at bounding box center [501, 244] width 1000 height 482
click at [575, 507] on mat-icon "call_end" at bounding box center [570, 513] width 17 height 17
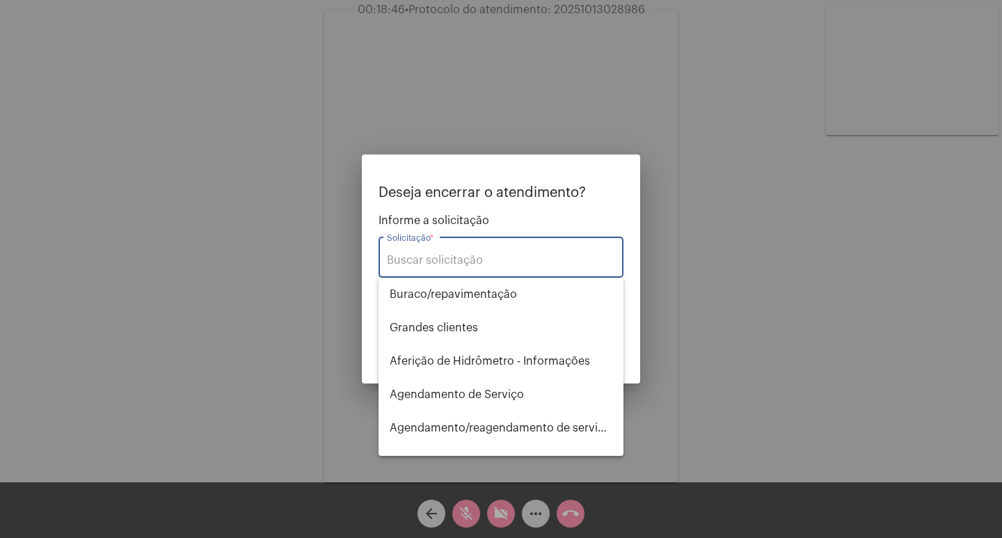
click at [502, 266] on input "Solicitação *" at bounding box center [501, 260] width 228 height 13
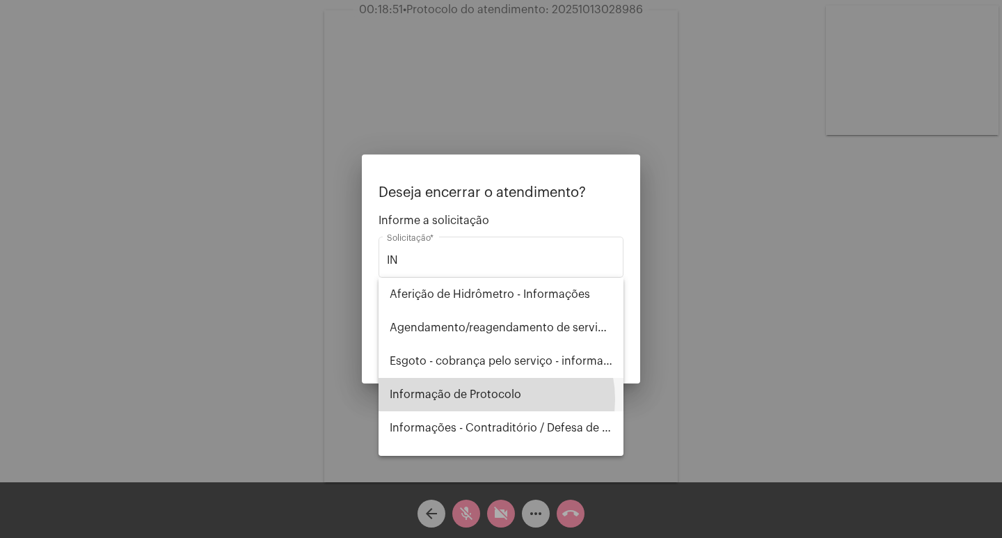
click at [494, 400] on span "Informação de Protocolo" at bounding box center [501, 394] width 223 height 33
type input "Informação de Protocolo"
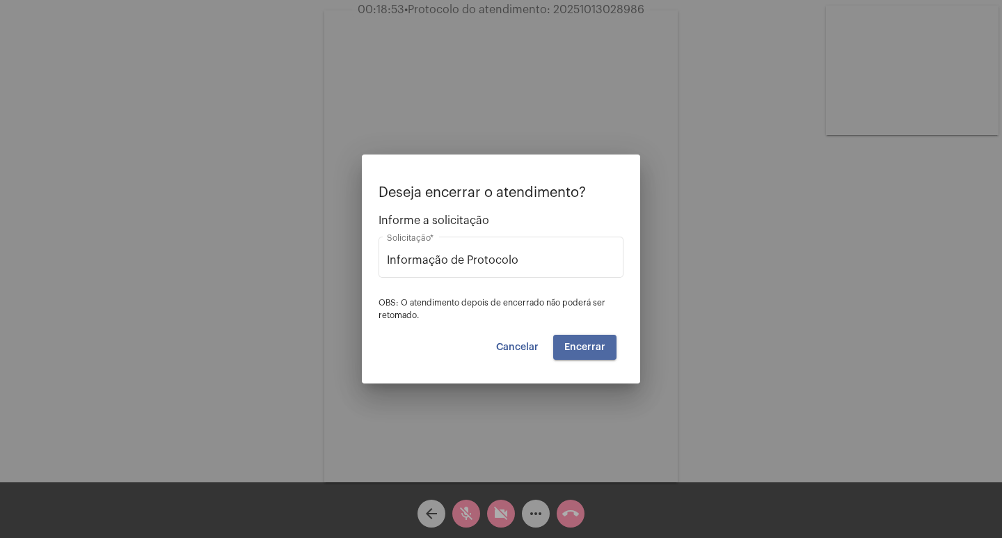
click at [582, 349] on span "Encerrar" at bounding box center [585, 347] width 41 height 10
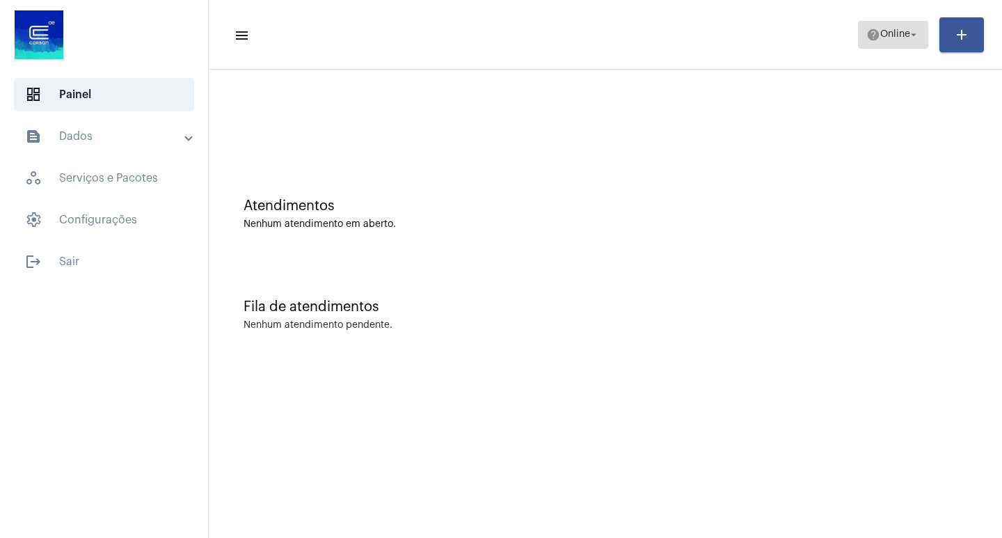
click at [906, 30] on span "Online" at bounding box center [896, 35] width 30 height 10
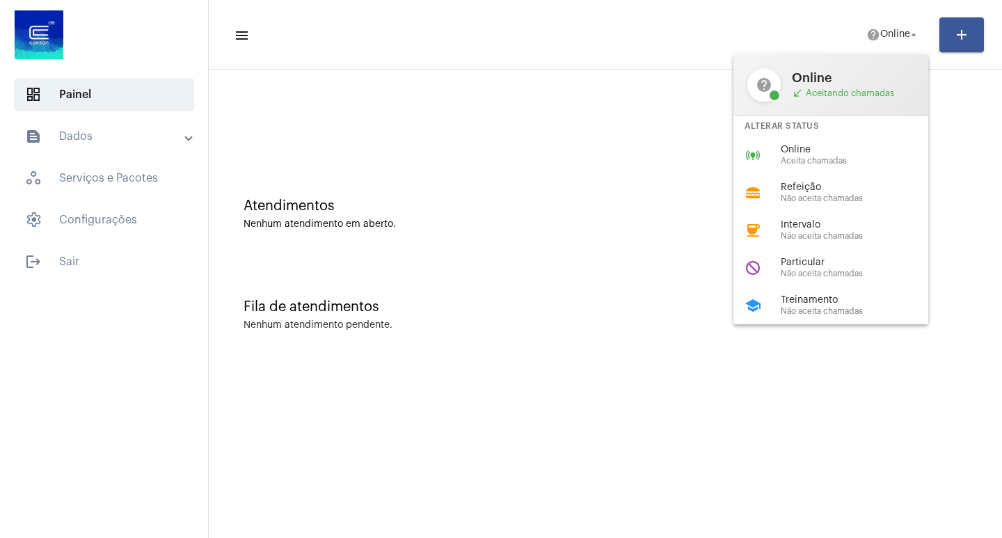
click at [803, 304] on span "Treinamento" at bounding box center [860, 300] width 159 height 10
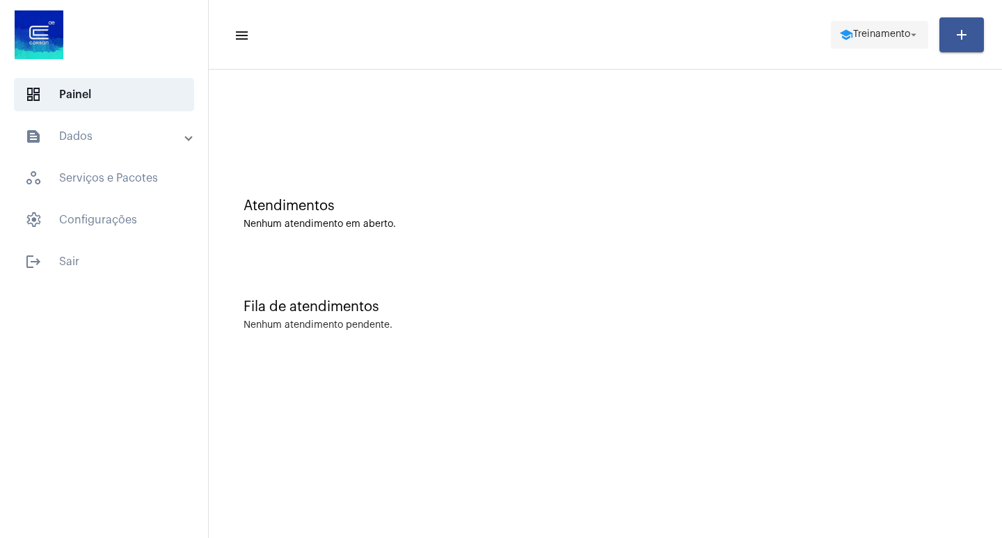
click at [914, 36] on mat-icon "arrow_drop_down" at bounding box center [914, 35] width 13 height 13
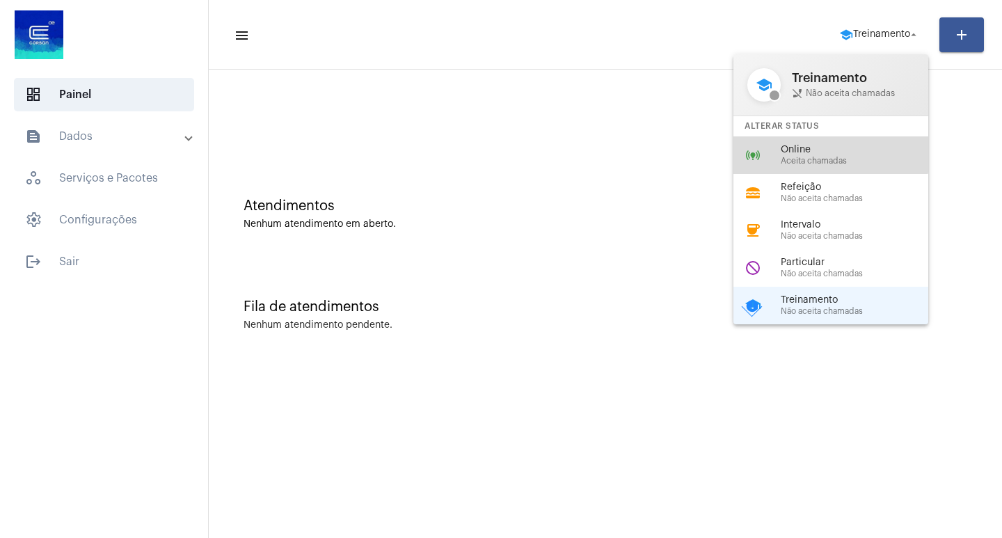
click at [828, 149] on span "Online" at bounding box center [860, 150] width 159 height 10
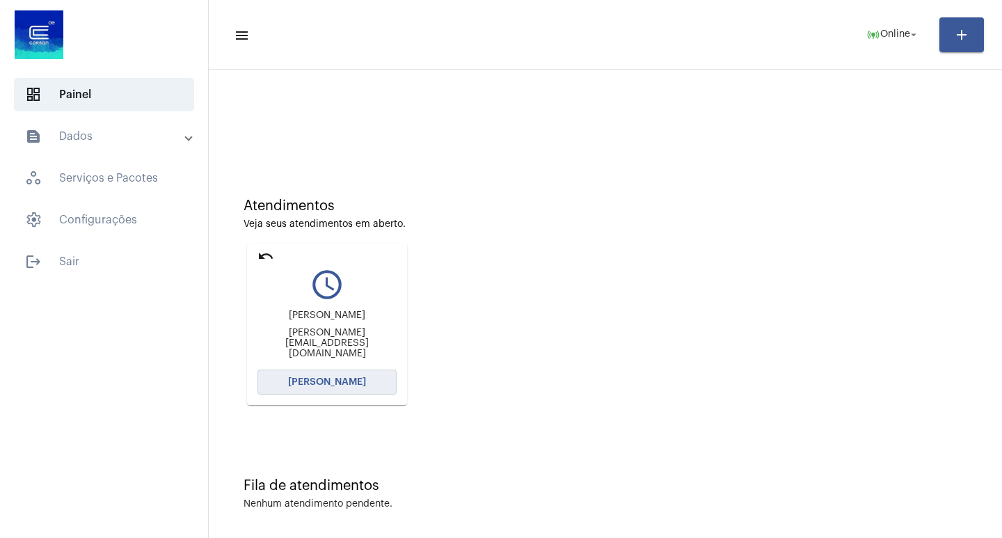
click at [341, 379] on span "[PERSON_NAME]" at bounding box center [327, 382] width 78 height 10
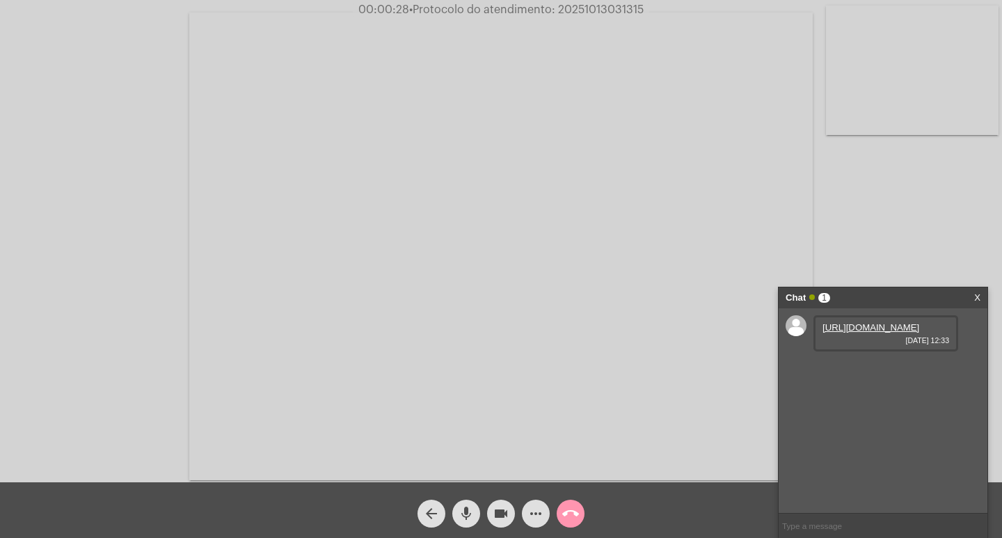
click at [464, 514] on mat-icon "mic" at bounding box center [466, 513] width 17 height 17
click at [475, 513] on button "mic_off" at bounding box center [466, 514] width 28 height 28
click at [468, 513] on mat-icon "mic" at bounding box center [466, 513] width 17 height 17
click at [466, 511] on mat-icon "mic_off" at bounding box center [466, 513] width 17 height 17
click at [464, 513] on mat-icon "mic" at bounding box center [466, 513] width 17 height 17
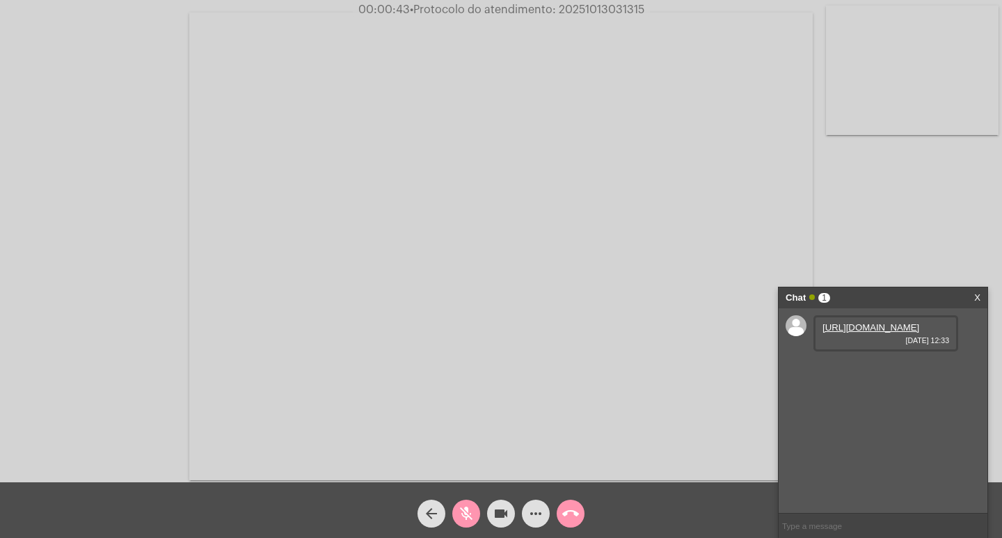
click at [874, 333] on link "[URL][DOMAIN_NAME]" at bounding box center [871, 327] width 97 height 10
click at [466, 512] on mat-icon "mic_off" at bounding box center [466, 513] width 17 height 17
click at [866, 372] on link "[URL][DOMAIN_NAME]" at bounding box center [871, 367] width 97 height 10
click at [470, 519] on mat-icon "mic" at bounding box center [466, 513] width 17 height 17
click at [872, 372] on link "[URL][DOMAIN_NAME]" at bounding box center [871, 367] width 97 height 10
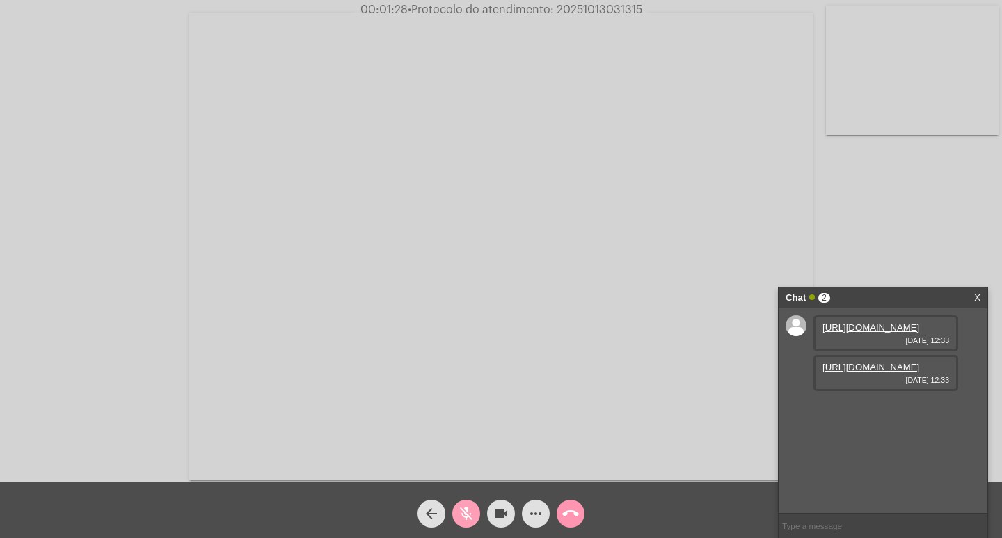
click at [471, 512] on mat-icon "mic_off" at bounding box center [466, 513] width 17 height 17
click at [467, 519] on mat-icon "mic" at bounding box center [466, 513] width 17 height 17
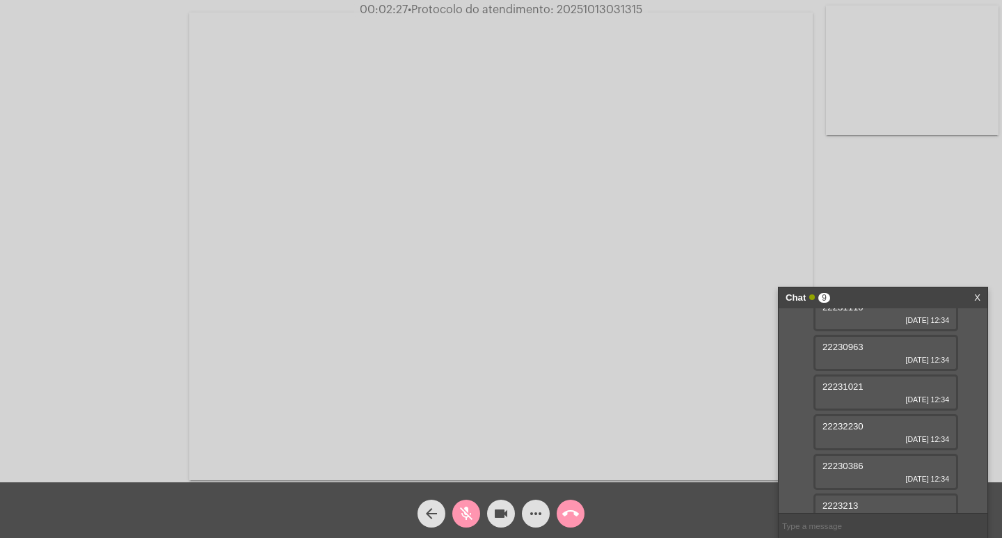
click at [467, 511] on mat-icon "mic_off" at bounding box center [466, 513] width 17 height 17
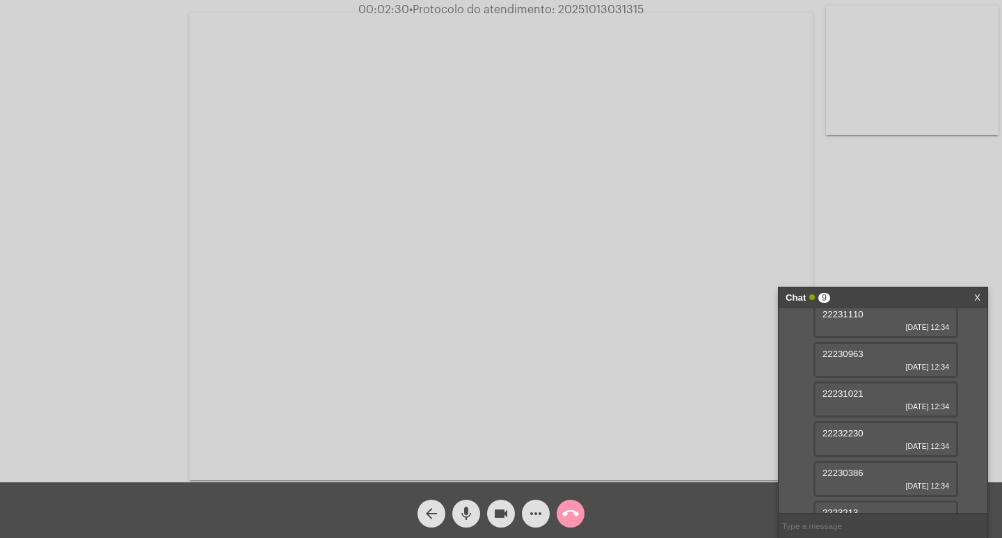
click at [837, 280] on span "22230785" at bounding box center [843, 274] width 41 height 10
click at [853, 421] on div "22230785 [DATE] 12:34" at bounding box center [886, 403] width 145 height 36
click at [852, 421] on div "22230785 [DATE] 12:34" at bounding box center [886, 403] width 145 height 36
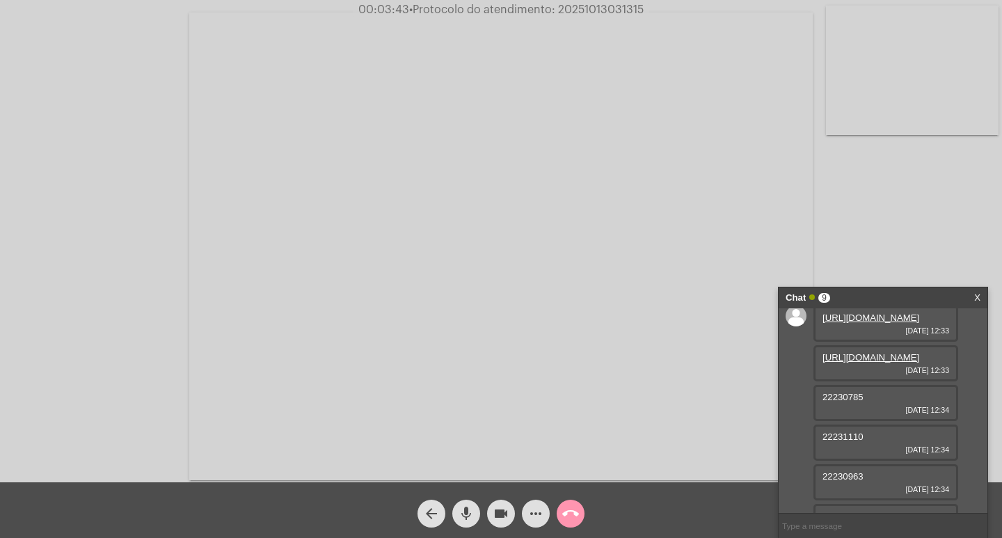
click at [852, 421] on div "22230785 [DATE] 12:34" at bounding box center [886, 403] width 145 height 36
copy span "22230785"
click at [843, 522] on input "text" at bounding box center [883, 526] width 209 height 24
paste input "[STREET_ADDRESS] 13-[GEOGRAPHIC_DATA]-[GEOGRAPHIC_DATA]-RS-CEP:95588000"
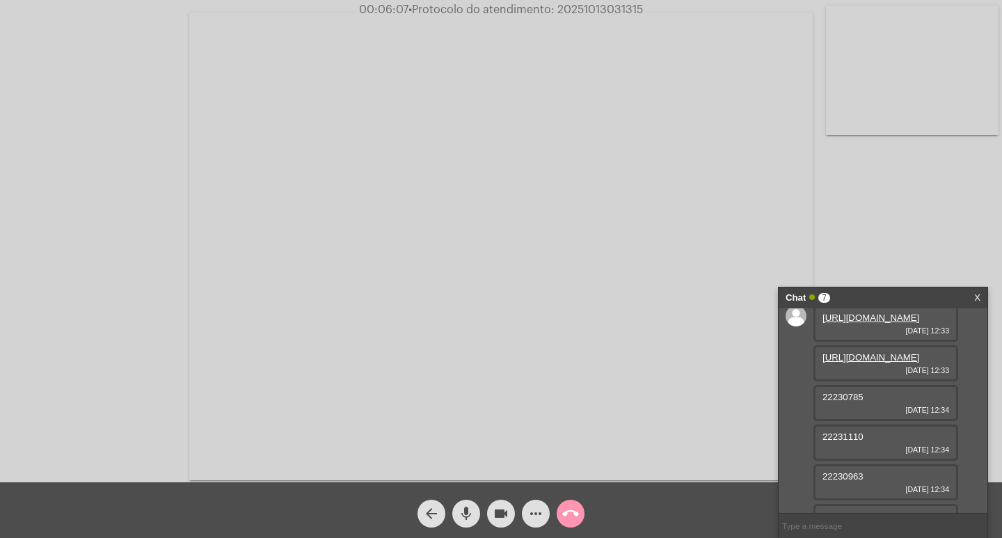
type input "[STREET_ADDRESS] 13-[GEOGRAPHIC_DATA]-[GEOGRAPHIC_DATA]-RS-CEP:95588000"
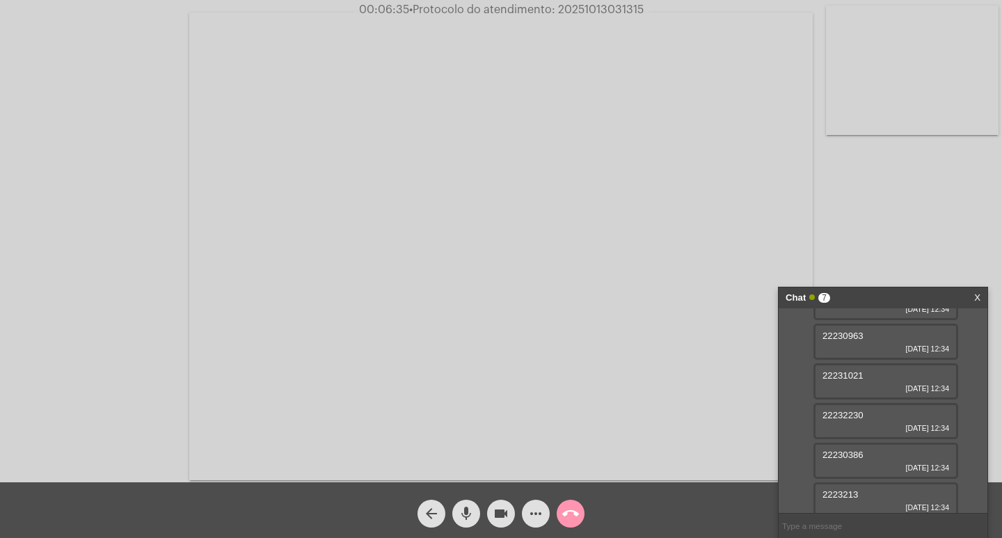
scroll to position [81, 0]
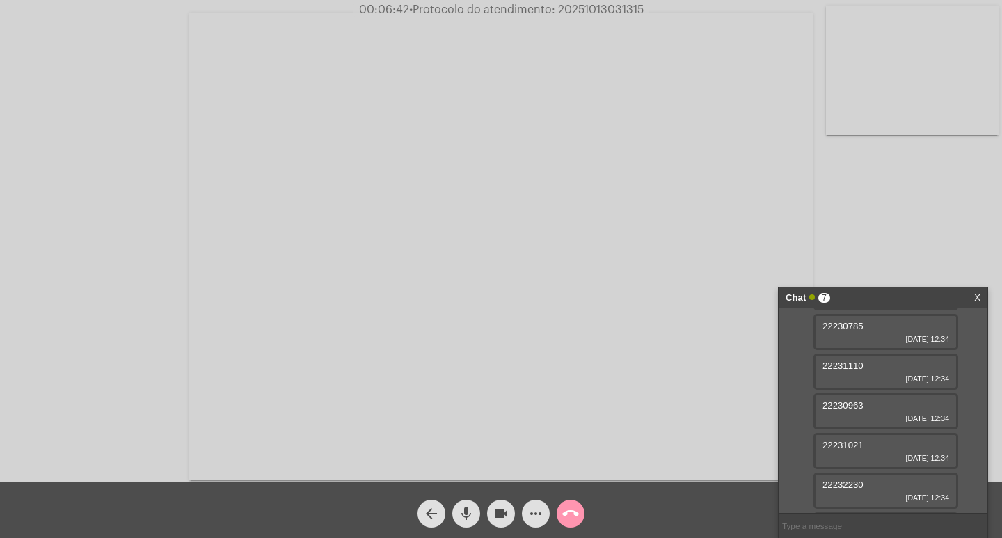
click at [848, 331] on span "22230785" at bounding box center [843, 326] width 41 height 10
copy span "22230785"
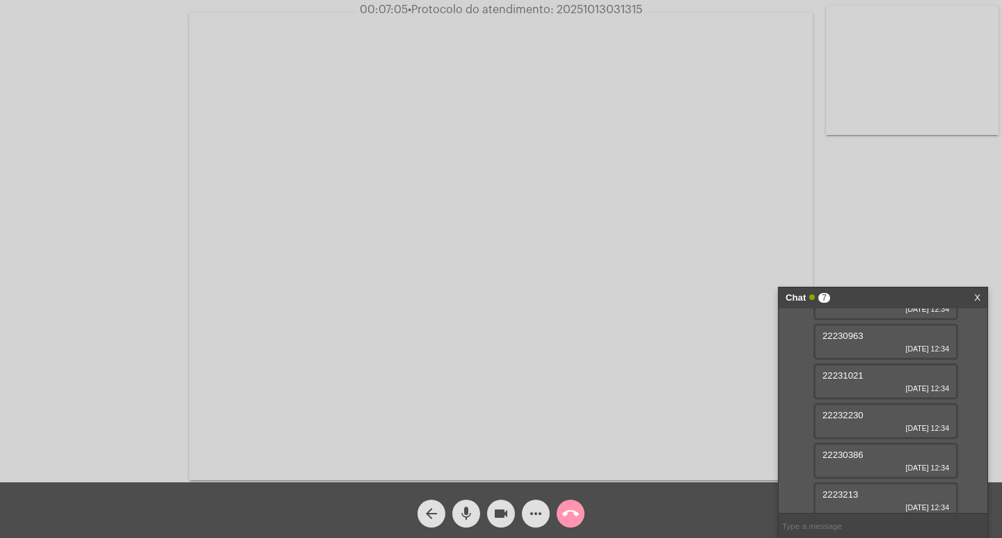
click at [462, 510] on mat-icon "mic" at bounding box center [466, 513] width 17 height 17
click at [837, 526] on input "text" at bounding box center [883, 526] width 209 height 24
paste input "CONDOMINIO HORIZONTAL DE LOTES QUINTAS D"
type input "CONDOMINIO HORIZONTAL DE LOTES QUINTAS D"
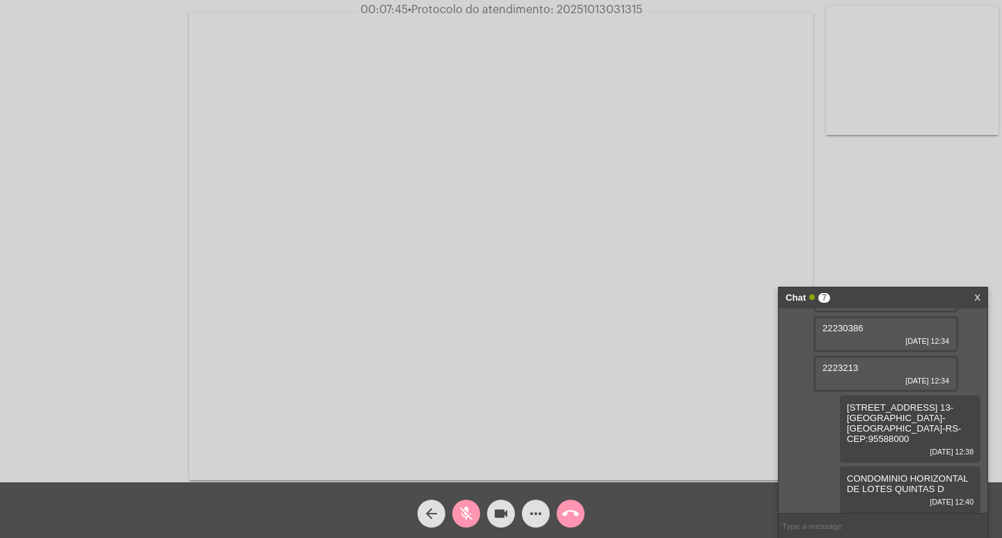
click at [471, 506] on mat-icon "mic_off" at bounding box center [466, 513] width 17 height 17
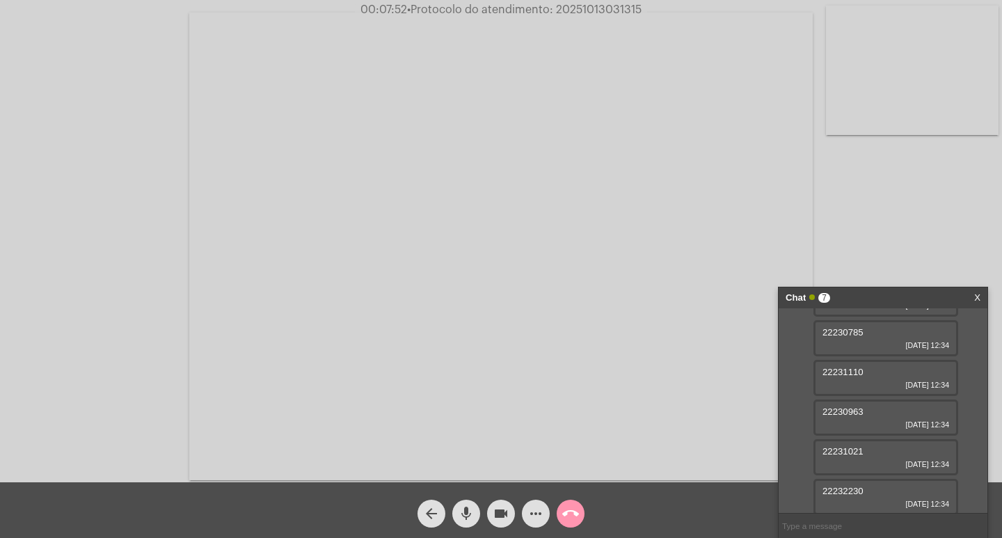
scroll to position [139, 0]
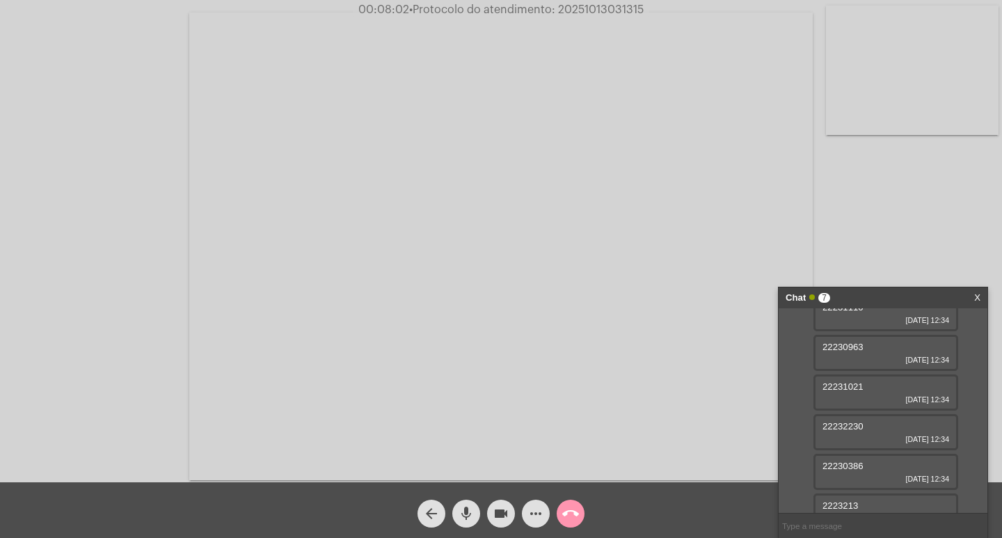
click at [473, 517] on mat-icon "mic" at bounding box center [466, 513] width 17 height 17
click at [465, 516] on mat-icon "mic_off" at bounding box center [466, 513] width 17 height 17
click at [540, 514] on mat-icon "more_horiz" at bounding box center [536, 513] width 17 height 17
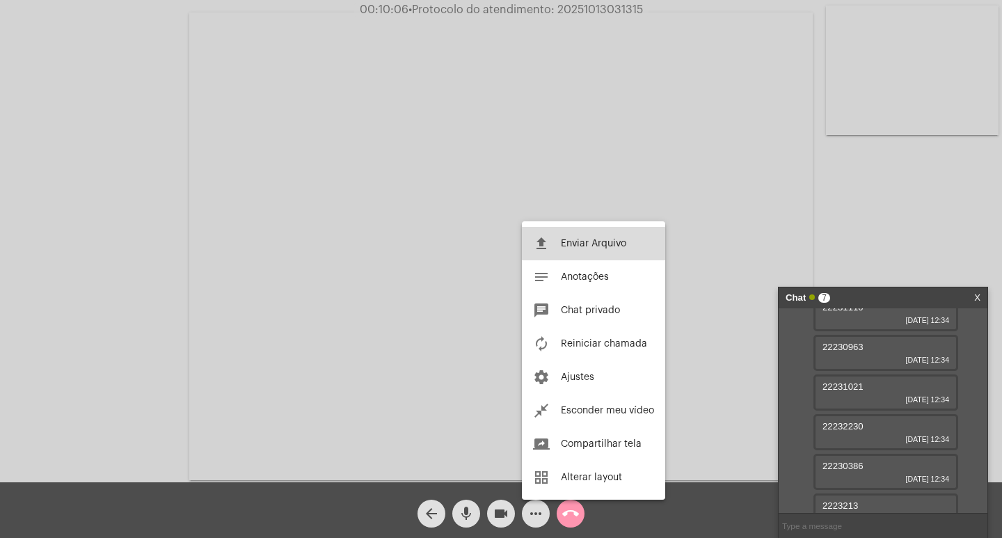
click at [590, 245] on span "Enviar Arquivo" at bounding box center [593, 244] width 65 height 10
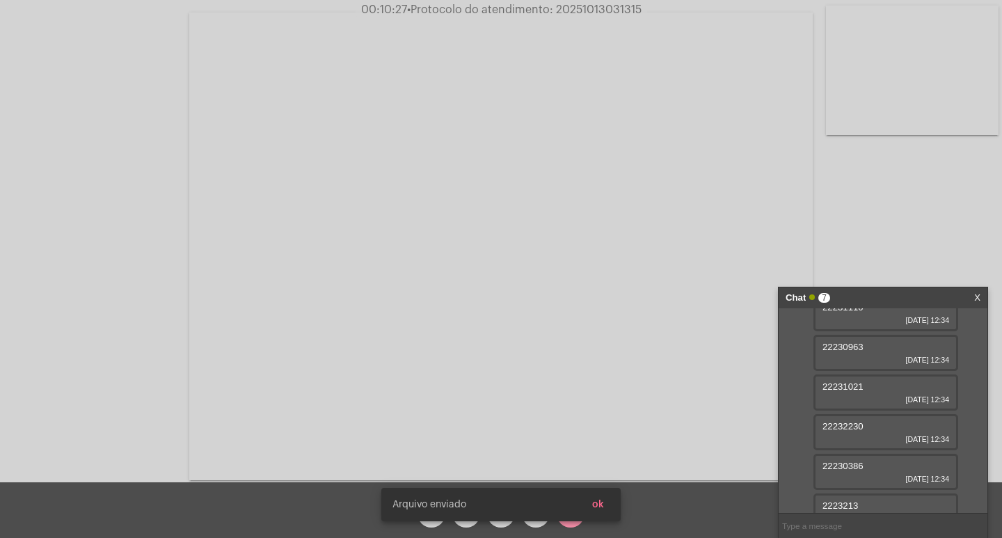
scroll to position [411, 0]
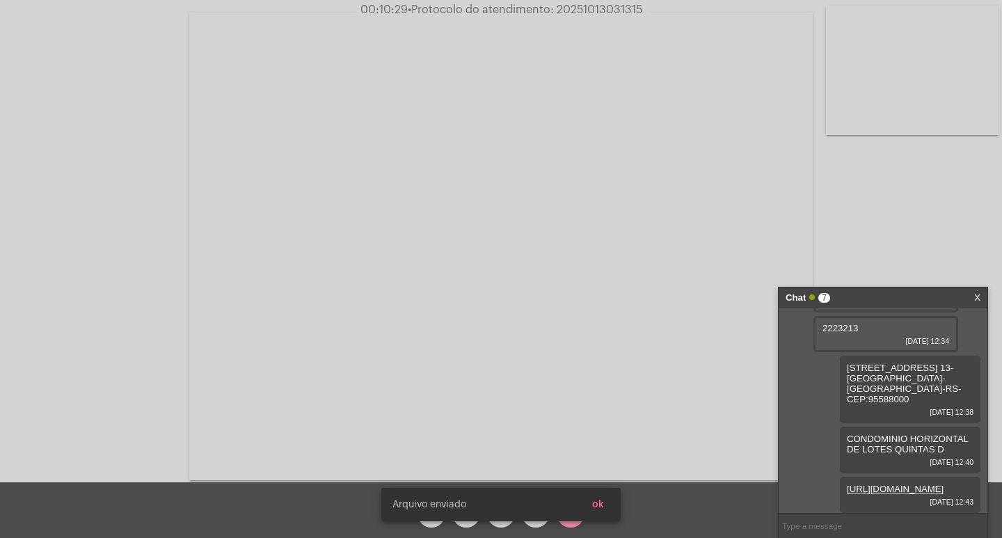
click at [783, 342] on div "[URL][DOMAIN_NAME] [DATE] 12:33 [URL][DOMAIN_NAME] [DATE] 12:33 22230785 [DATE]…" at bounding box center [883, 410] width 209 height 205
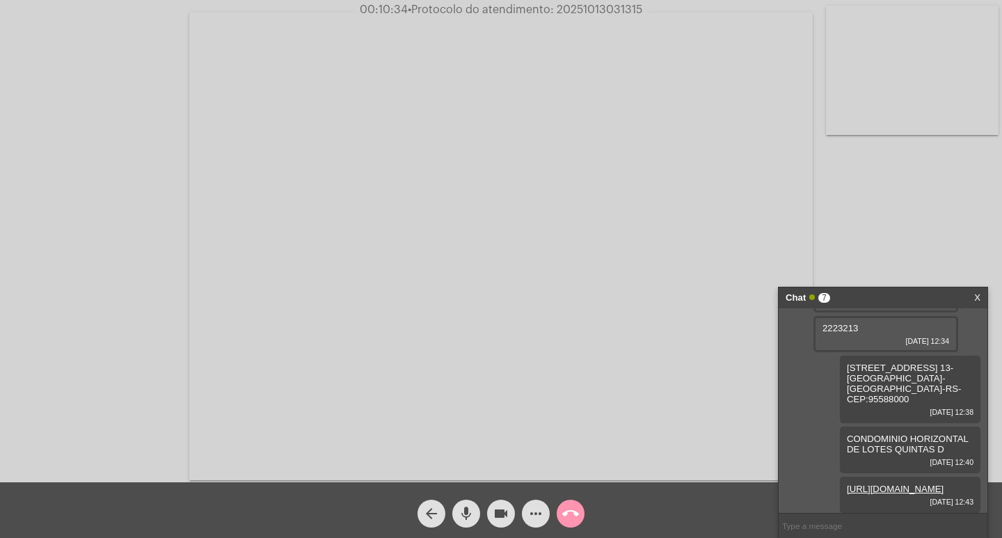
scroll to position [86, 0]
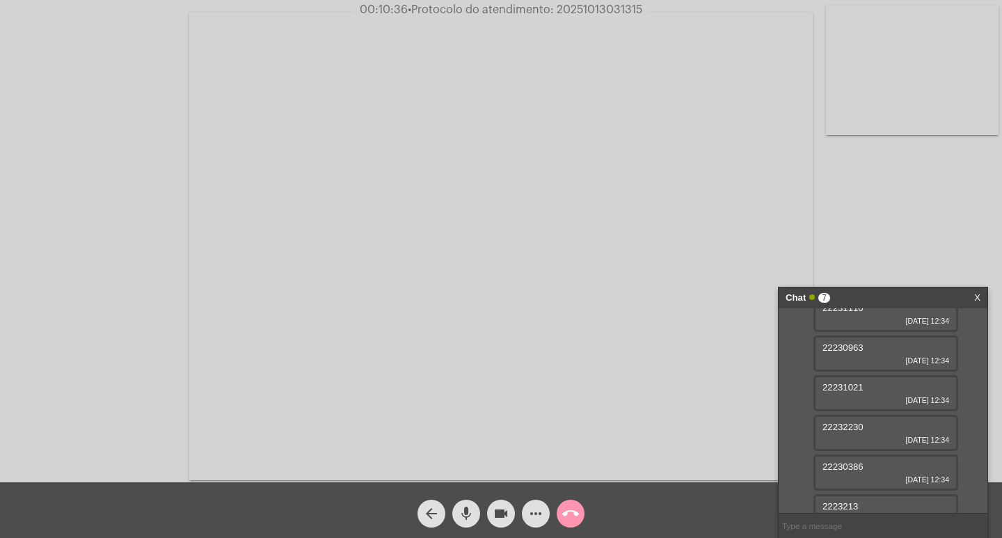
click at [844, 313] on span "22231110" at bounding box center [843, 308] width 41 height 10
click at [843, 313] on span "22231110" at bounding box center [843, 307] width 41 height 10
copy span "22231110"
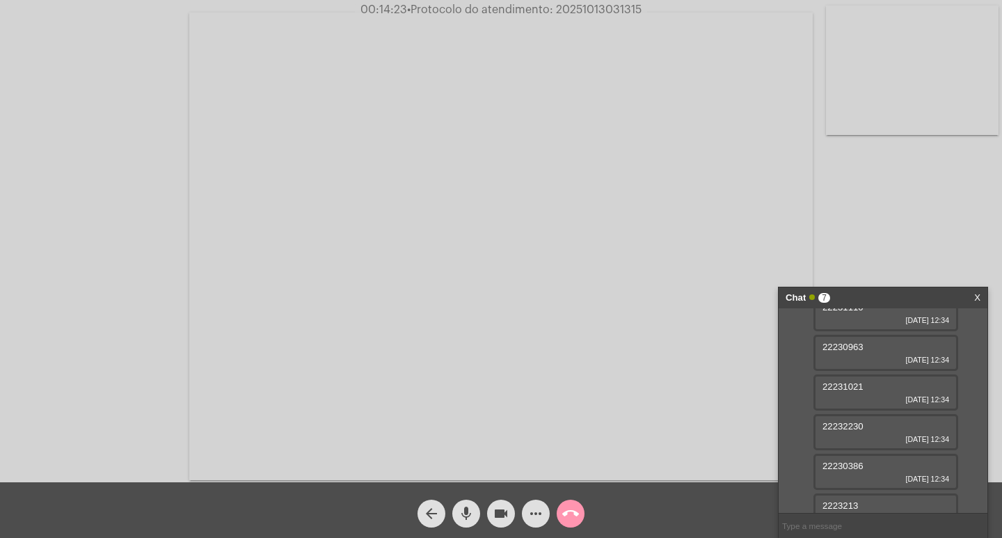
click at [536, 518] on mat-icon "more_horiz" at bounding box center [536, 513] width 17 height 17
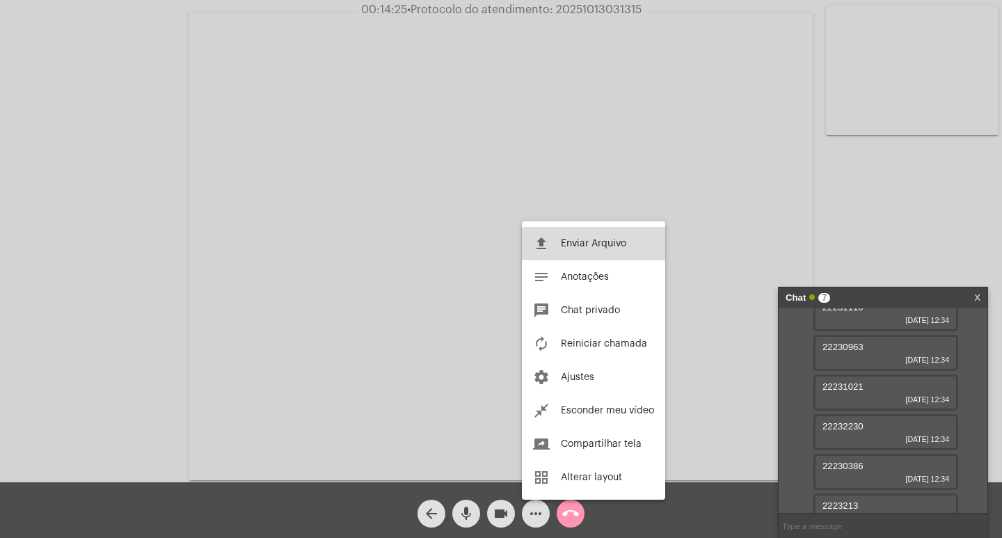
click at [587, 242] on span "Enviar Arquivo" at bounding box center [593, 244] width 65 height 10
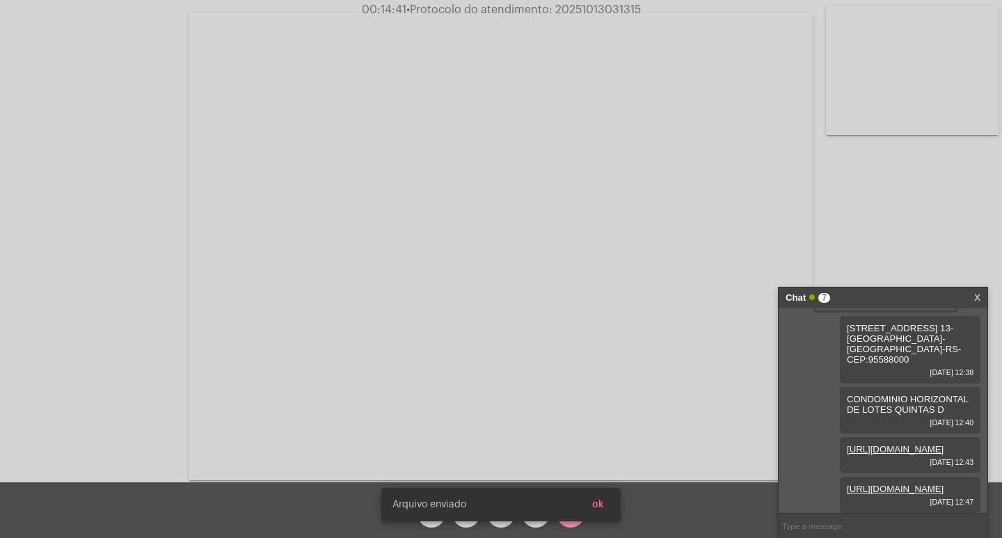
scroll to position [273, 0]
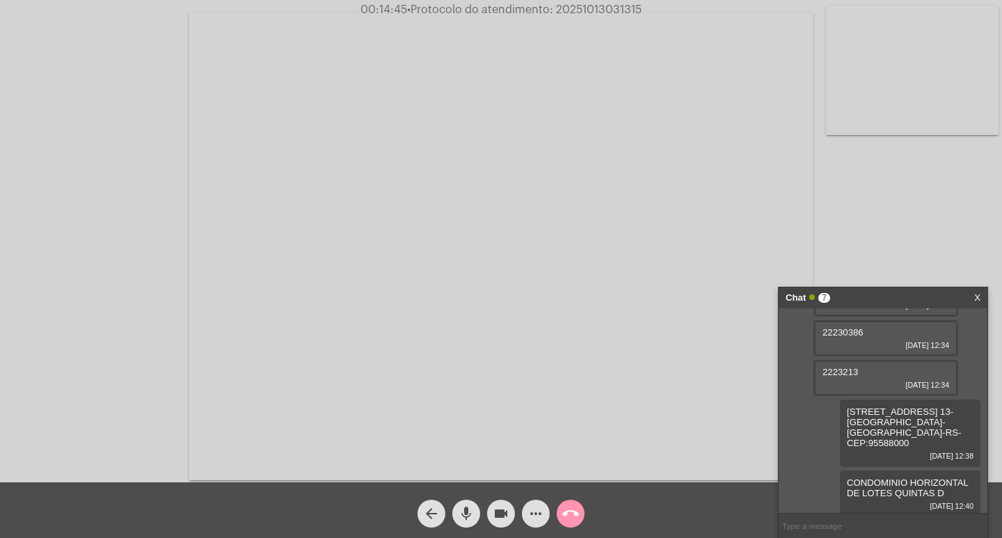
drag, startPoint x: 896, startPoint y: 290, endPoint x: 902, endPoint y: 207, distance: 83.8
click at [902, 208] on app-call "00:14:45 • Protocolo do atendimento: 20251013031315 Acessando Câmera e Microfon…" at bounding box center [501, 269] width 1002 height 538
click at [875, 217] on div "Acessando Câmera e Microfone..." at bounding box center [501, 244] width 1000 height 482
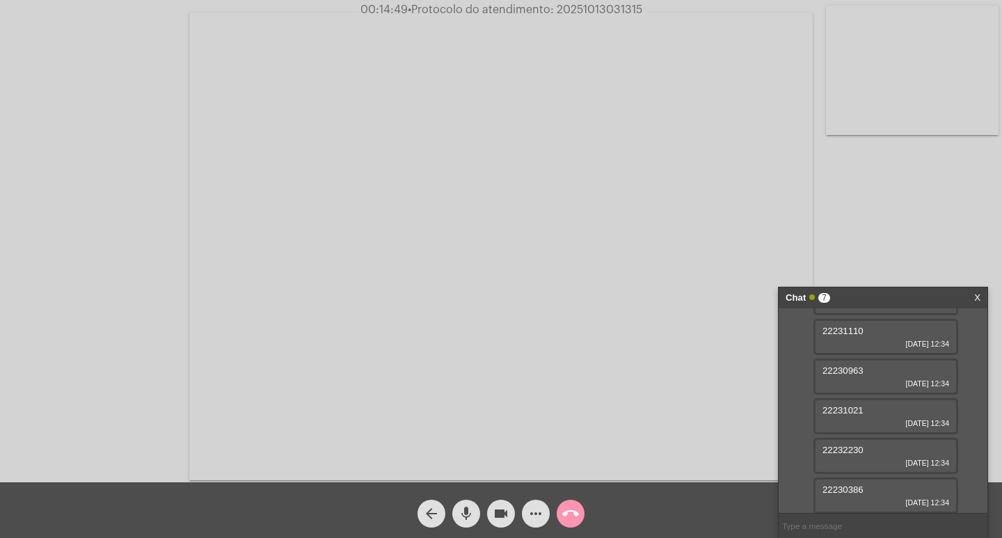
scroll to position [134, 0]
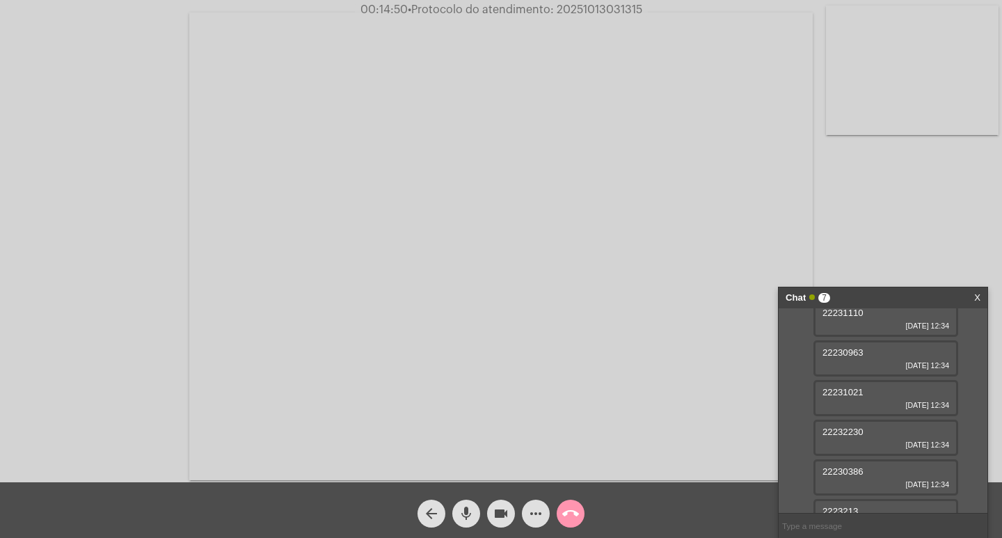
click at [849, 358] on span "22230963" at bounding box center [843, 352] width 41 height 10
copy span "22230963"
click at [462, 514] on mat-icon "mic" at bounding box center [466, 513] width 17 height 17
click at [537, 511] on mat-icon "more_horiz" at bounding box center [536, 513] width 17 height 17
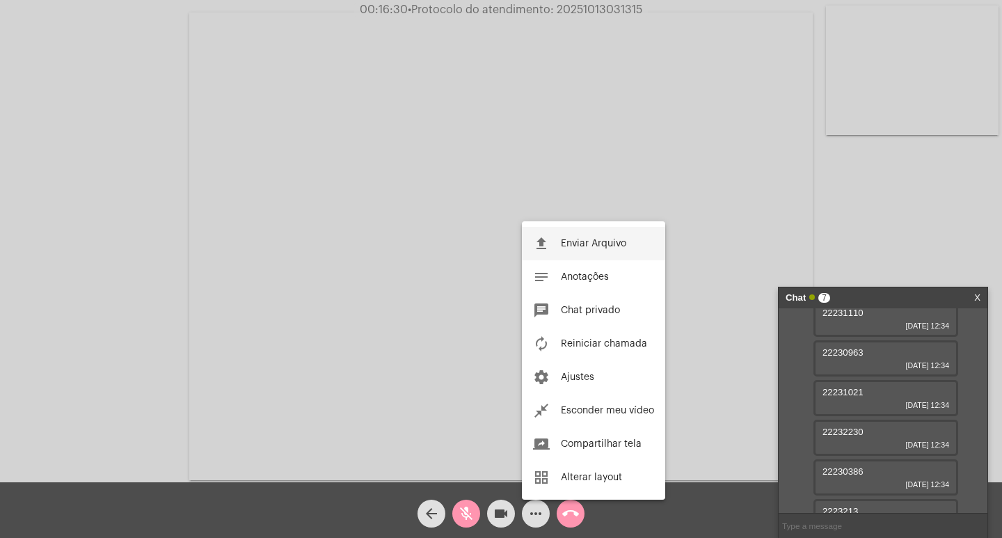
click at [595, 245] on span "Enviar Arquivo" at bounding box center [593, 244] width 65 height 10
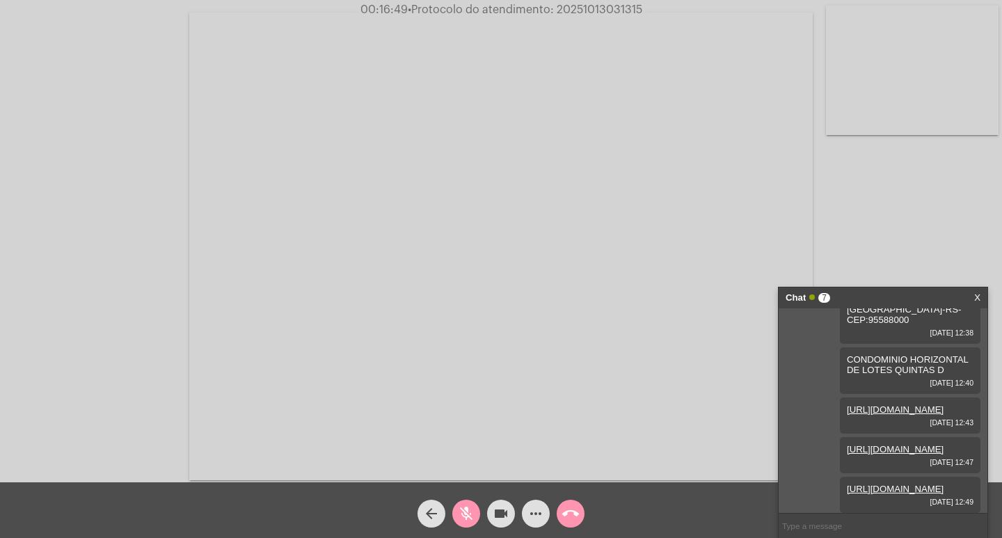
scroll to position [374, 0]
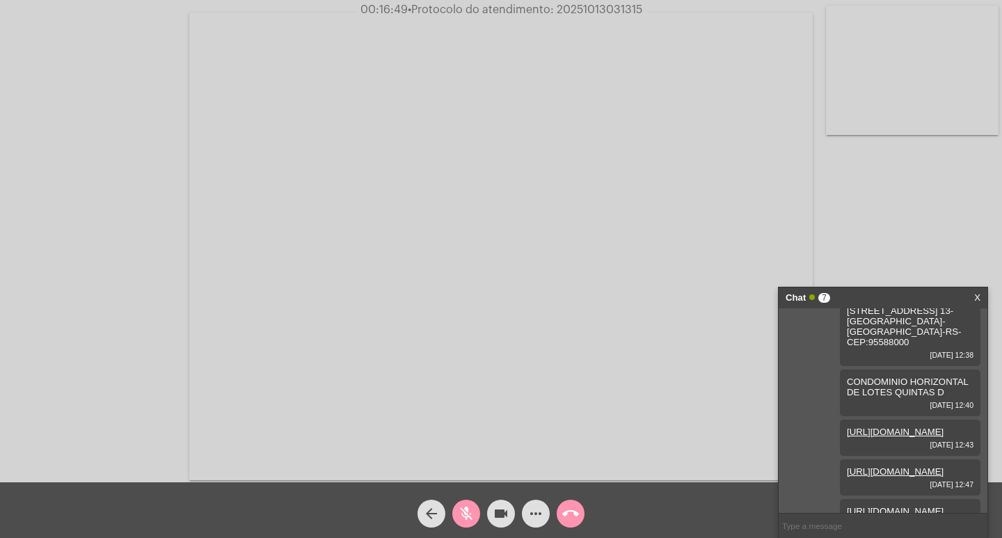
drag, startPoint x: 899, startPoint y: 376, endPoint x: 899, endPoint y: 420, distance: 43.9
click at [899, 366] on div "[STREET_ADDRESS]-TORN. 13-[GEOGRAPHIC_DATA]-[GEOGRAPHIC_DATA]-RS-CEP:95588000 […" at bounding box center [910, 333] width 141 height 68
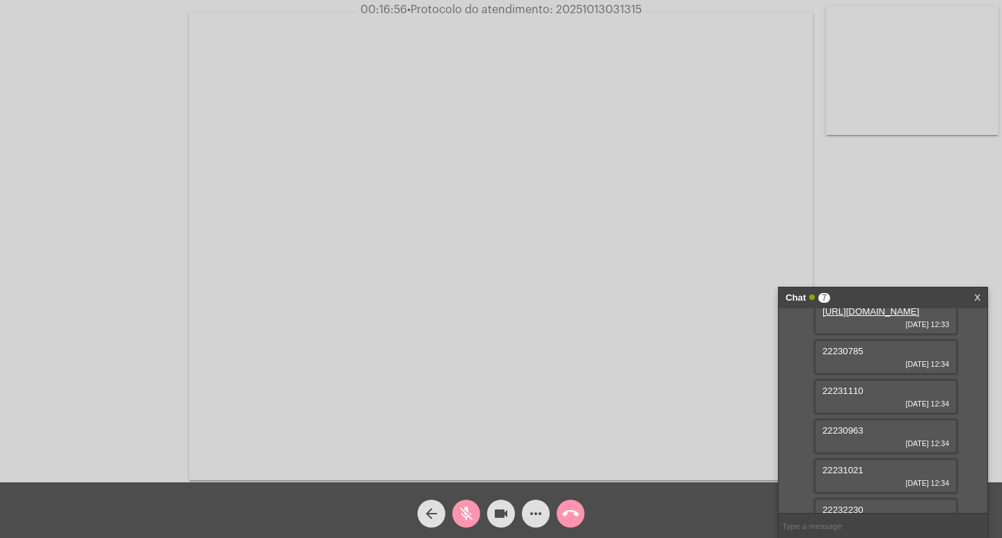
scroll to position [125, 0]
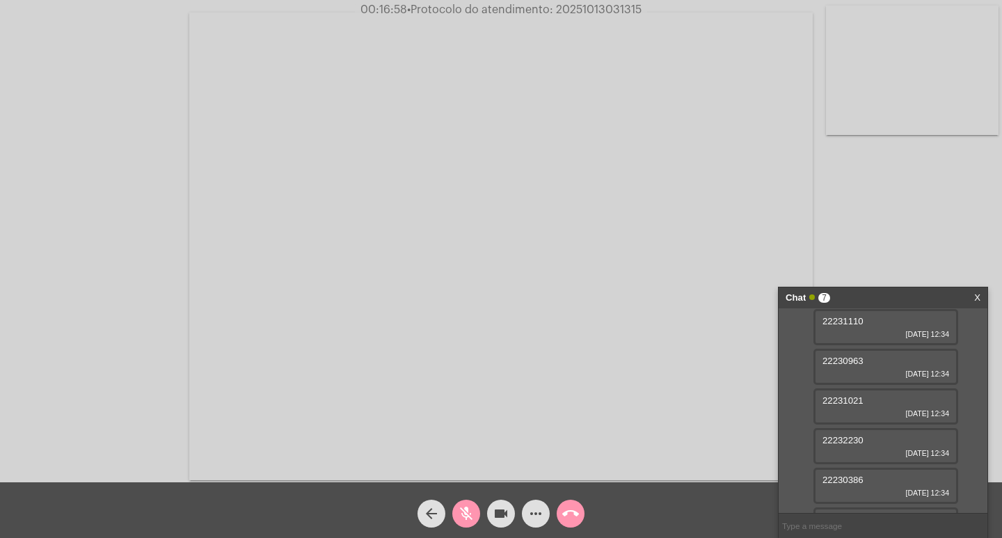
click at [837, 406] on span "22231021" at bounding box center [843, 400] width 41 height 10
copy span "22231021"
click at [466, 510] on mat-icon "mic_off" at bounding box center [466, 513] width 17 height 17
click at [534, 519] on mat-icon "more_horiz" at bounding box center [536, 513] width 17 height 17
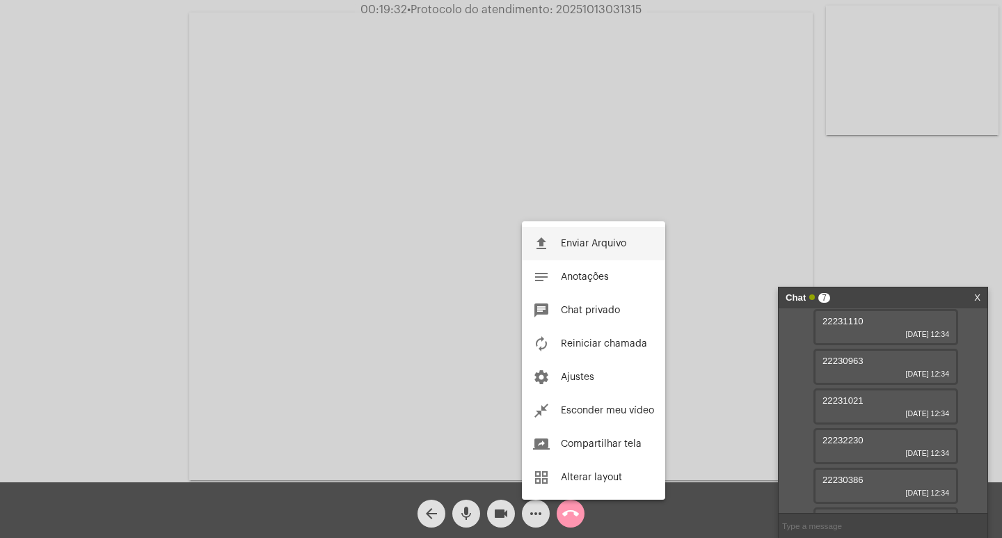
click at [601, 241] on span "Enviar Arquivo" at bounding box center [593, 244] width 65 height 10
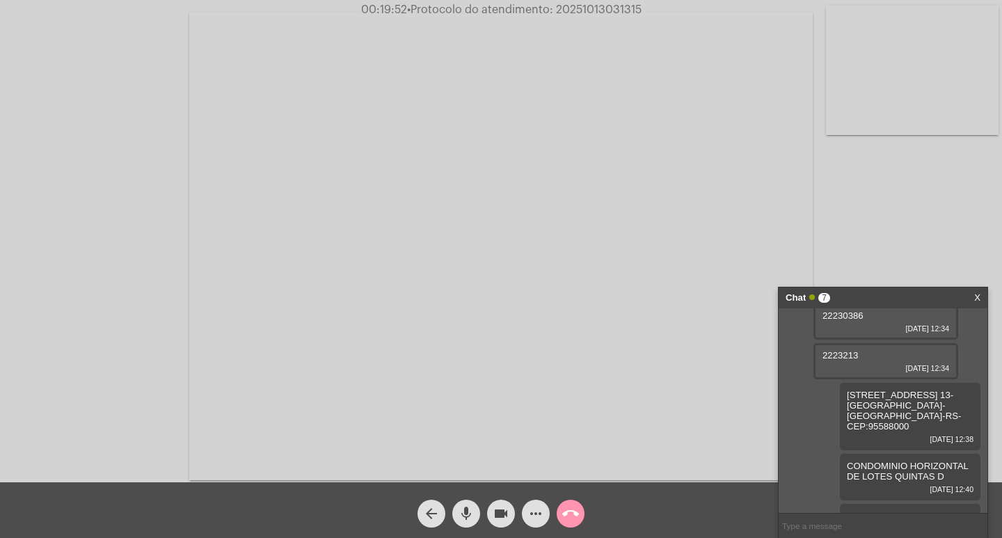
scroll to position [262, 0]
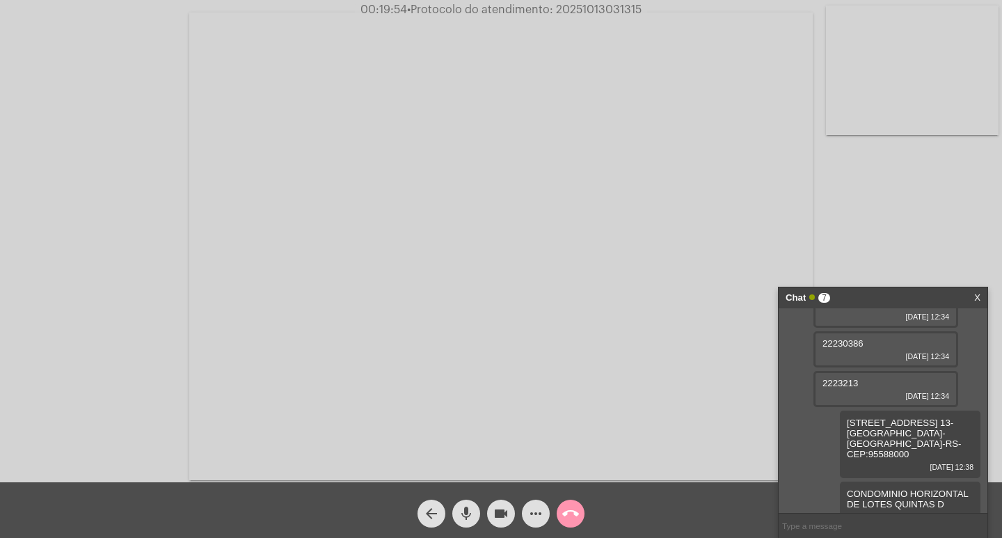
click at [842, 309] on span "22232230" at bounding box center [843, 304] width 41 height 10
copy span "22232230"
click at [464, 504] on span "mic" at bounding box center [466, 514] width 17 height 28
click at [468, 505] on mat-icon "mic_off" at bounding box center [466, 513] width 17 height 17
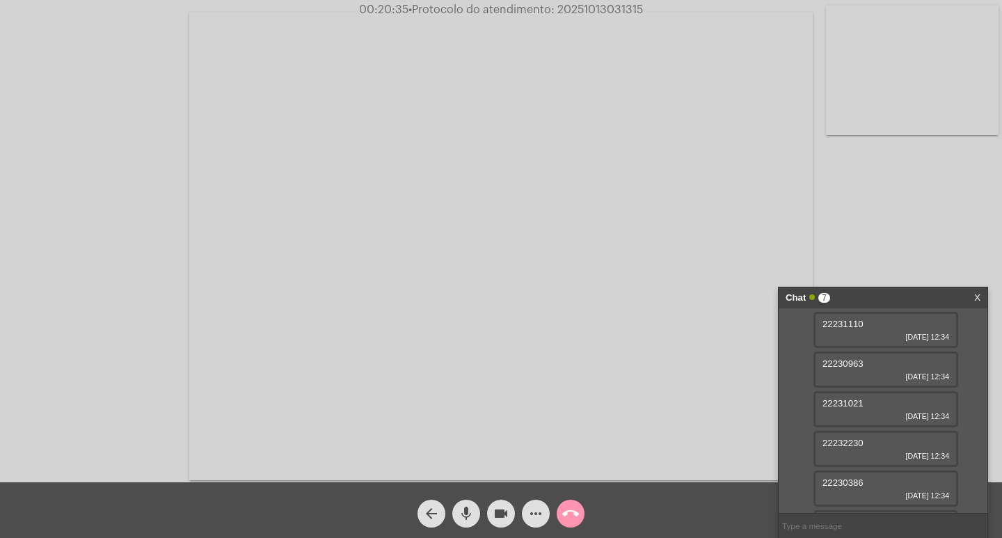
scroll to position [192, 0]
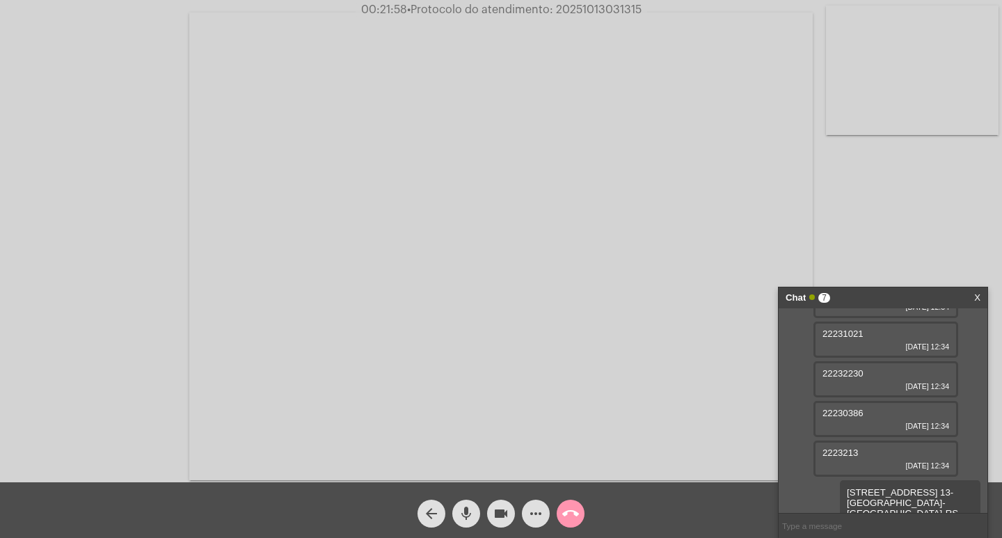
click at [534, 512] on mat-icon "more_horiz" at bounding box center [536, 513] width 17 height 17
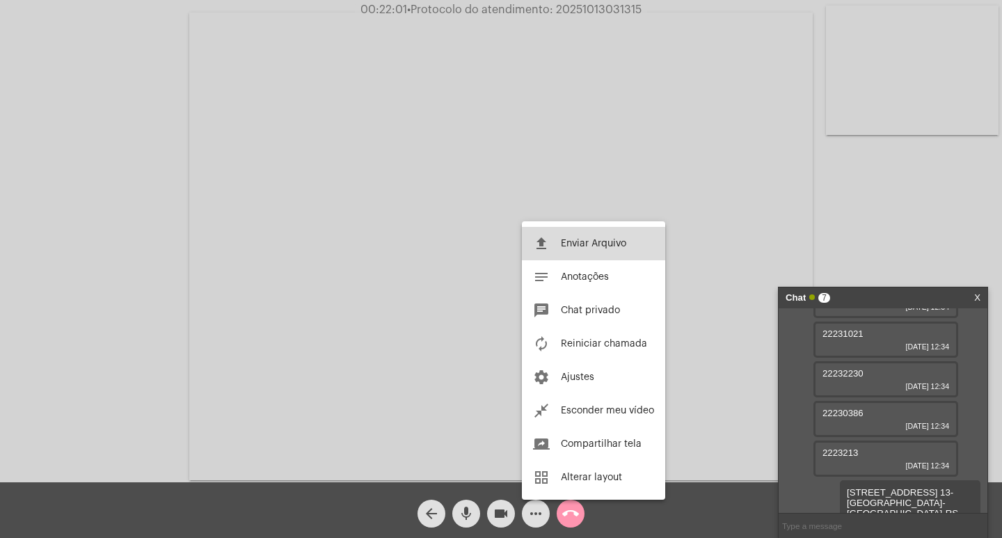
click at [582, 242] on span "Enviar Arquivo" at bounding box center [593, 244] width 65 height 10
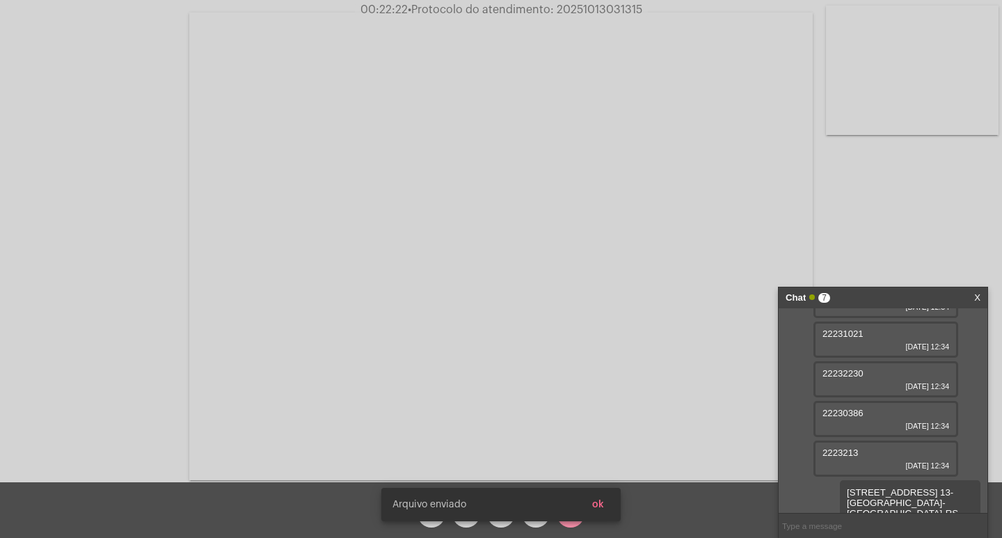
scroll to position [695, 0]
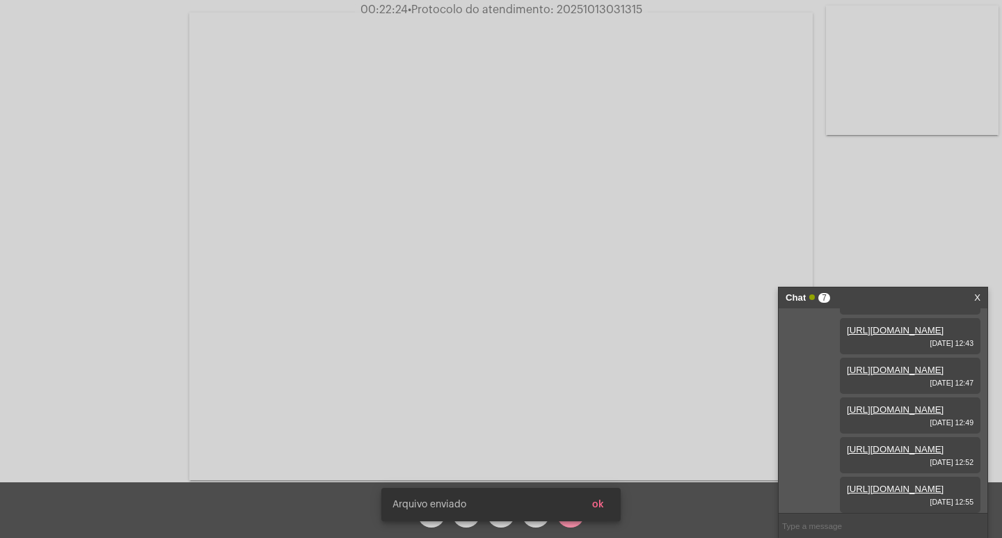
click at [954, 238] on div "Acessando Câmera e Microfone..." at bounding box center [501, 244] width 1000 height 482
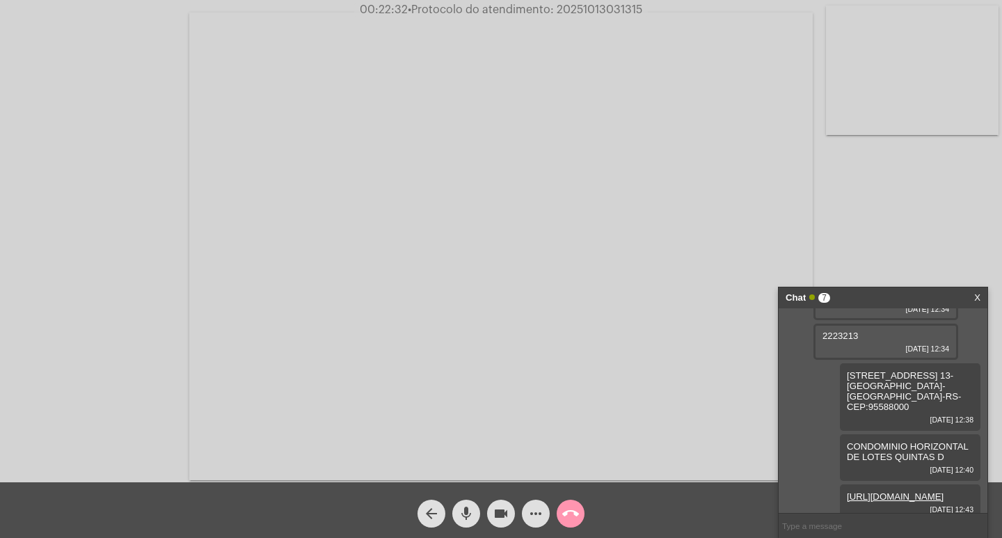
scroll to position [281, 0]
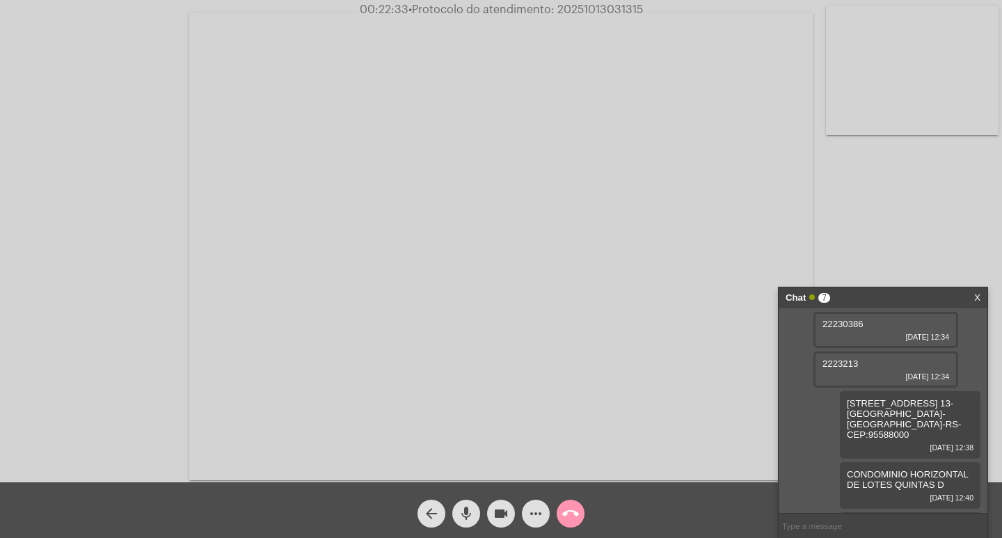
click at [841, 329] on span "22230386" at bounding box center [843, 324] width 41 height 10
click at [840, 329] on span "22230386" at bounding box center [843, 324] width 41 height 10
copy span "22230386"
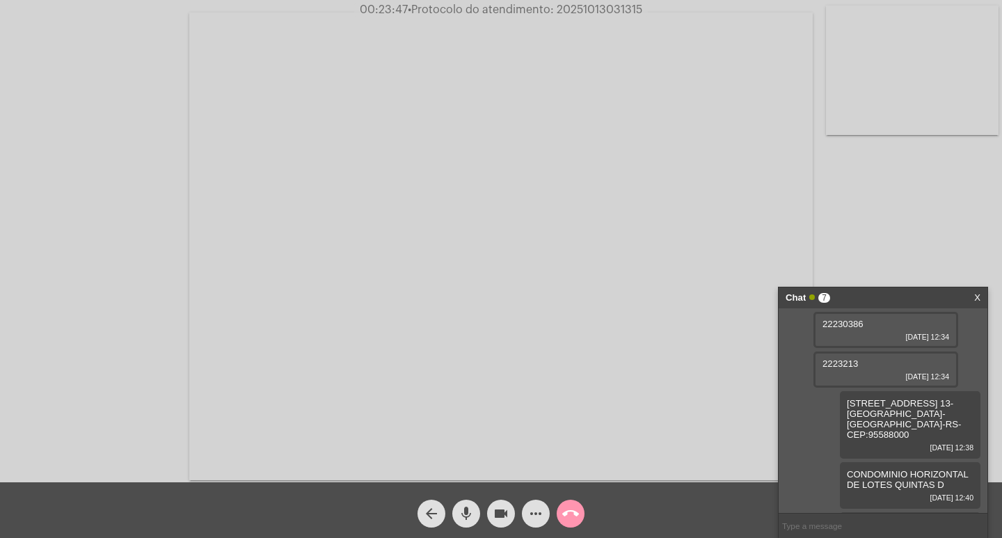
click at [537, 513] on mat-icon "more_horiz" at bounding box center [536, 513] width 17 height 17
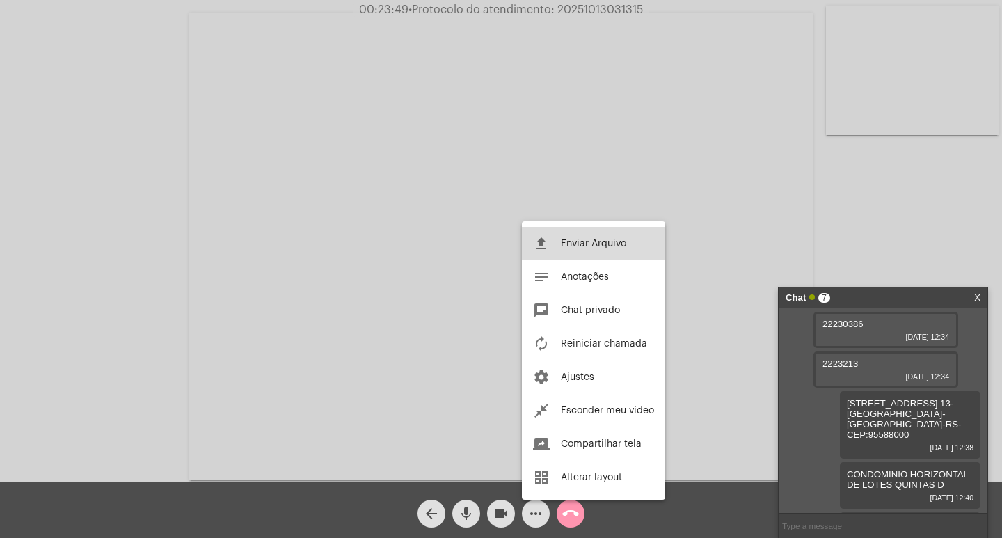
click at [576, 242] on span "Enviar Arquivo" at bounding box center [593, 244] width 65 height 10
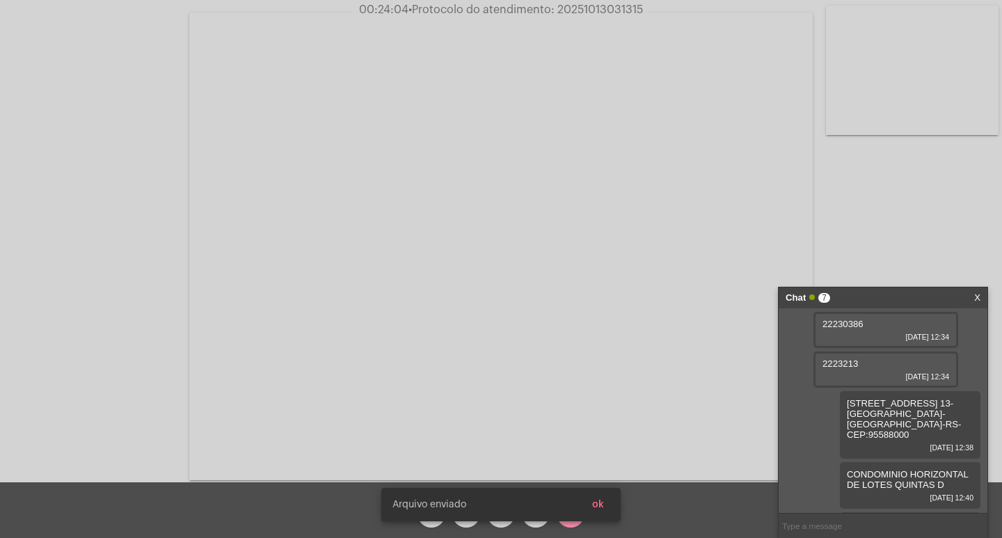
click at [469, 518] on snack-bar-container "[PERSON_NAME] enviado ok" at bounding box center [500, 504] width 239 height 33
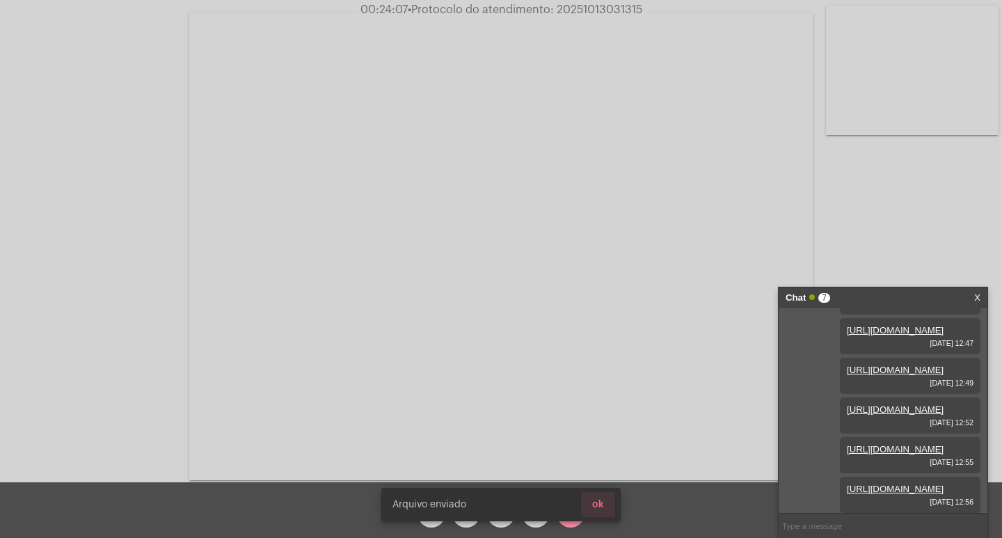
click at [597, 500] on span "ok" at bounding box center [598, 505] width 12 height 10
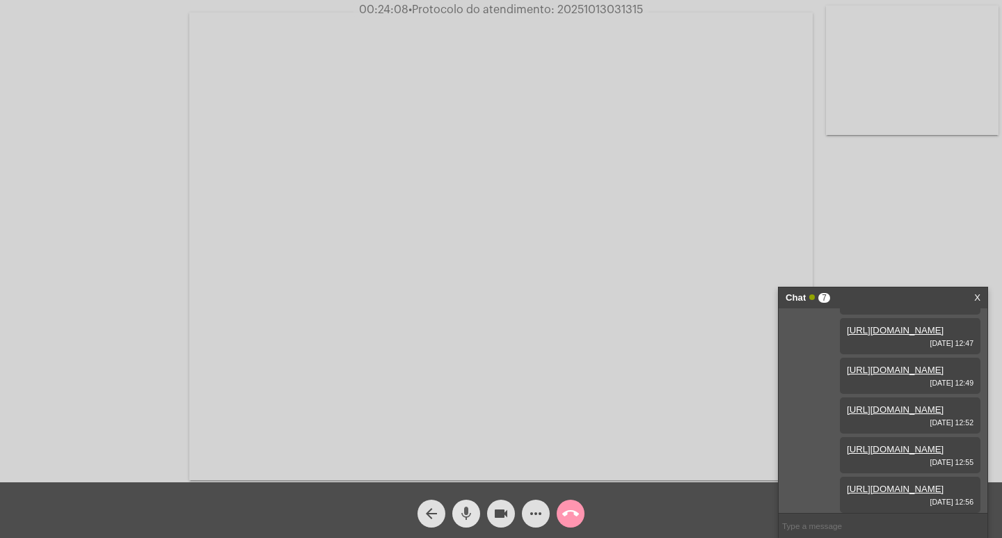
click at [471, 508] on mat-icon "mic" at bounding box center [466, 513] width 17 height 17
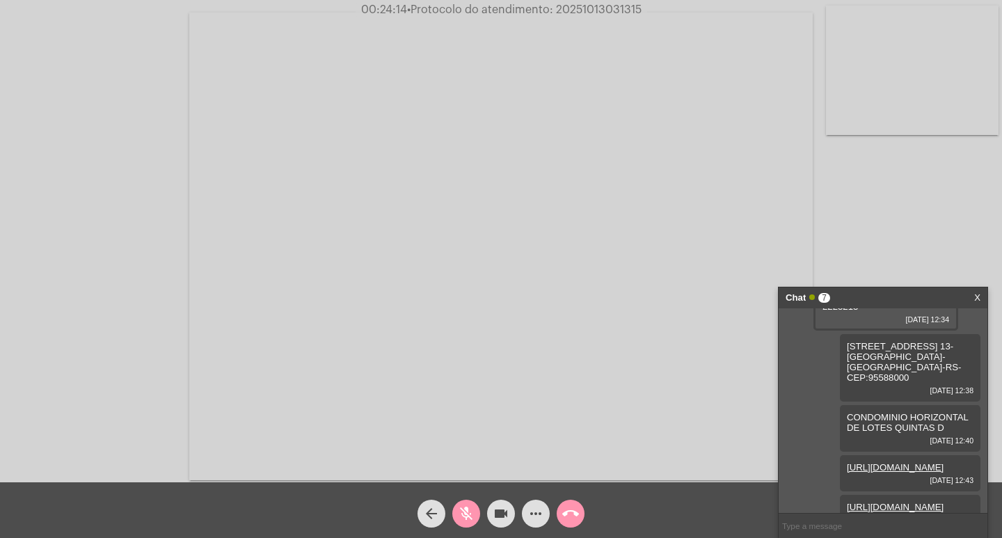
scroll to position [278, 0]
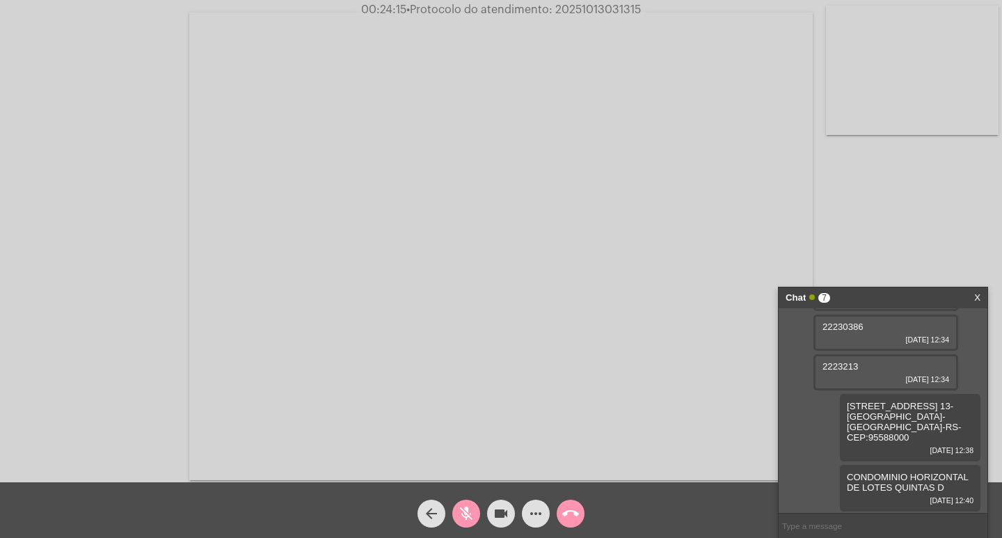
click at [832, 372] on span "2223213" at bounding box center [841, 366] width 36 height 10
click at [464, 513] on mat-icon "mic_off" at bounding box center [466, 513] width 17 height 17
click at [828, 372] on span "2223213" at bounding box center [841, 366] width 36 height 10
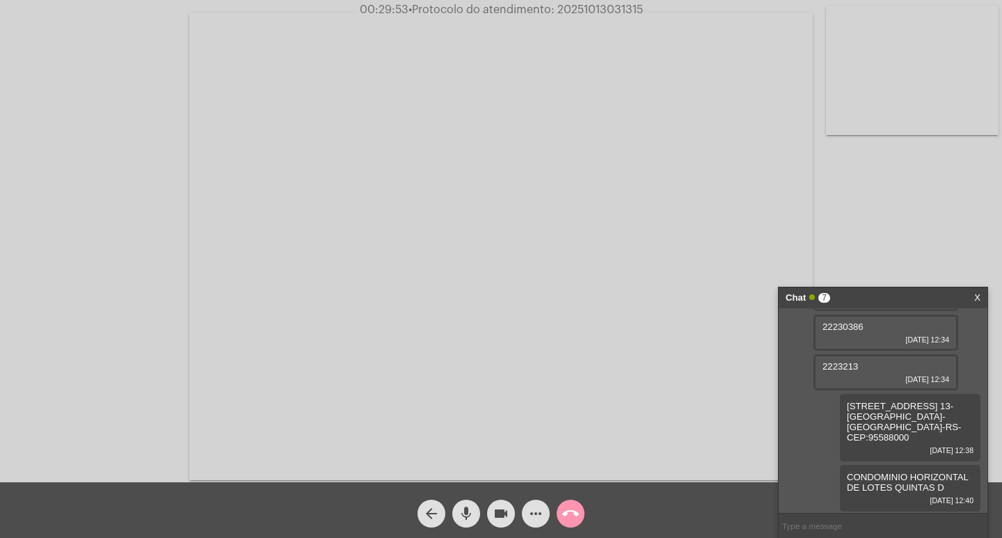
click at [471, 519] on mat-icon "mic" at bounding box center [466, 513] width 17 height 17
click at [535, 517] on mat-icon "more_horiz" at bounding box center [536, 513] width 17 height 17
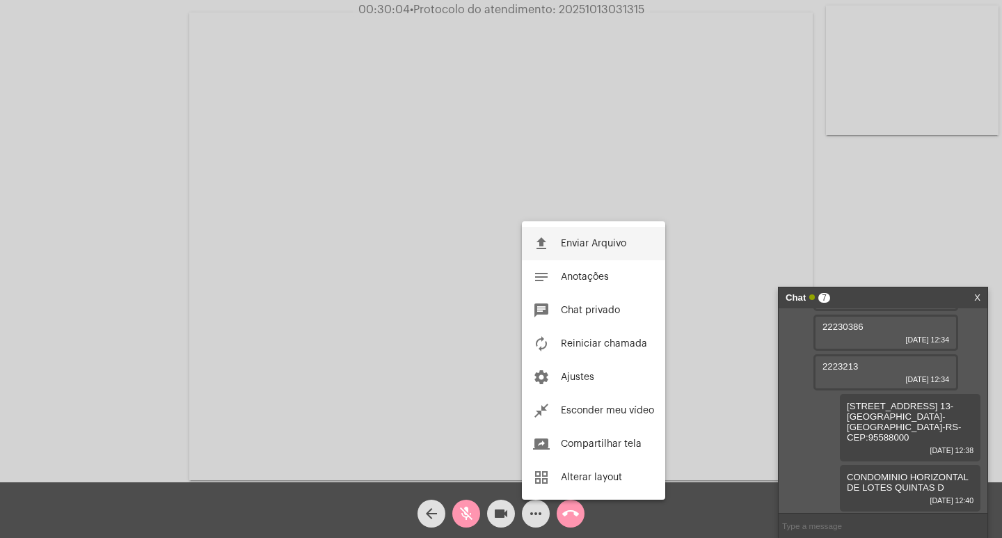
click at [613, 241] on span "Enviar Arquivo" at bounding box center [593, 244] width 65 height 10
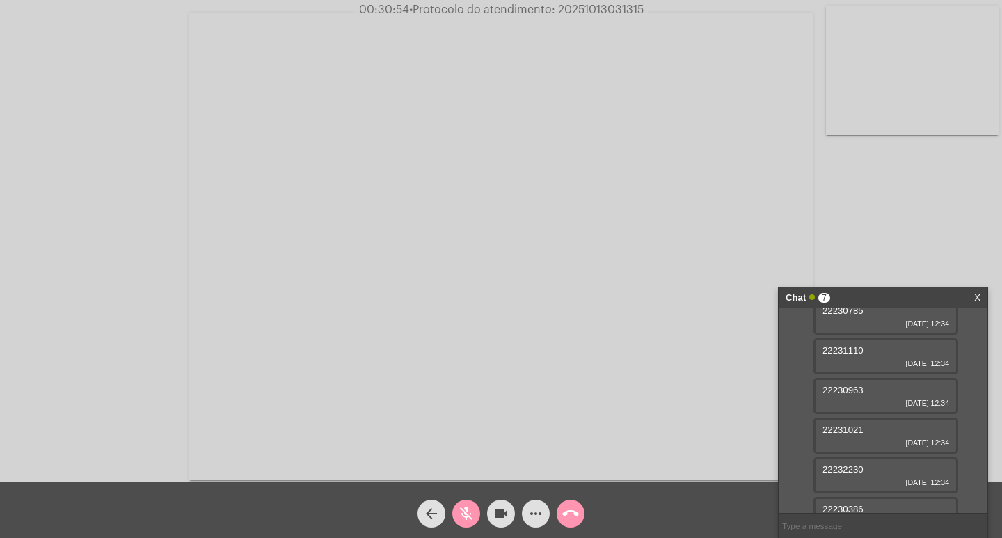
scroll to position [141, 0]
click at [839, 271] on span "22230785" at bounding box center [843, 266] width 41 height 10
click at [464, 513] on mat-icon "mic_off" at bounding box center [466, 513] width 17 height 17
click at [893, 242] on div "Acessando Câmera e Microfone..." at bounding box center [501, 244] width 1000 height 482
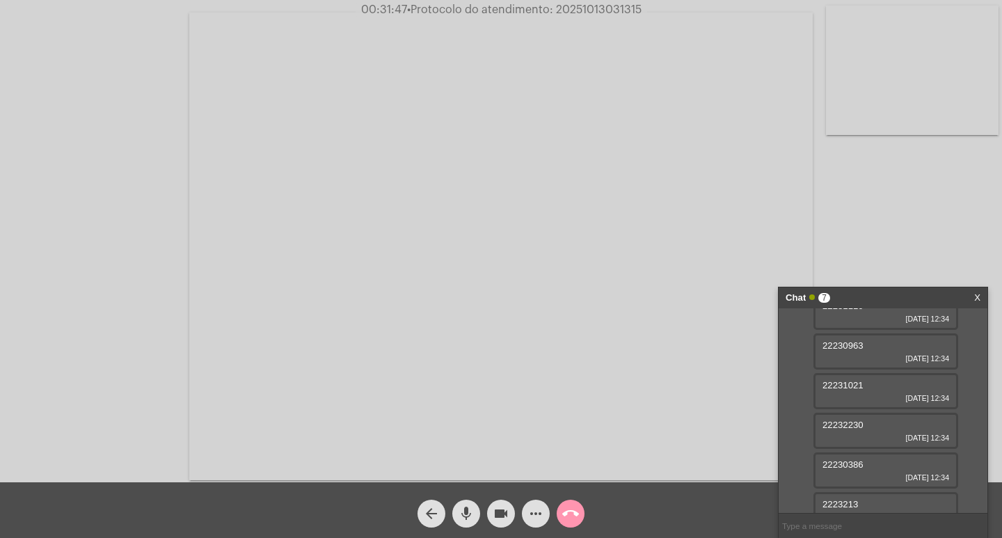
click at [837, 370] on div "22230963 [DATE] 12:34" at bounding box center [886, 351] width 145 height 36
click at [832, 351] on span "22230963" at bounding box center [843, 345] width 41 height 10
click at [833, 351] on span "22230963" at bounding box center [843, 345] width 41 height 10
click at [470, 508] on mat-icon "mic" at bounding box center [466, 513] width 17 height 17
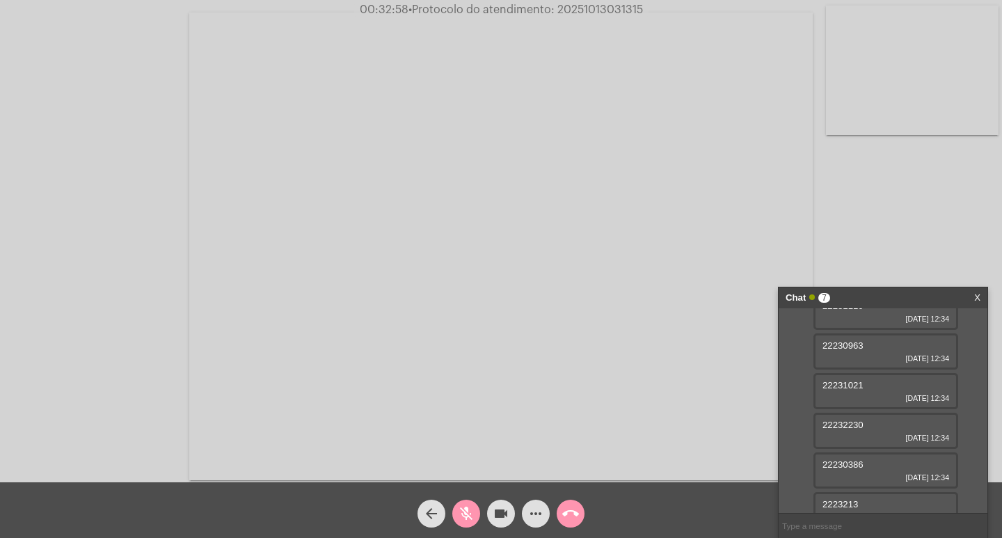
click at [543, 517] on mat-icon "more_horiz" at bounding box center [536, 513] width 17 height 17
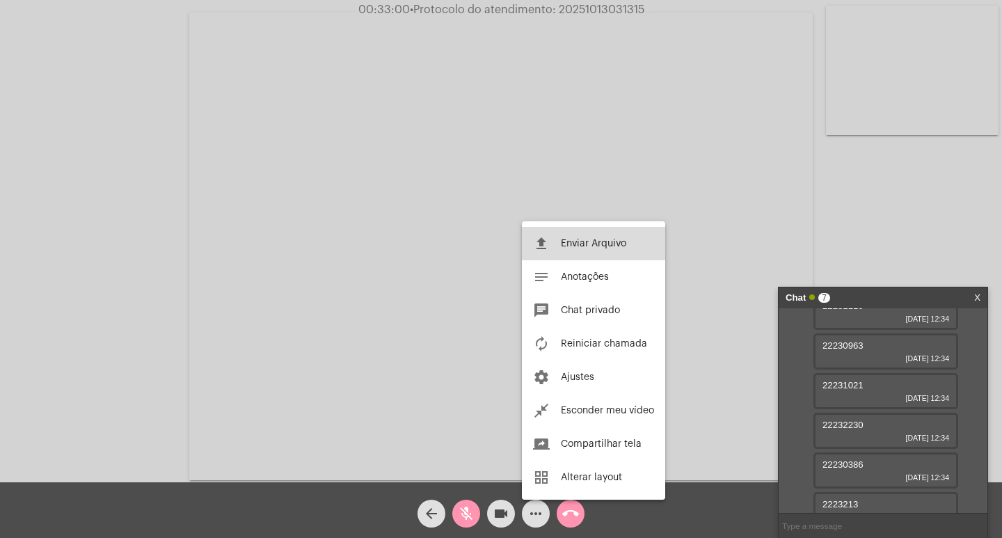
click at [587, 247] on span "Enviar Arquivo" at bounding box center [593, 244] width 65 height 10
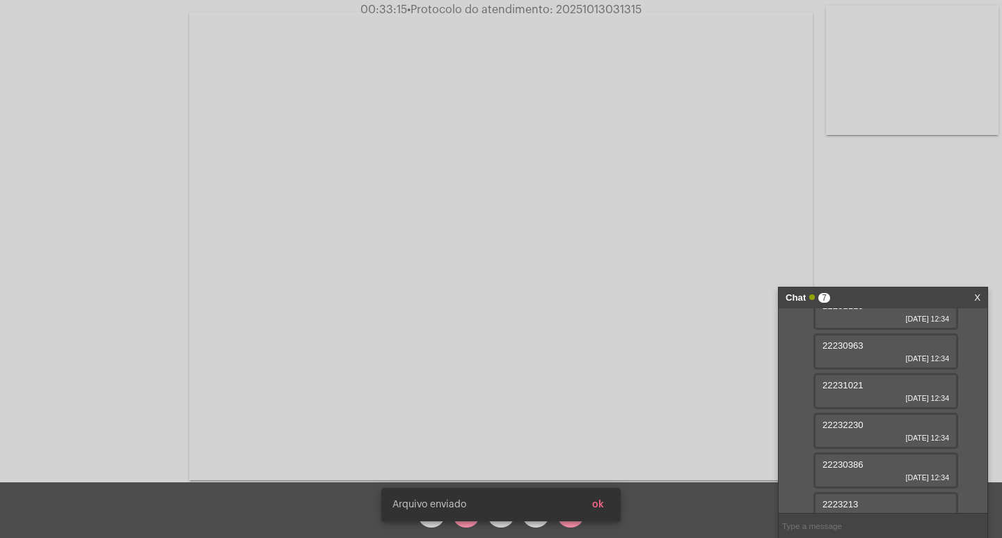
scroll to position [908, 0]
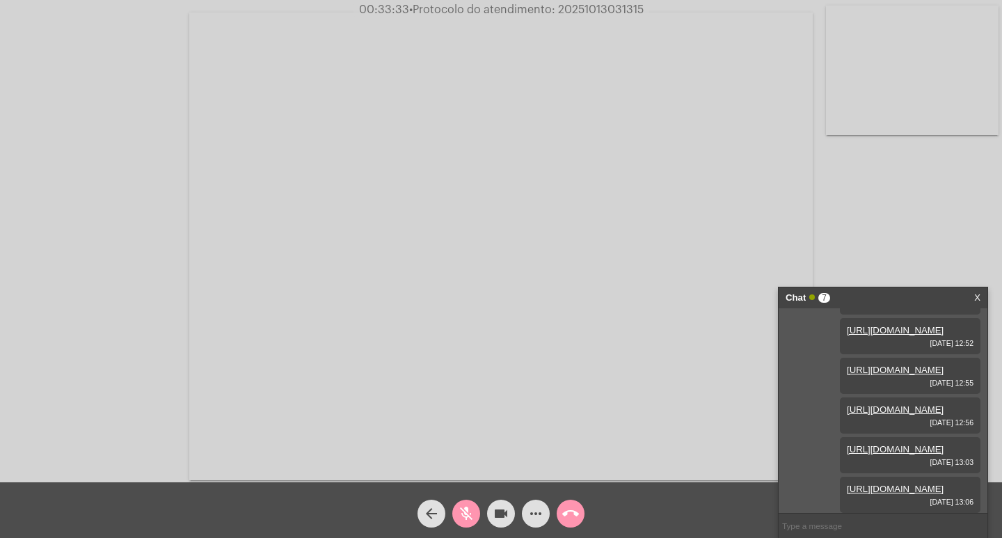
click at [470, 519] on mat-icon "mic_off" at bounding box center [466, 513] width 17 height 17
click at [495, 507] on mat-icon "videocam" at bounding box center [501, 513] width 17 height 17
click at [464, 509] on mat-icon "mic" at bounding box center [466, 513] width 17 height 17
click at [570, 512] on mat-icon "call_end" at bounding box center [570, 513] width 17 height 17
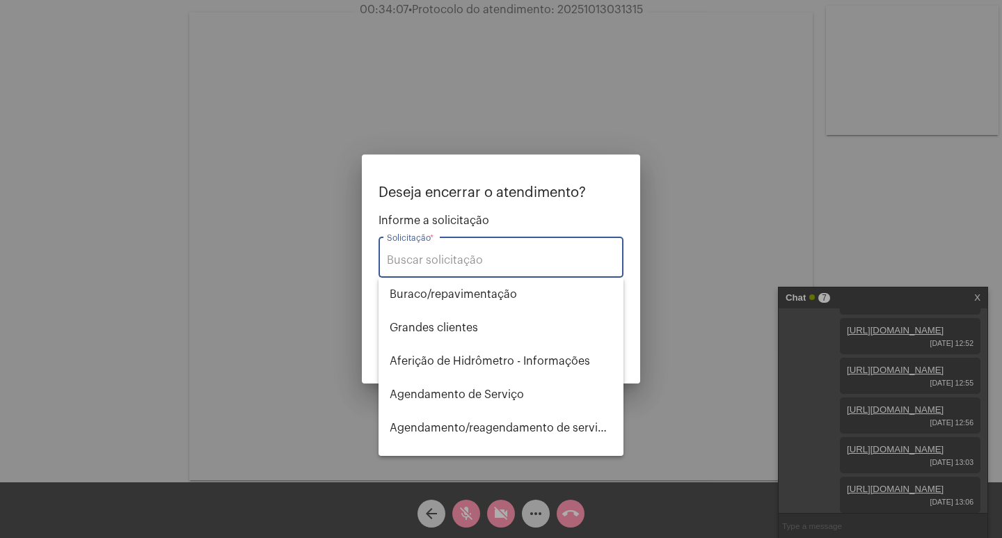
click at [535, 258] on input "Solicitação *" at bounding box center [501, 260] width 228 height 13
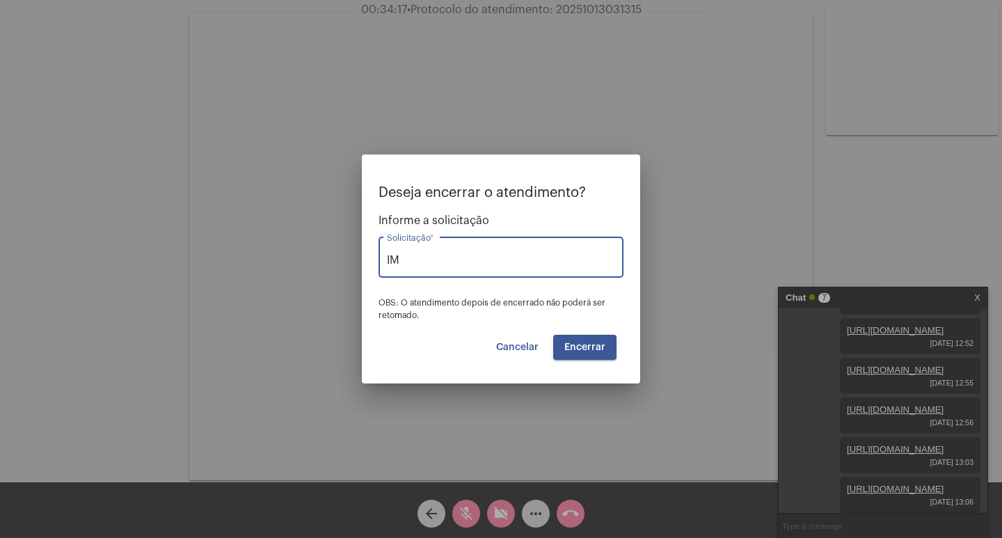
type input "I"
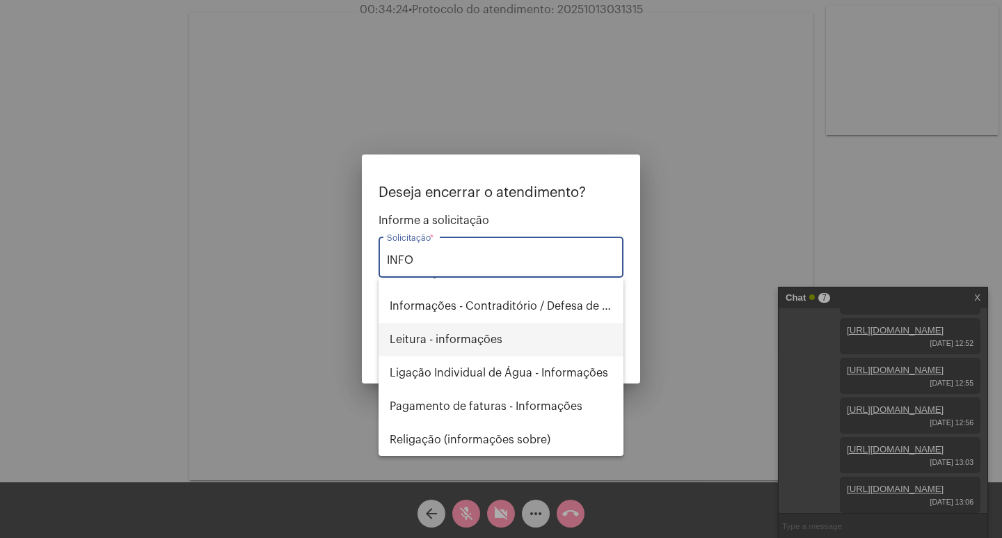
scroll to position [123, 0]
click at [468, 400] on span "Pagamento de faturas - Informações" at bounding box center [501, 405] width 223 height 33
type input "Pagamento de faturas - Informações"
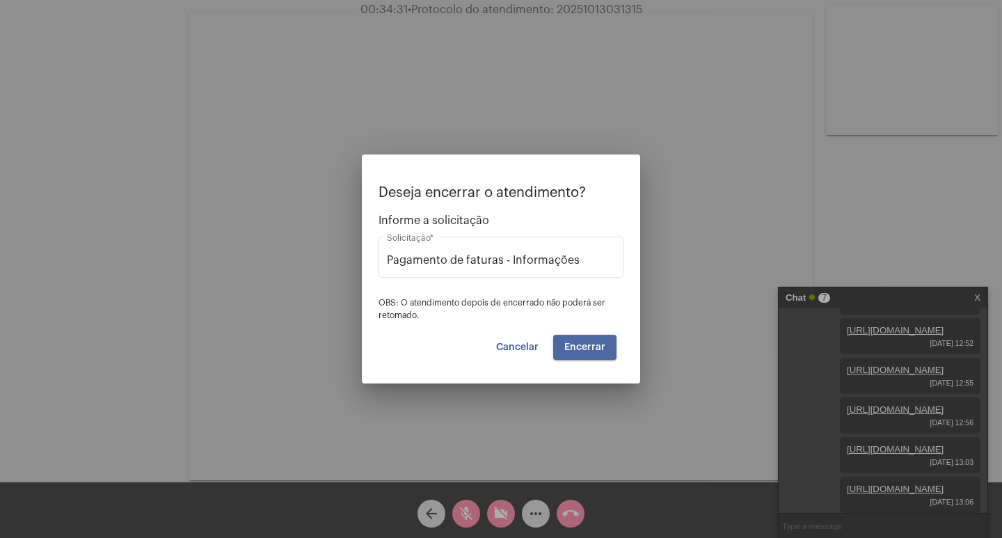
click at [576, 340] on button "Encerrar" at bounding box center [584, 347] width 63 height 25
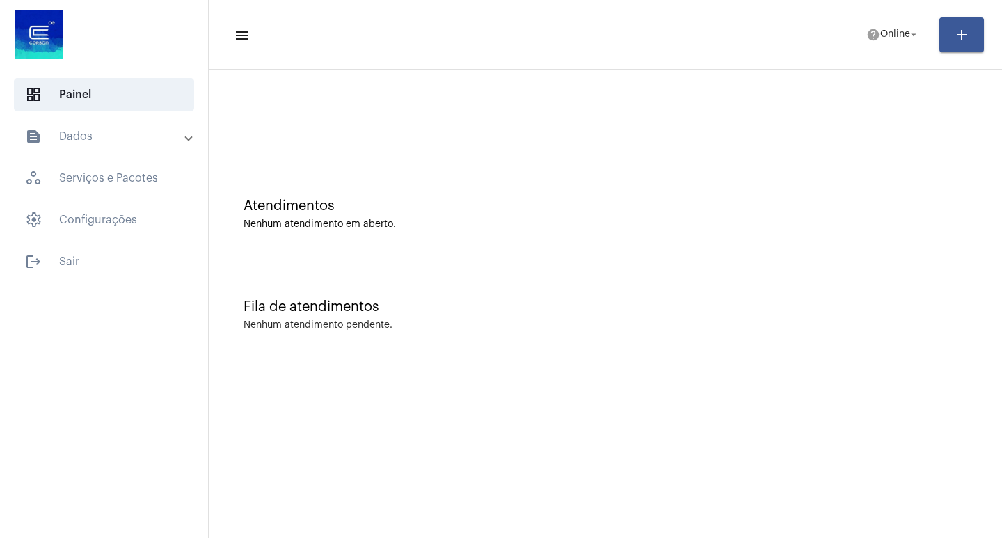
click at [96, 139] on mat-panel-title "text_snippet_outlined Dados" at bounding box center [105, 136] width 161 height 17
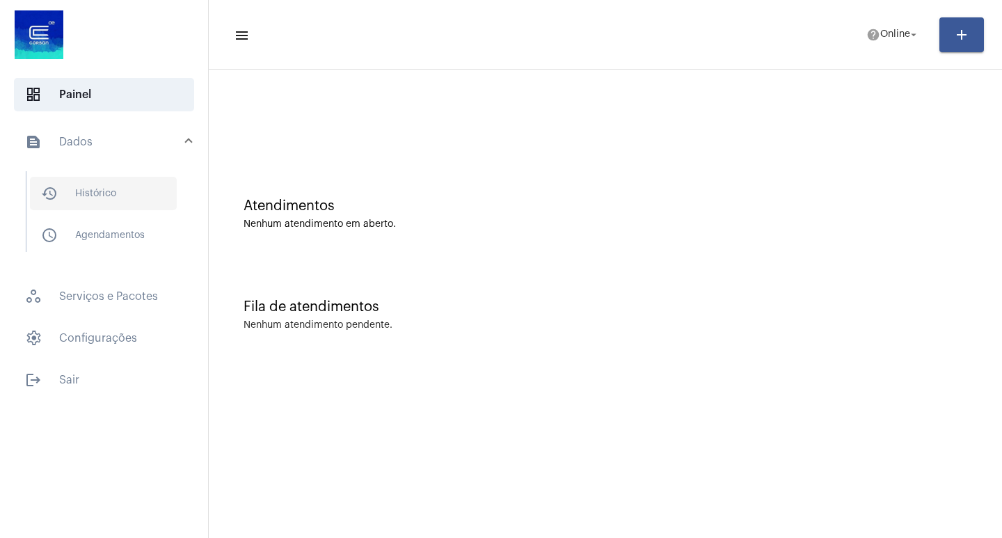
click at [133, 191] on span "history_outlined Histórico" at bounding box center [103, 193] width 147 height 33
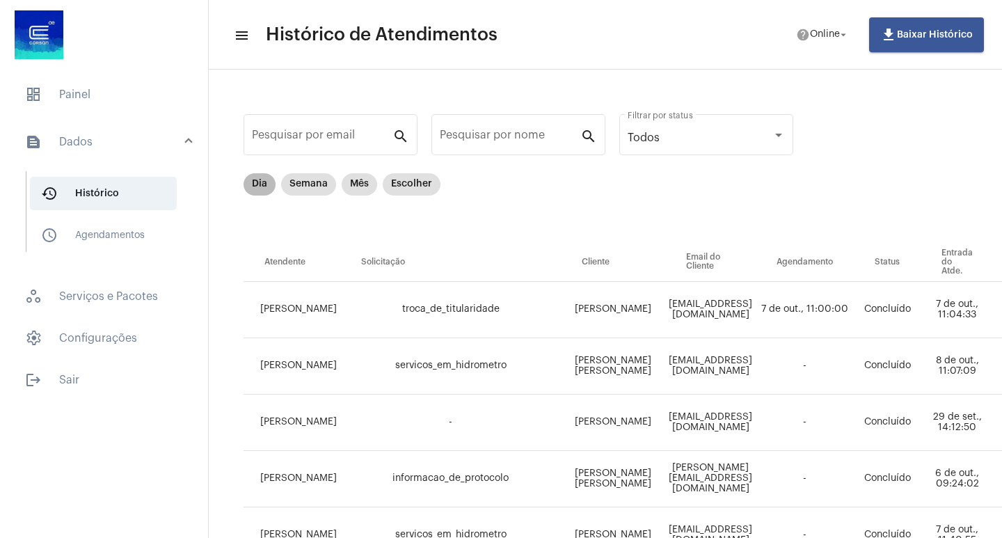
click at [251, 182] on mat-chip "Dia" at bounding box center [260, 184] width 32 height 22
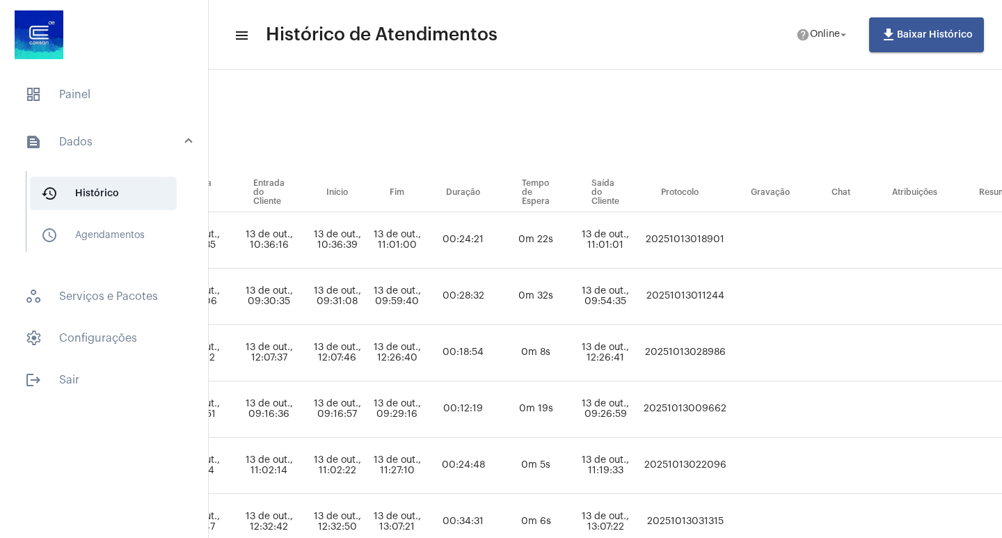
scroll to position [70, 695]
click at [729, 234] on td "20251013018901" at bounding box center [684, 240] width 90 height 56
click at [76, 94] on span "dashboard Painel" at bounding box center [104, 94] width 180 height 33
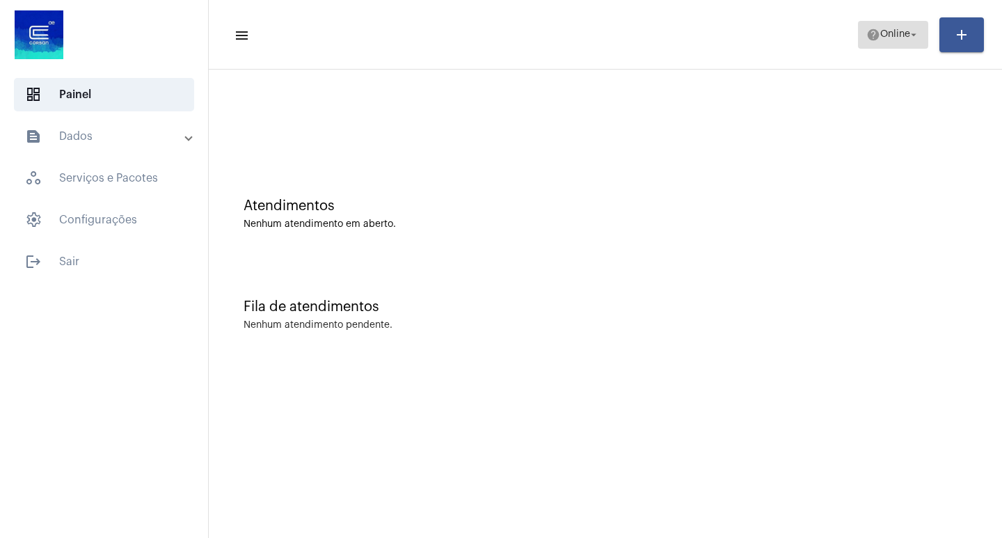
click at [899, 33] on span "Online" at bounding box center [896, 35] width 30 height 10
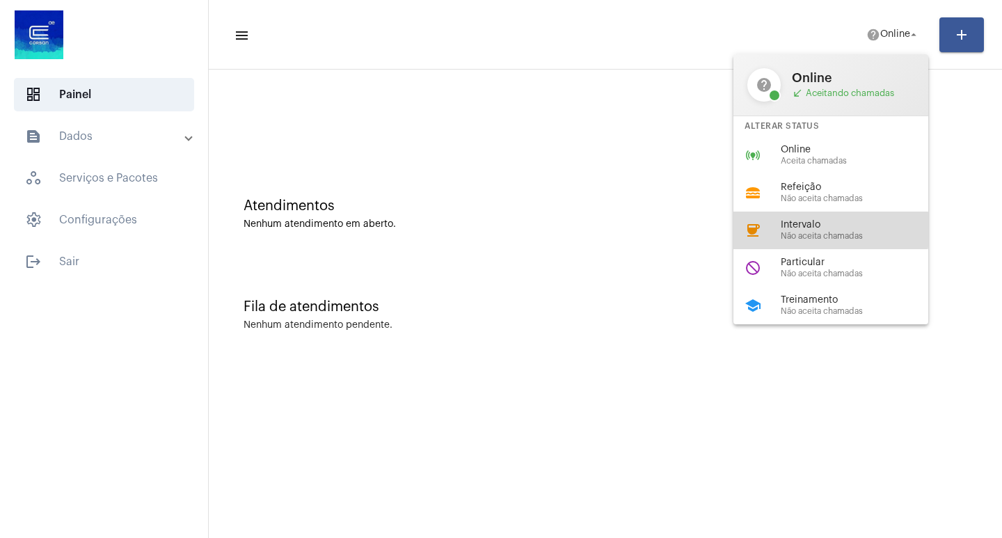
click at [811, 230] on span "Intervalo" at bounding box center [860, 225] width 159 height 10
